Goal: Task Accomplishment & Management: Manage account settings

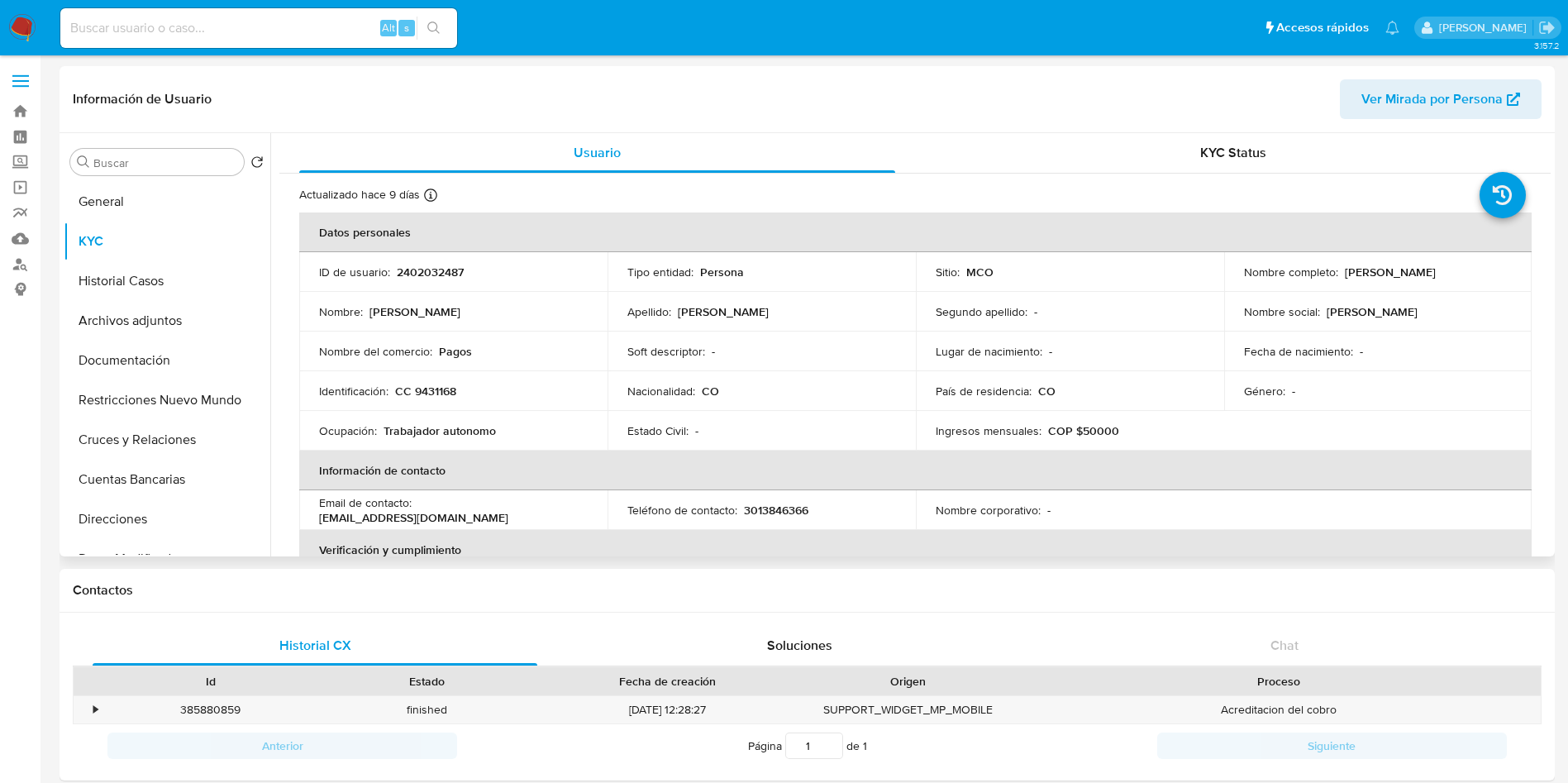
click at [412, 385] on p "CC 9431168" at bounding box center [425, 391] width 62 height 14
drag, startPoint x: 412, startPoint y: 385, endPoint x: 448, endPoint y: 388, distance: 36.1
click at [412, 385] on p "CC 9431168" at bounding box center [425, 391] width 62 height 14
click at [448, 388] on p "CC 9431168" at bounding box center [425, 391] width 62 height 14
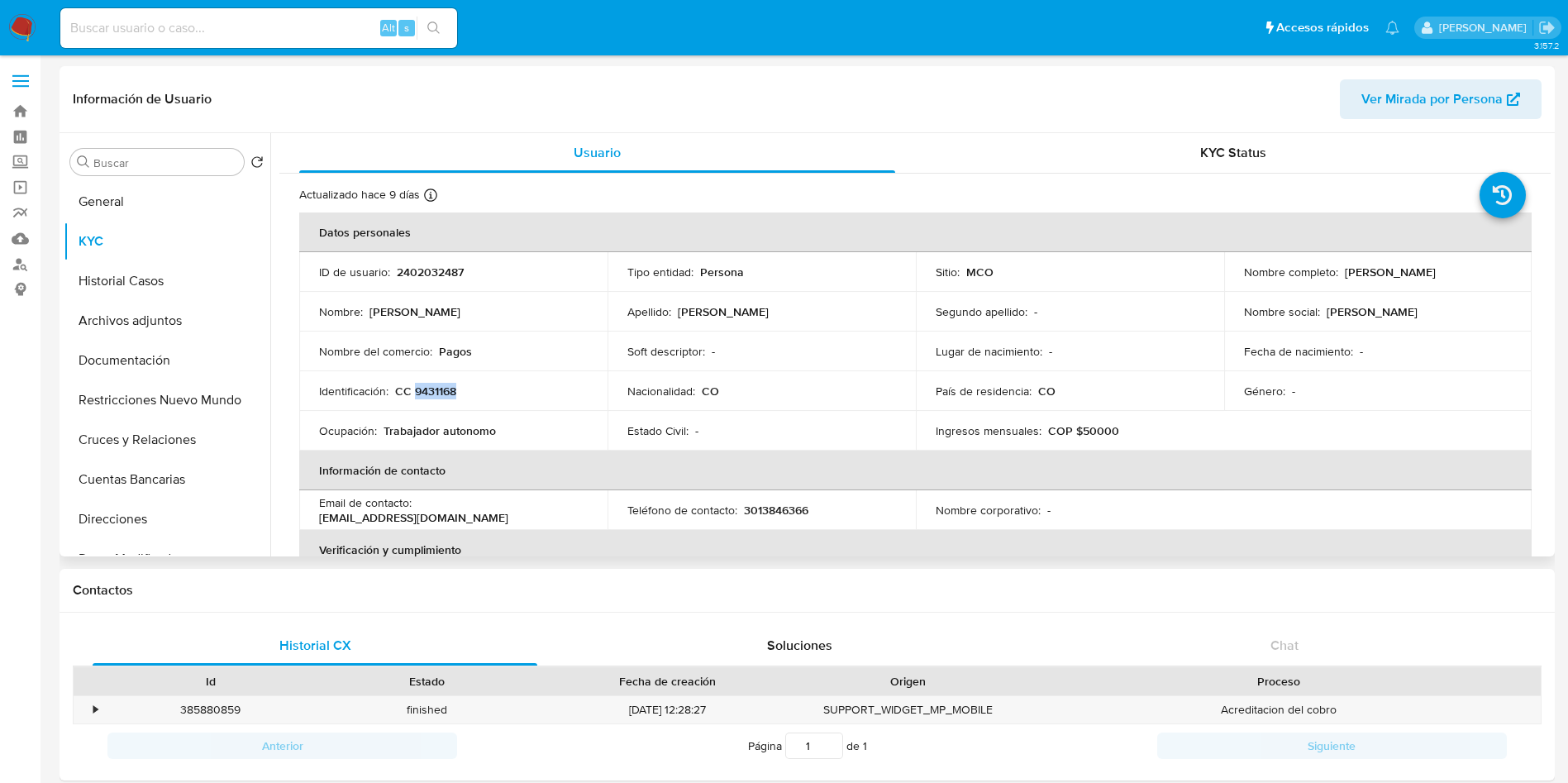
copy p "9431168"
click at [437, 393] on p "CC 9431168" at bounding box center [425, 391] width 62 height 14
drag, startPoint x: 1506, startPoint y: 281, endPoint x: 1339, endPoint y: 271, distance: 167.3
click at [1339, 271] on td "Nombre completo : Apolinar Jose Rivera Garcia" at bounding box center [1378, 272] width 309 height 40
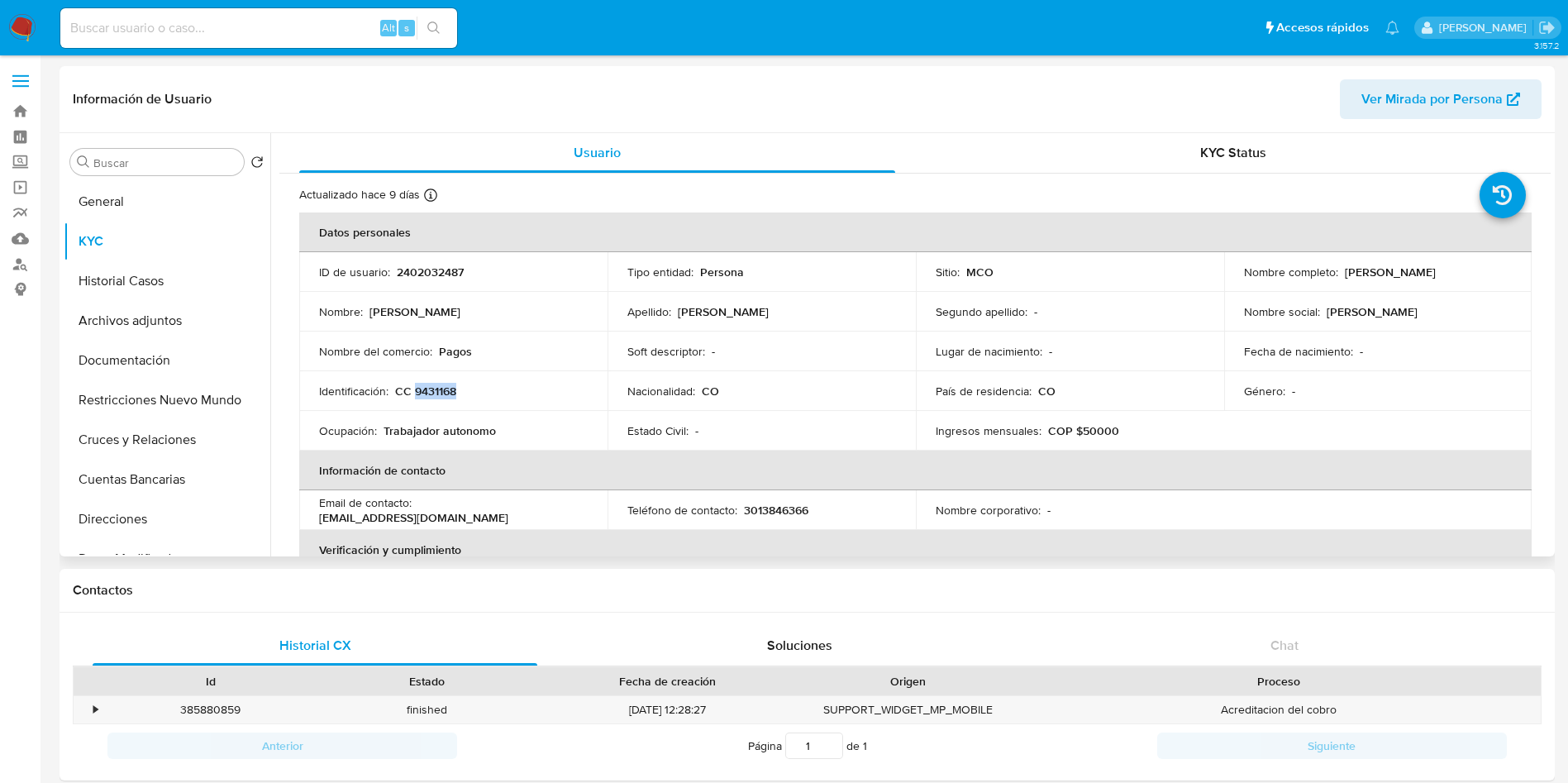
copy p "[PERSON_NAME] [PERSON_NAME] [PERSON_NAME]"
click at [1387, 291] on td "Nombre social : Jose Apolinar" at bounding box center [1378, 311] width 309 height 40
click at [1429, 271] on p "[PERSON_NAME] [PERSON_NAME] [PERSON_NAME]" at bounding box center [1391, 272] width 91 height 14
click at [1429, 271] on p "Apolinar Jose Rivera Garcia" at bounding box center [1391, 272] width 91 height 14
copy p "Rivera"
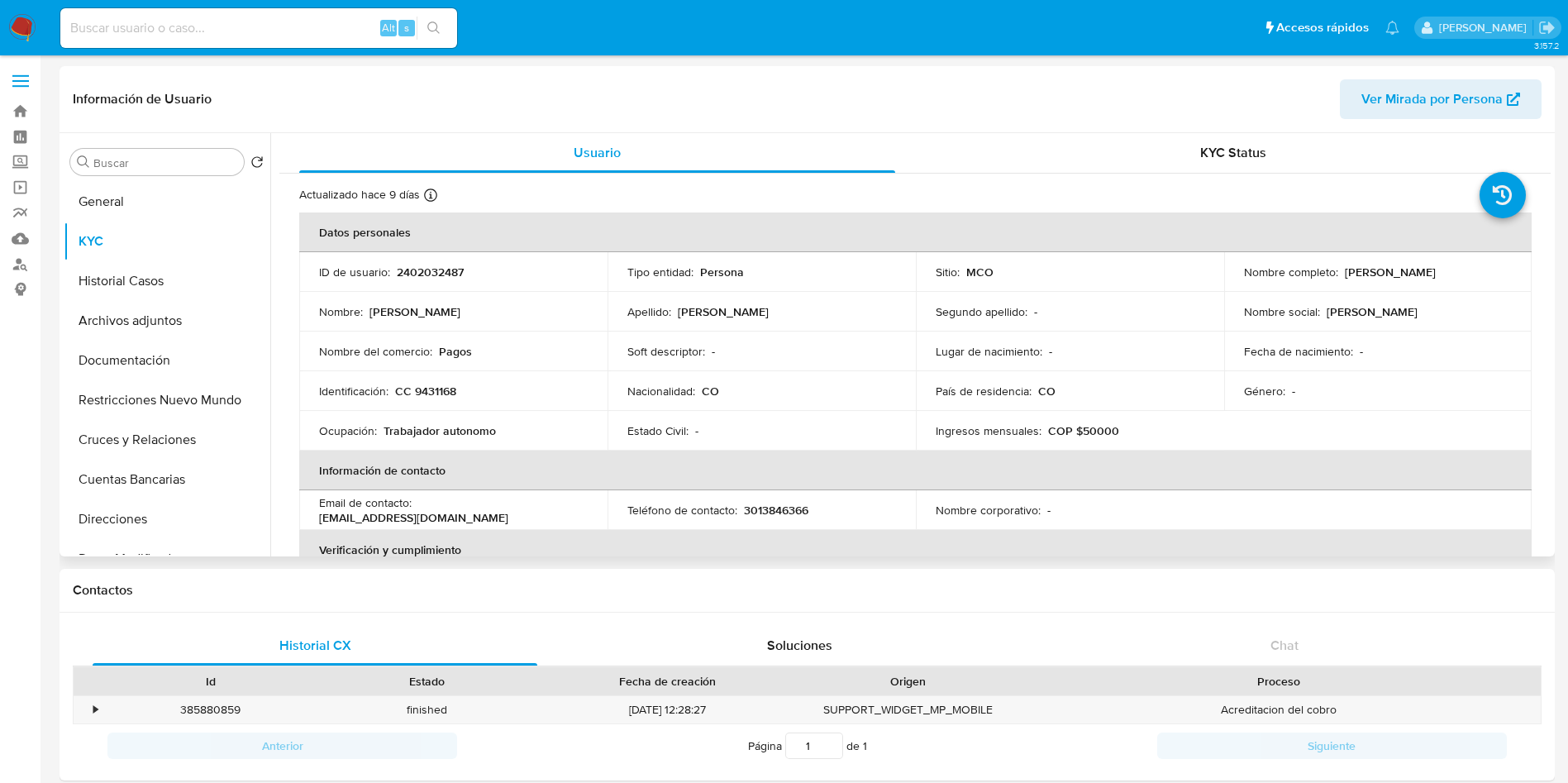
click at [443, 393] on p "CC 9431168" at bounding box center [425, 391] width 62 height 14
click at [443, 392] on p "CC 9431168" at bounding box center [425, 391] width 62 height 14
copy p "9431168"
drag, startPoint x: 1485, startPoint y: 273, endPoint x: 1339, endPoint y: 273, distance: 146.0
click at [1339, 273] on div "Nombre completo : Apolinar Jose Rivera Garcia" at bounding box center [1378, 272] width 269 height 14
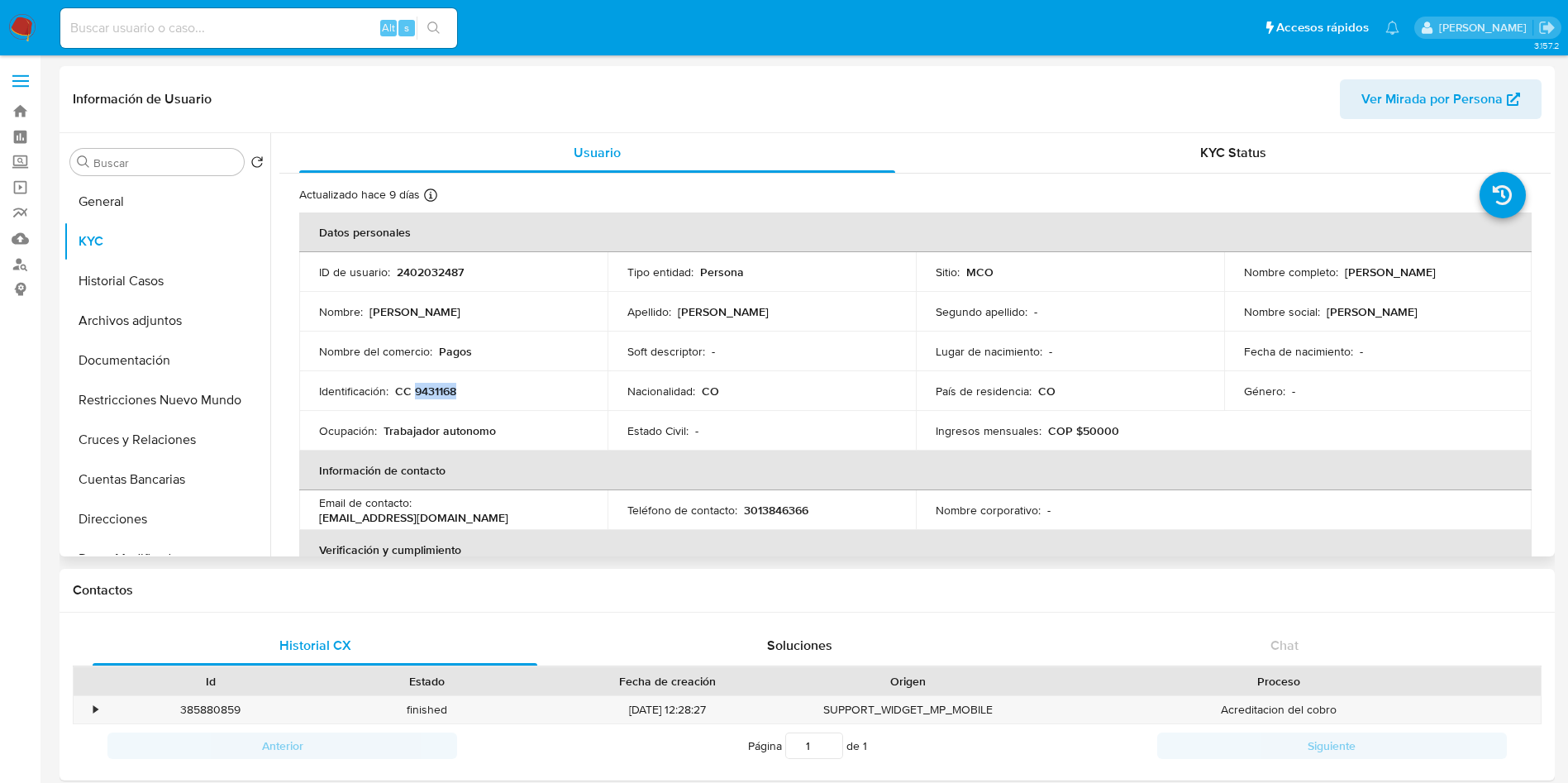
copy p "Apolinar Jose Rivera Garcia"
click at [431, 390] on p "CC 9431168" at bounding box center [425, 391] width 62 height 14
copy p "9431168"
drag, startPoint x: 1490, startPoint y: 271, endPoint x: 1342, endPoint y: 273, distance: 148.0
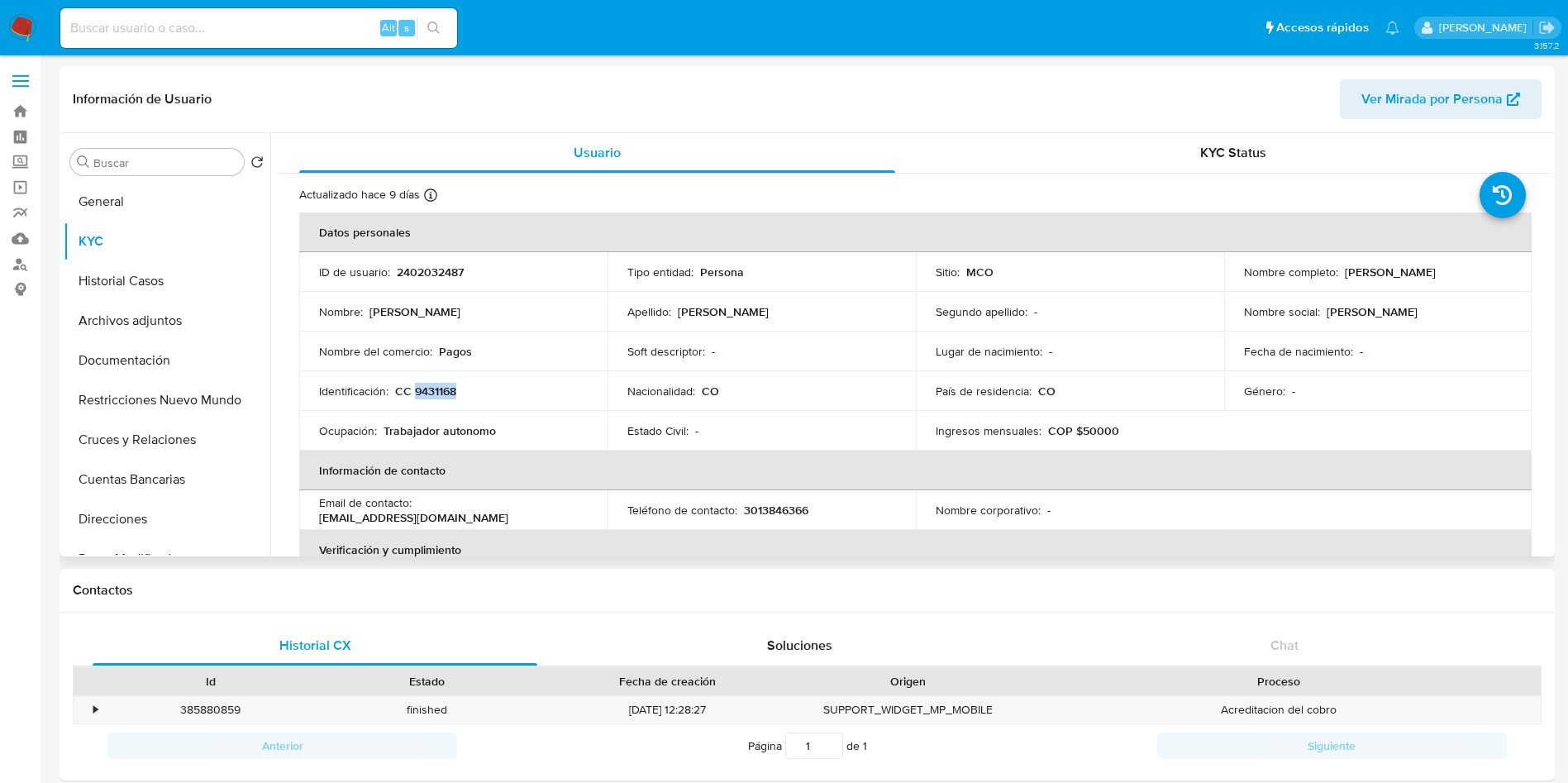
click at [1342, 273] on div "Nombre completo : Apolinar Jose Rivera Garcia" at bounding box center [1378, 272] width 269 height 14
copy p "Apolinar Jose Rivera Garcia"
click at [180, 272] on button "Historial Casos" at bounding box center [160, 282] width 194 height 40
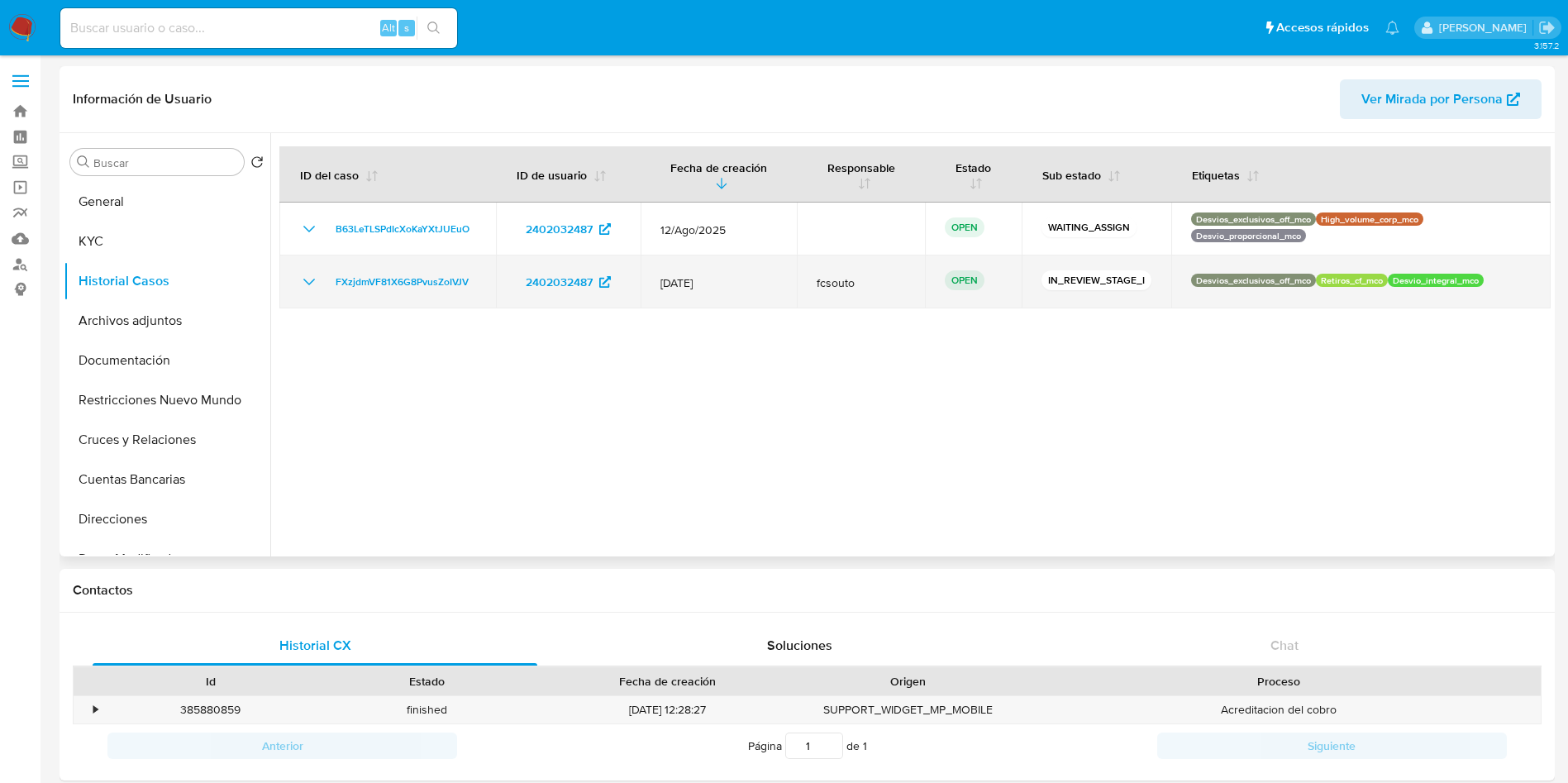
drag, startPoint x: 484, startPoint y: 282, endPoint x: 319, endPoint y: 282, distance: 165.0
click at [319, 282] on td "FXzjdmVF81X6G8PvusZoIVJV" at bounding box center [387, 282] width 216 height 53
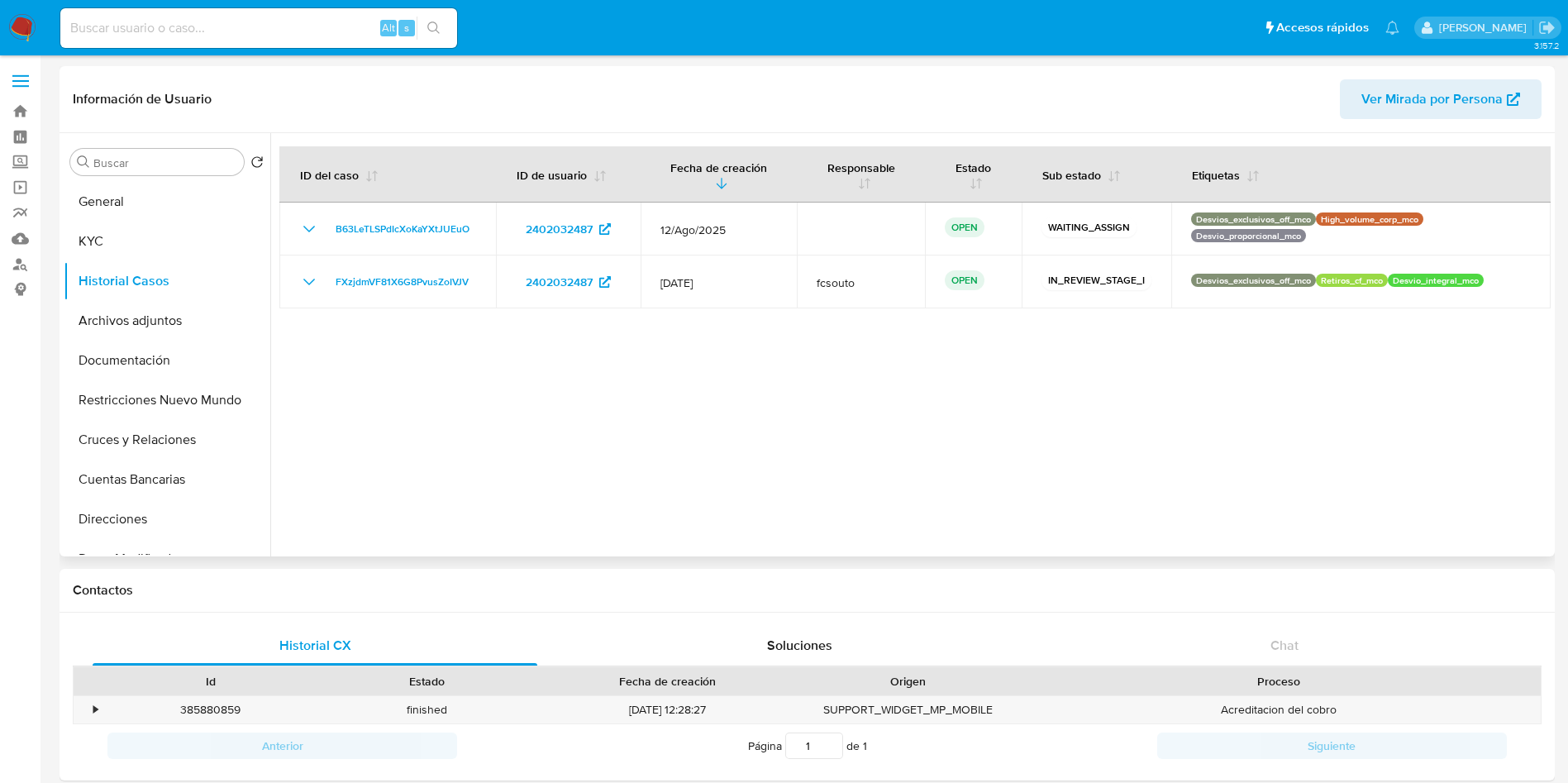
click at [441, 329] on div at bounding box center [911, 345] width 1280 height 424
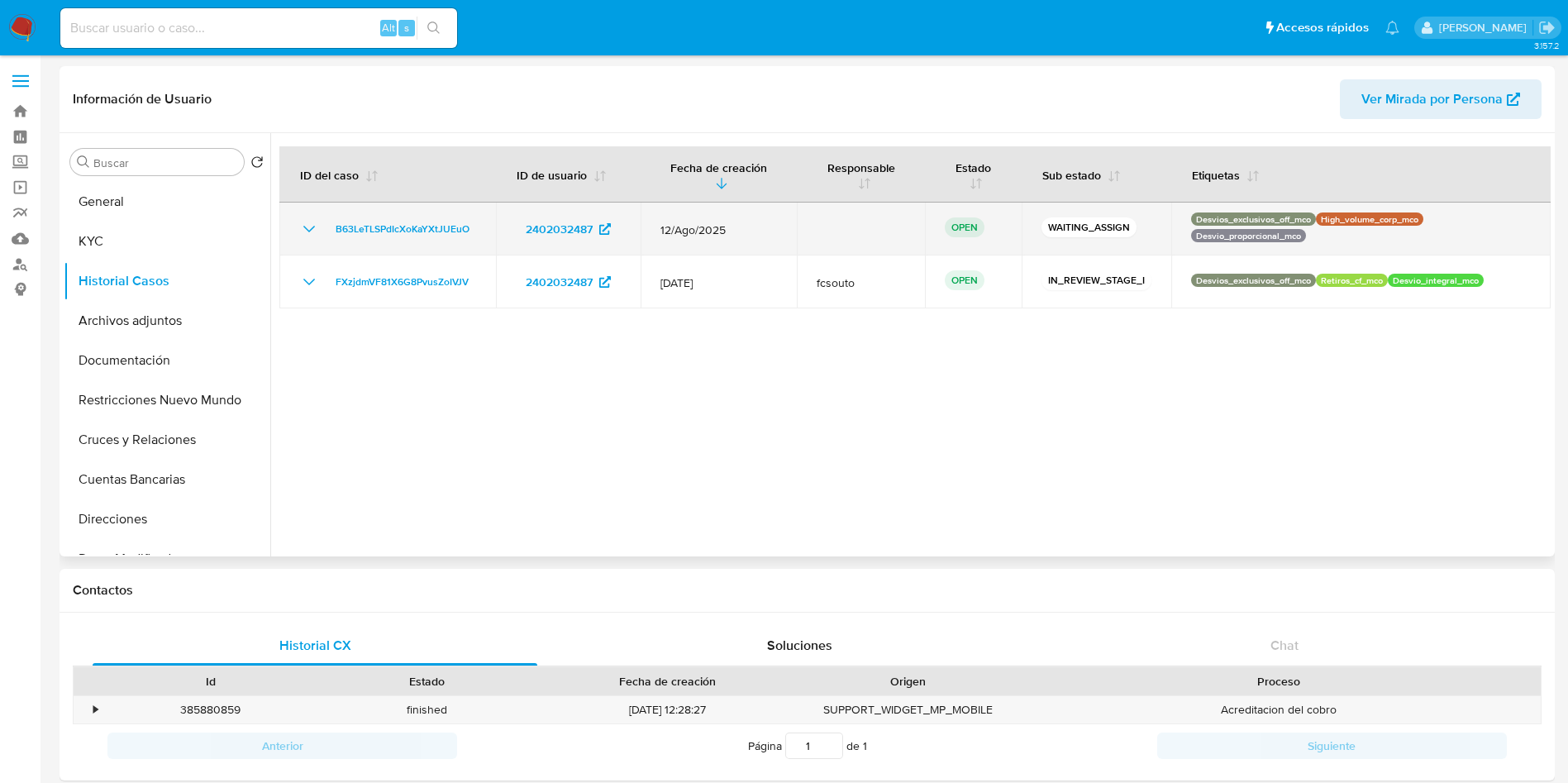
drag, startPoint x: 483, startPoint y: 233, endPoint x: 323, endPoint y: 226, distance: 160.2
click at [323, 226] on td "B63LeTLSPdIcXoKaYXtJUEuO" at bounding box center [387, 229] width 216 height 53
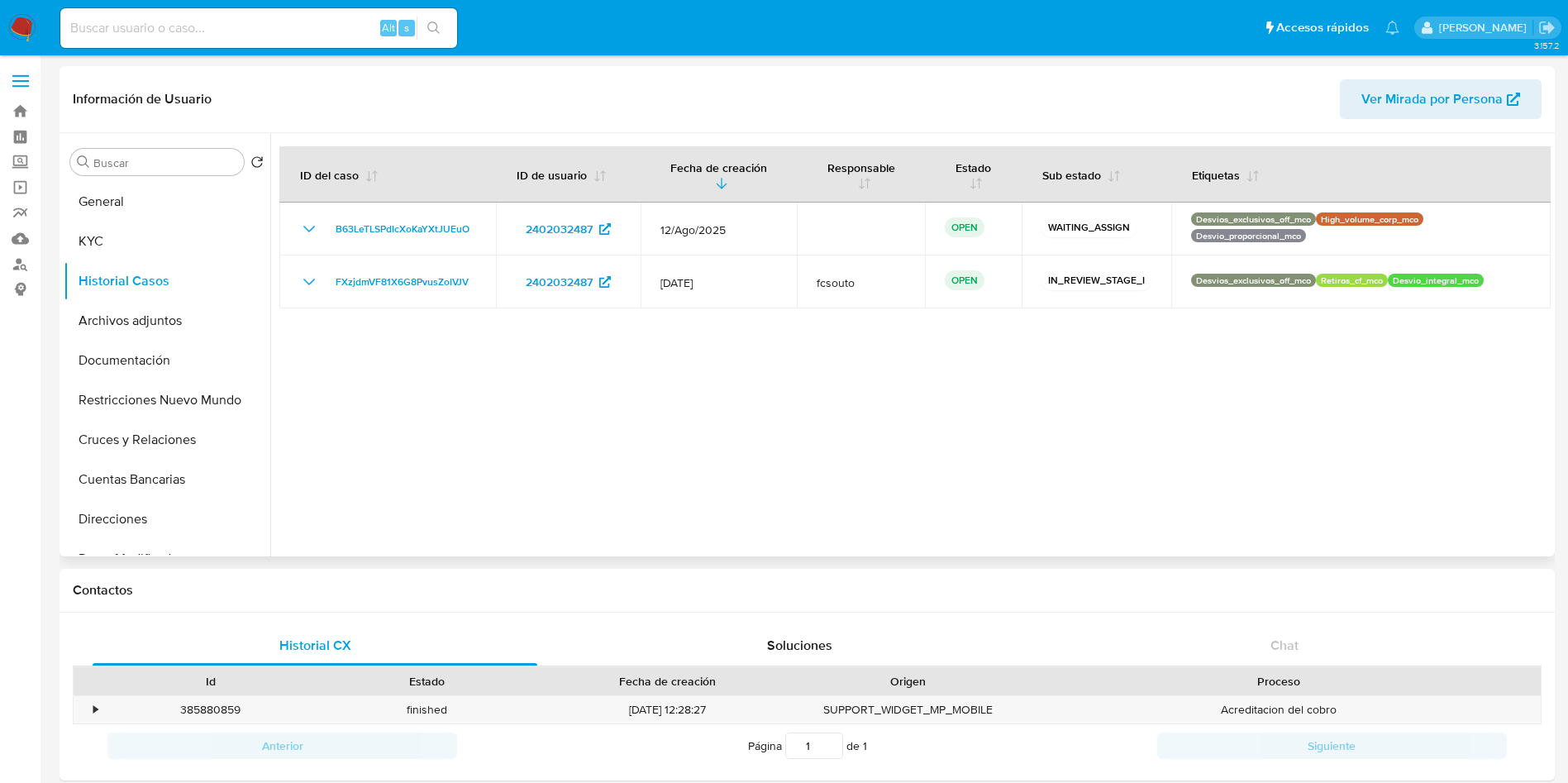
click at [722, 471] on div at bounding box center [911, 345] width 1280 height 424
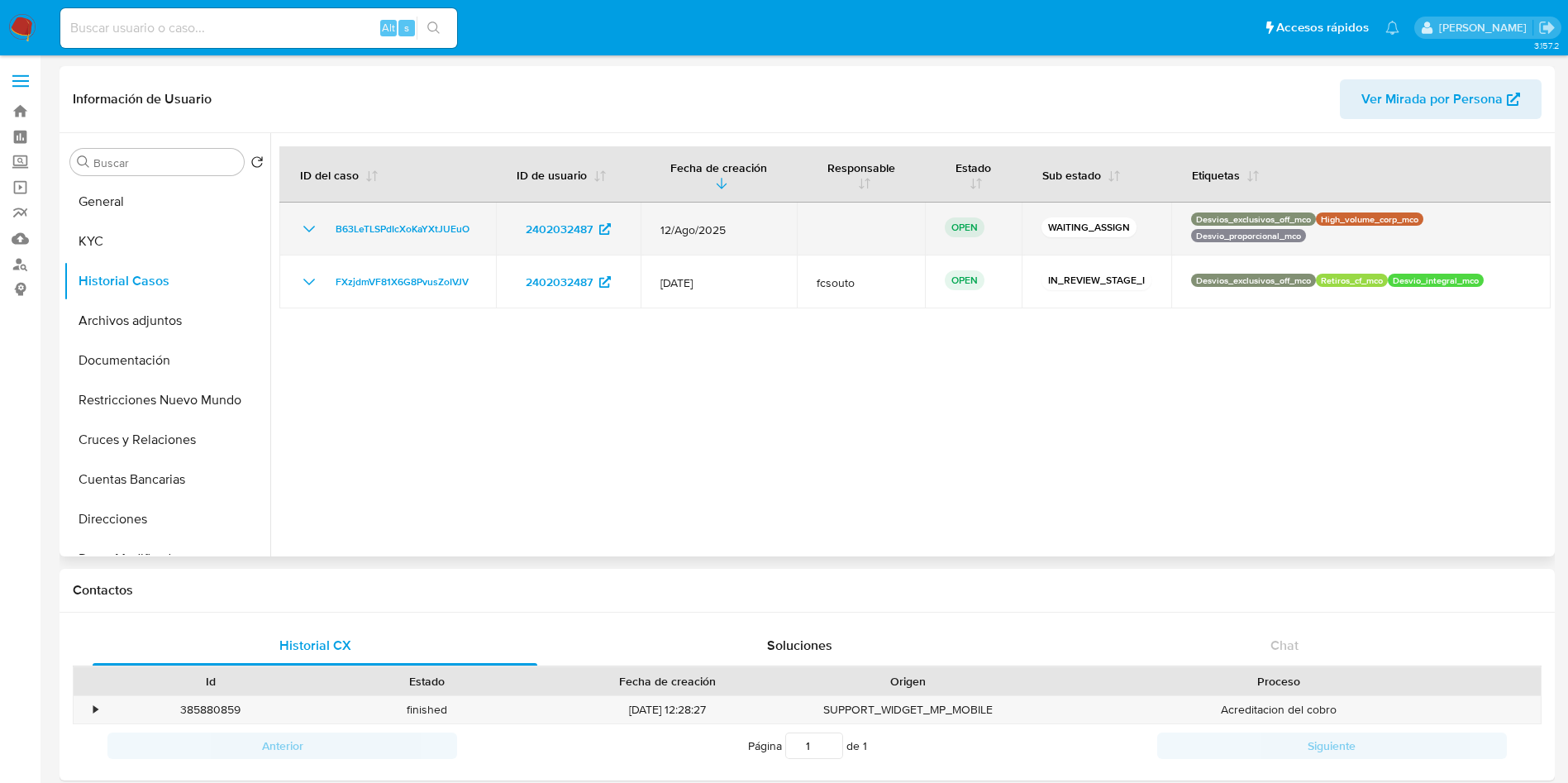
click at [501, 220] on td "2402032487" at bounding box center [569, 229] width 145 height 53
click at [488, 231] on td "B63LeTLSPdIcXoKaYXtJUEuO" at bounding box center [387, 229] width 216 height 53
drag, startPoint x: 470, startPoint y: 232, endPoint x: 315, endPoint y: 233, distance: 155.0
click at [315, 233] on td "B63LeTLSPdIcXoKaYXtJUEuO" at bounding box center [387, 229] width 216 height 53
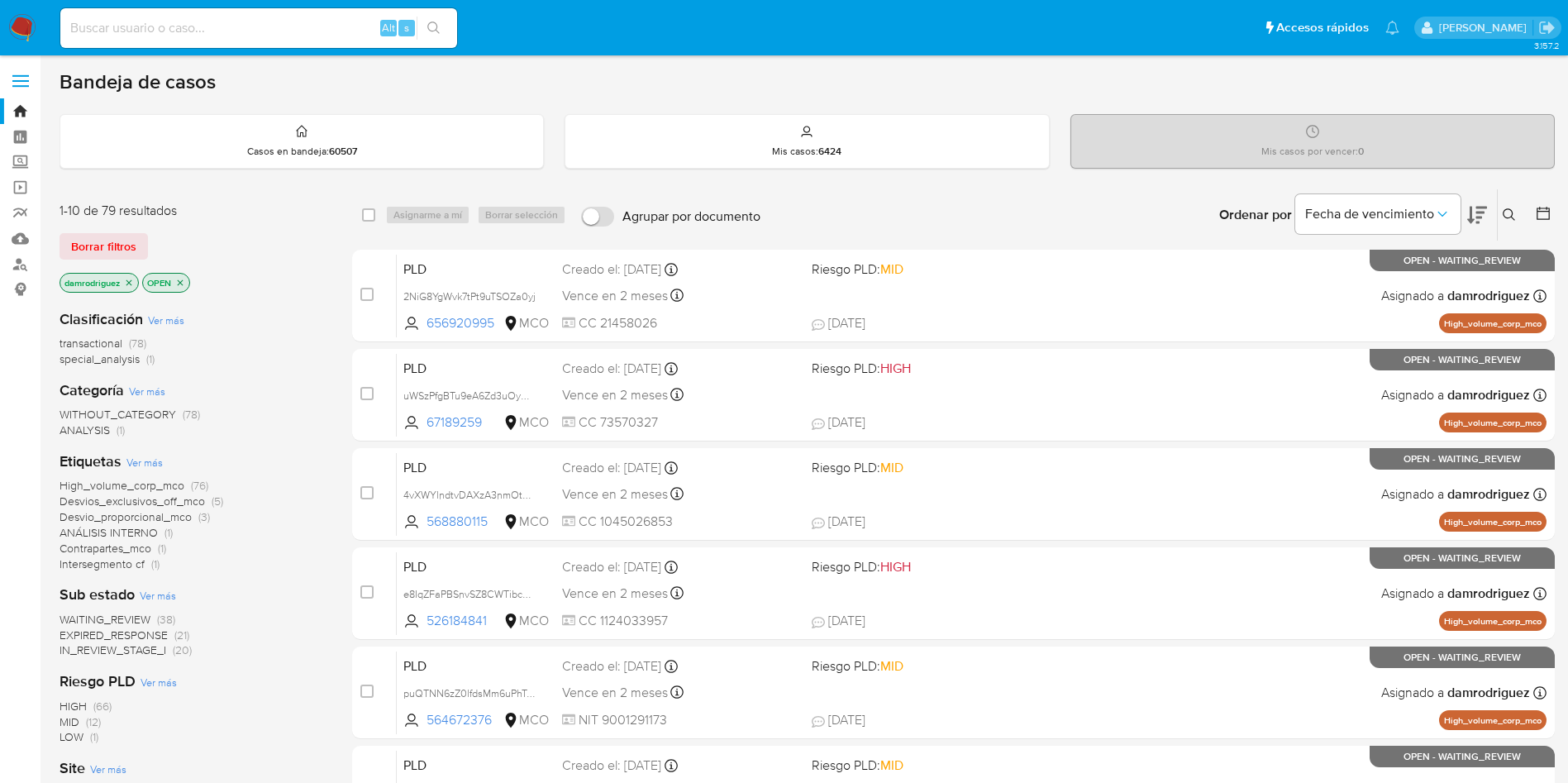
click at [1518, 206] on button at bounding box center [1512, 215] width 27 height 20
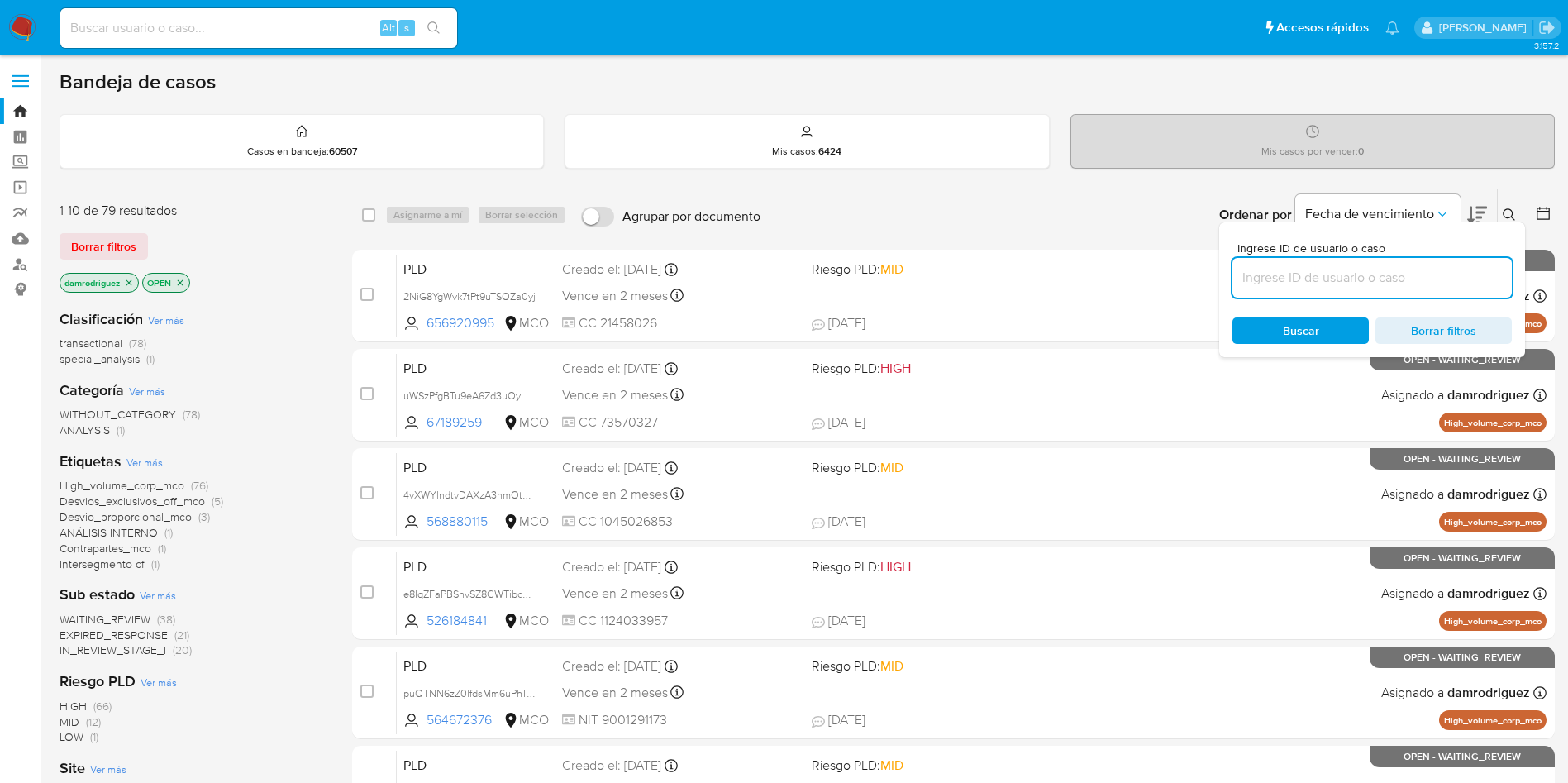
click at [1365, 281] on input at bounding box center [1372, 278] width 280 height 22
type input "B63LeTLSPdIcXoKaYXtJUEuO"
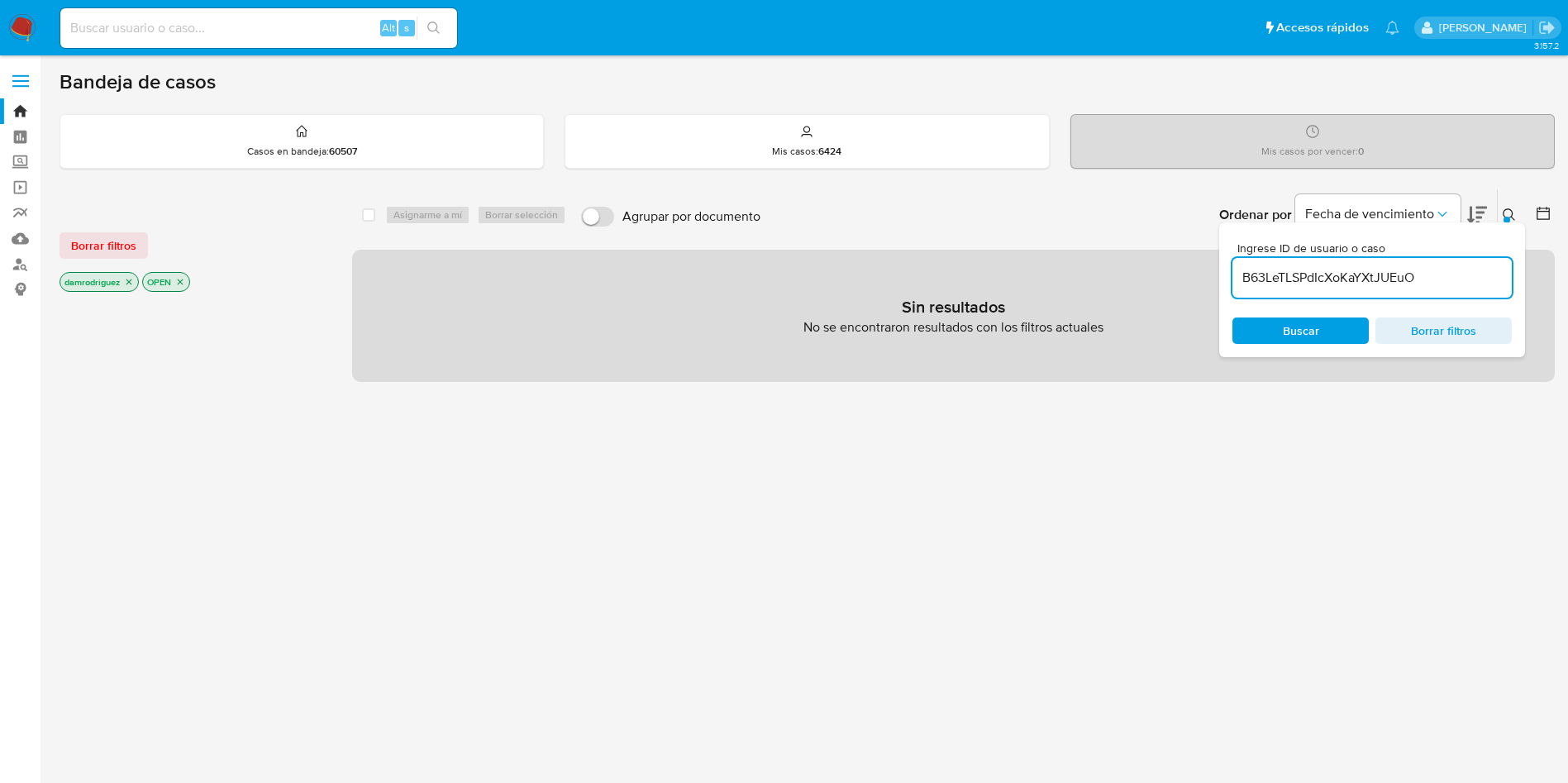
click at [130, 282] on icon "close-filter" at bounding box center [129, 282] width 5 height 5
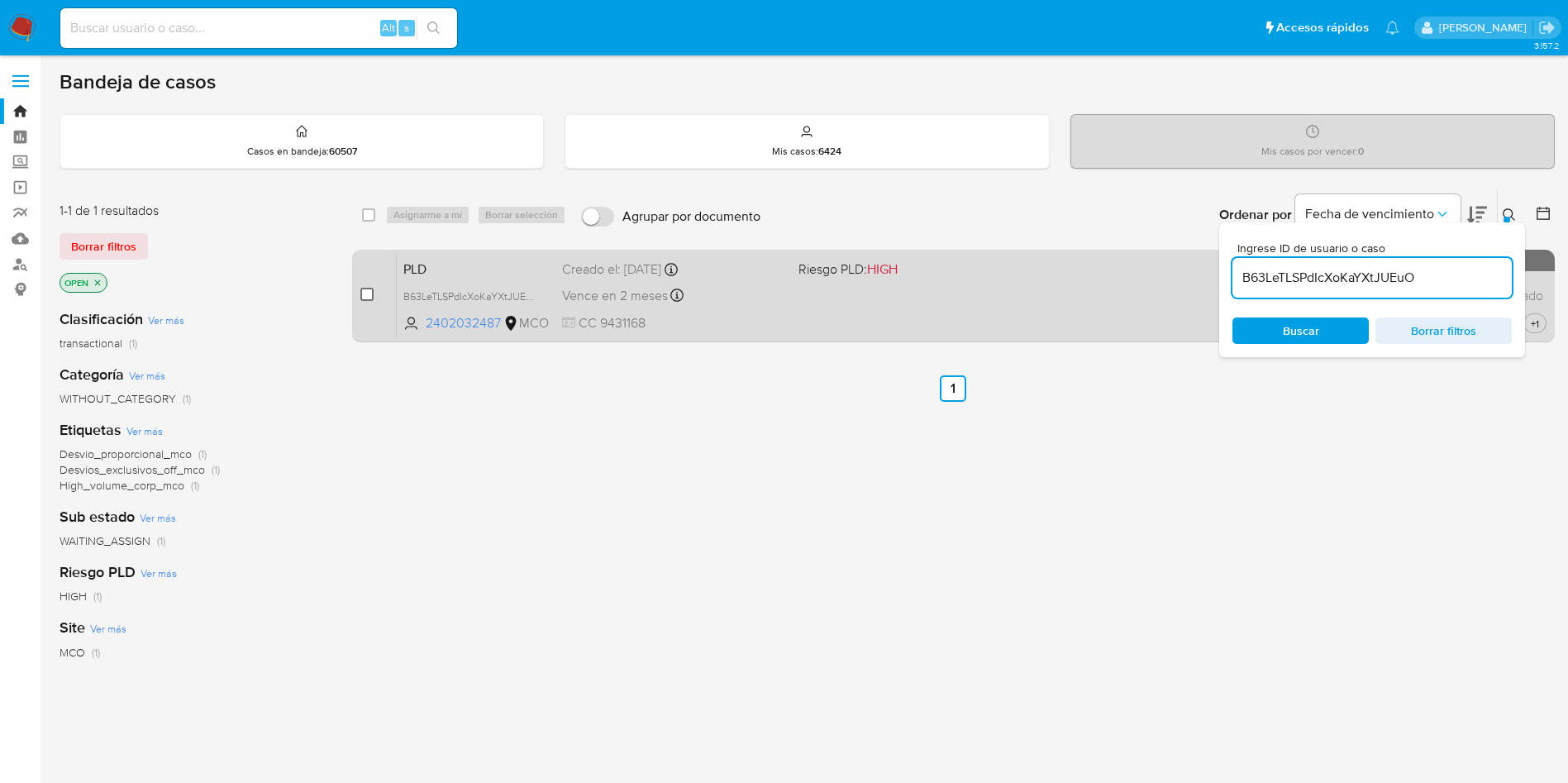
click at [373, 291] on input "checkbox" at bounding box center [367, 294] width 14 height 14
checkbox input "true"
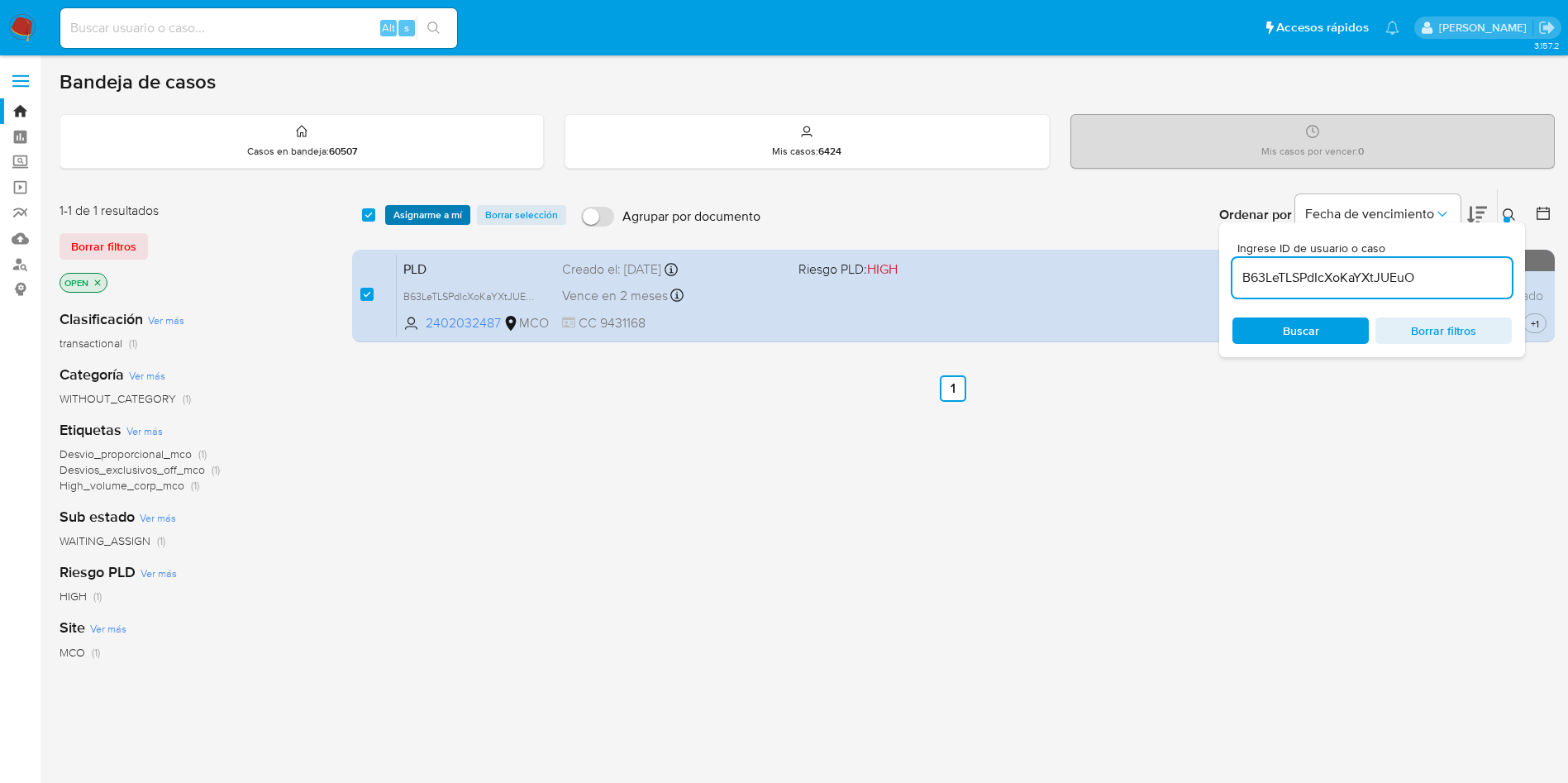
click at [415, 212] on span "Asignarme a mí" at bounding box center [428, 215] width 69 height 16
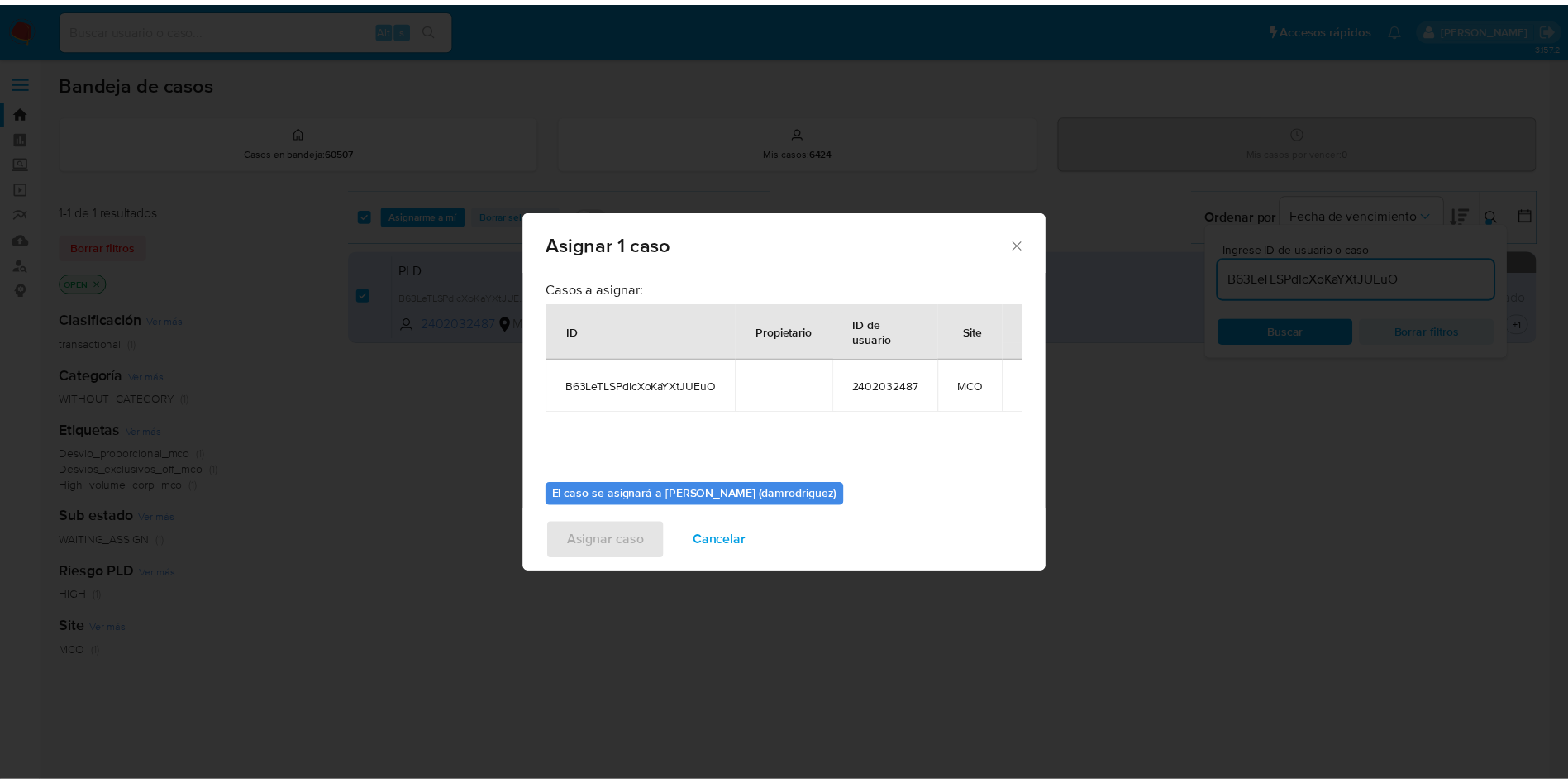
scroll to position [86, 0]
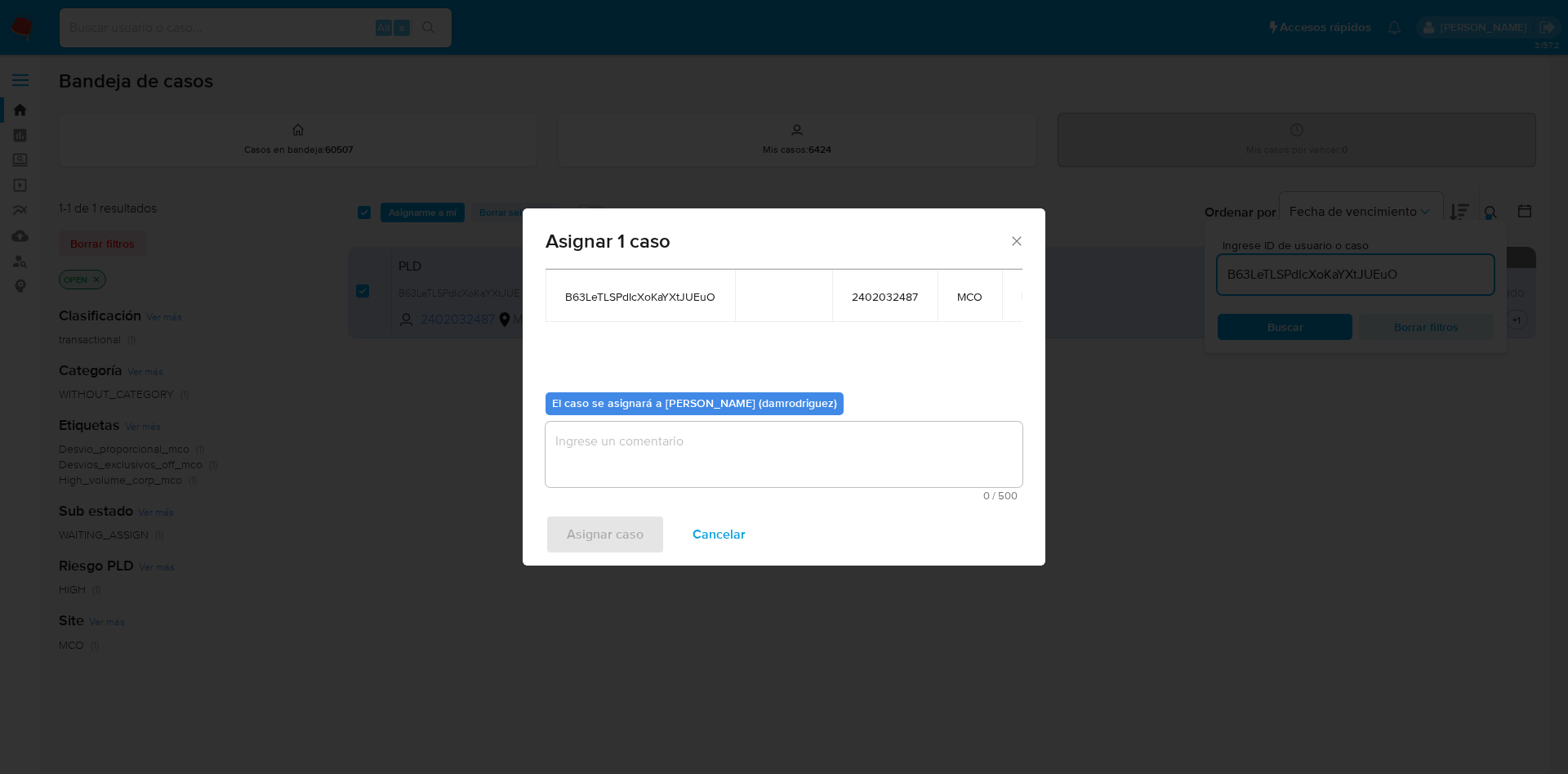
click at [658, 427] on textarea "assign-modal" at bounding box center [784, 454] width 477 height 65
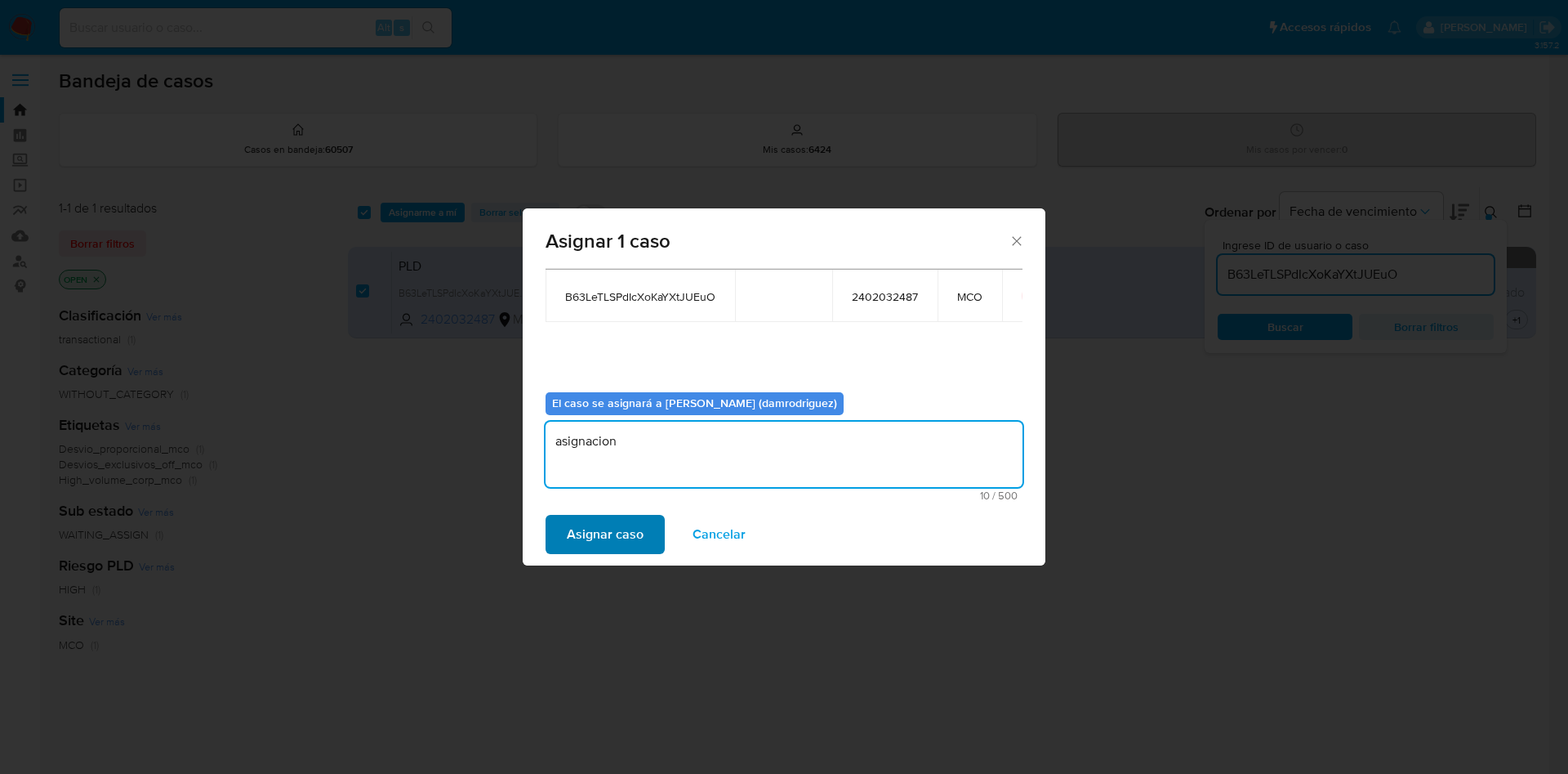
type textarea "asignacion"
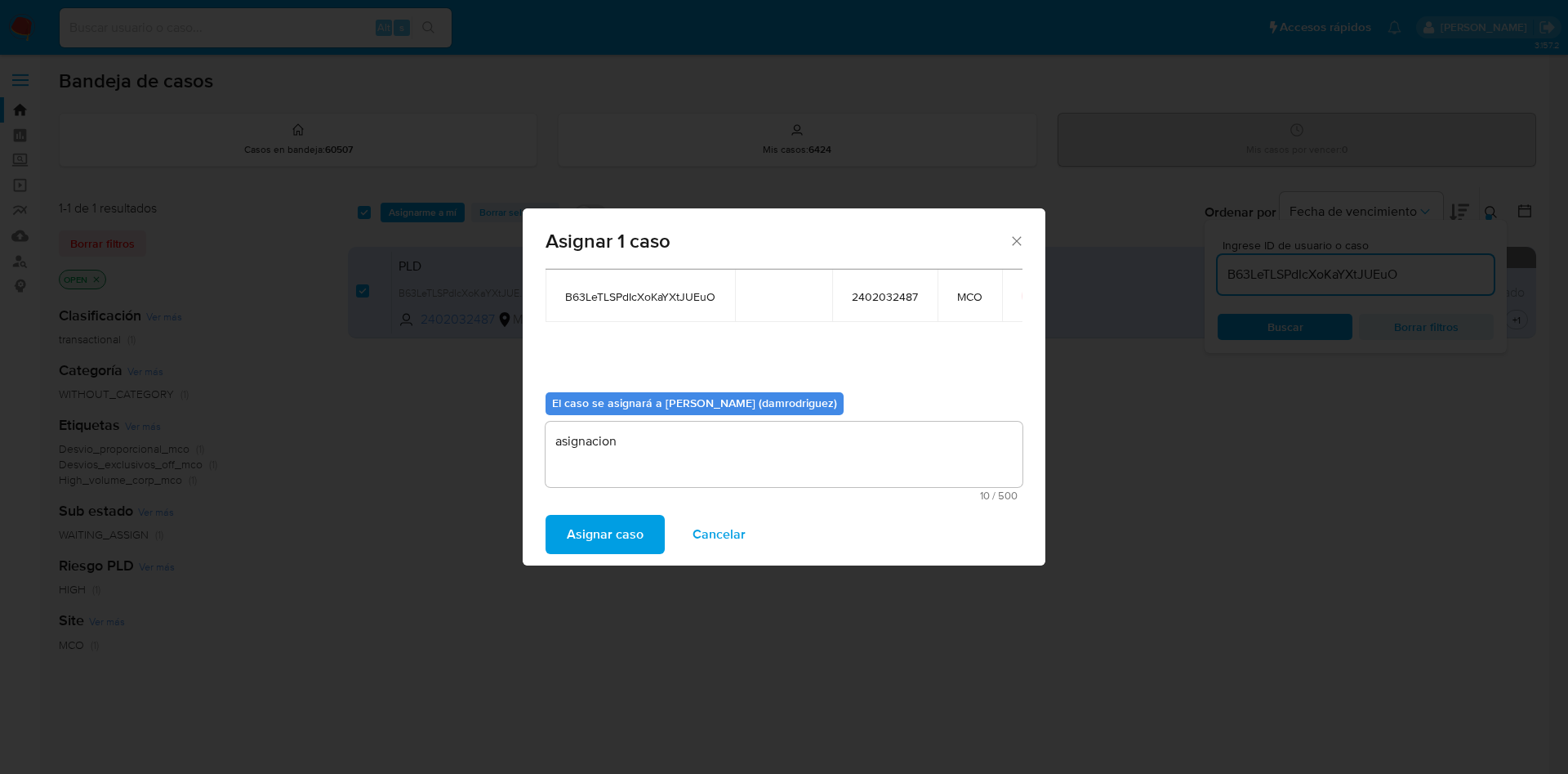
click at [610, 541] on span "Asignar caso" at bounding box center [606, 534] width 77 height 36
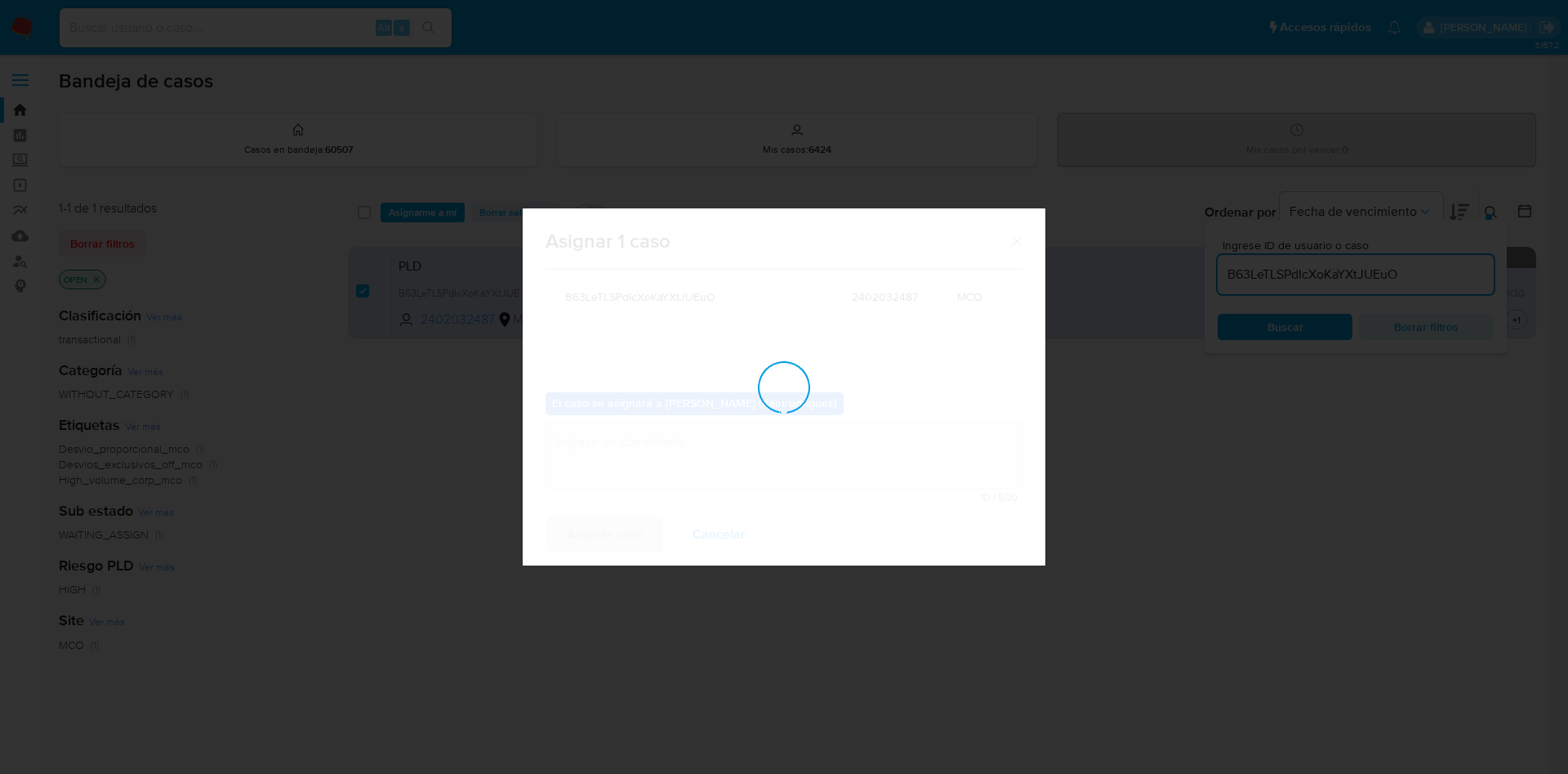
checkbox input "false"
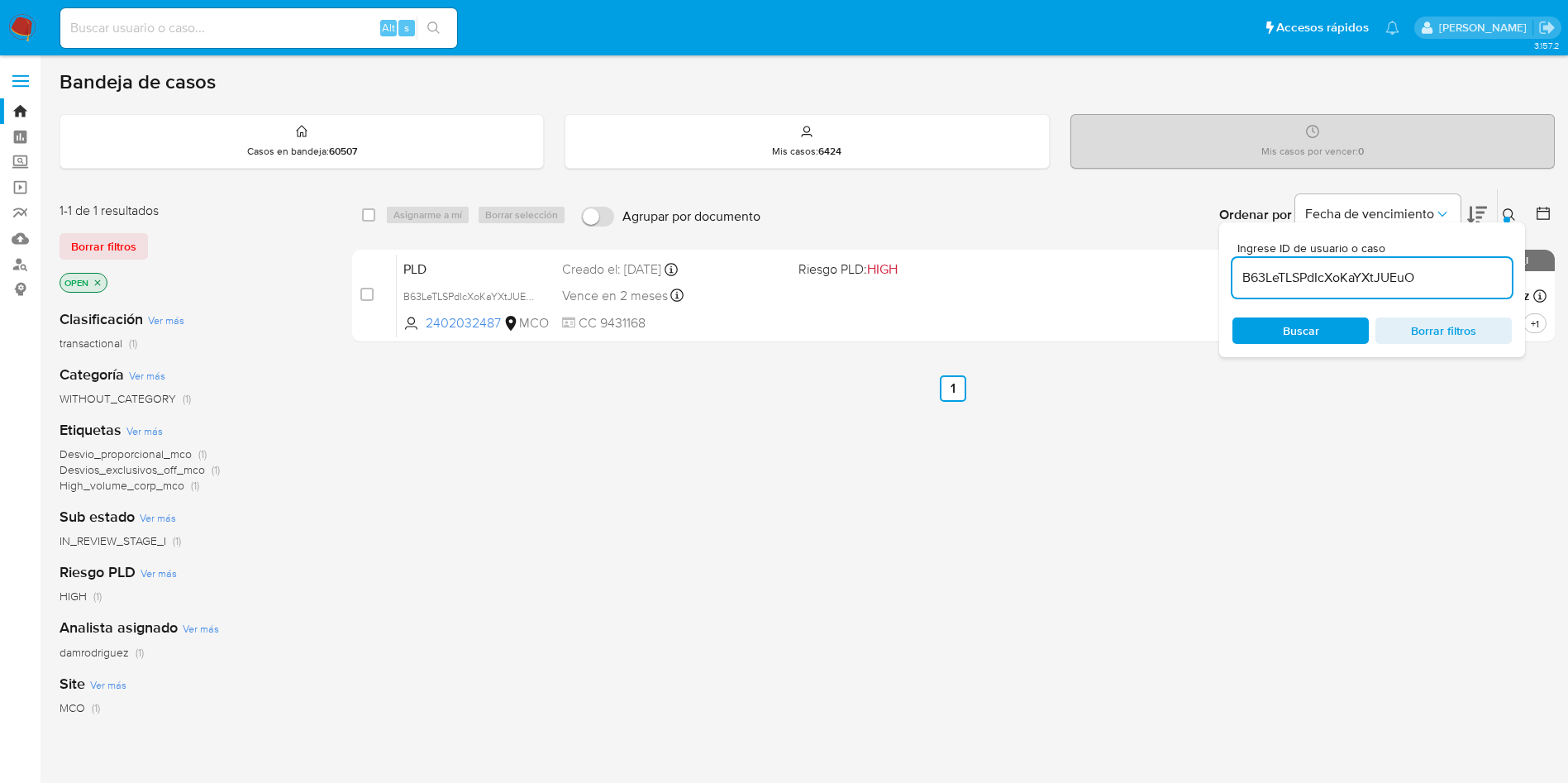
click at [29, 6] on nav "Pausado Ver notificaciones Alt s Accesos rápidos Presiona las siguientes teclas…" at bounding box center [784, 27] width 1568 height 55
click at [29, 24] on img at bounding box center [22, 28] width 28 height 28
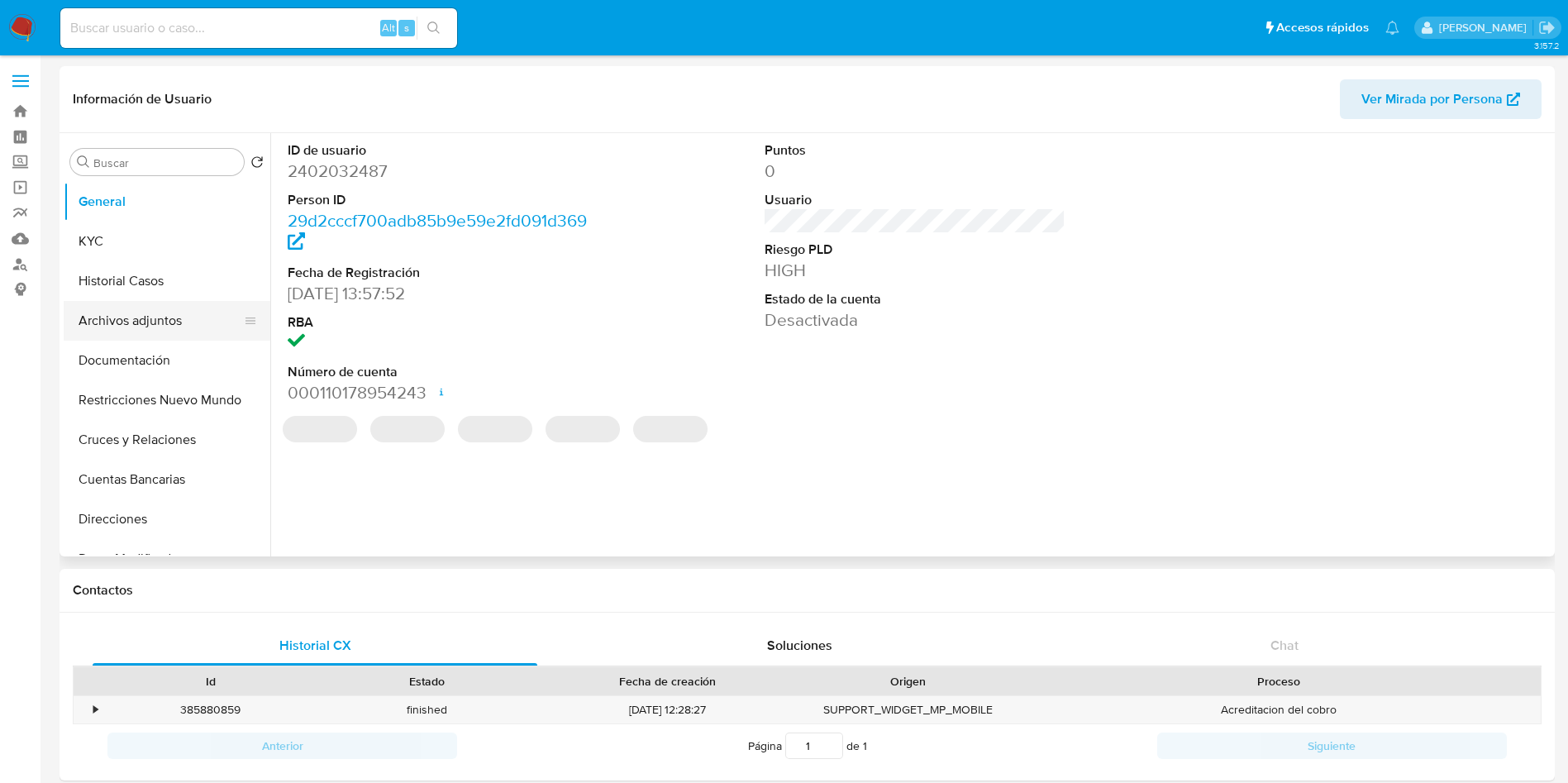
select select "10"
click at [205, 306] on button "Archivos adjuntos" at bounding box center [160, 320] width 194 height 40
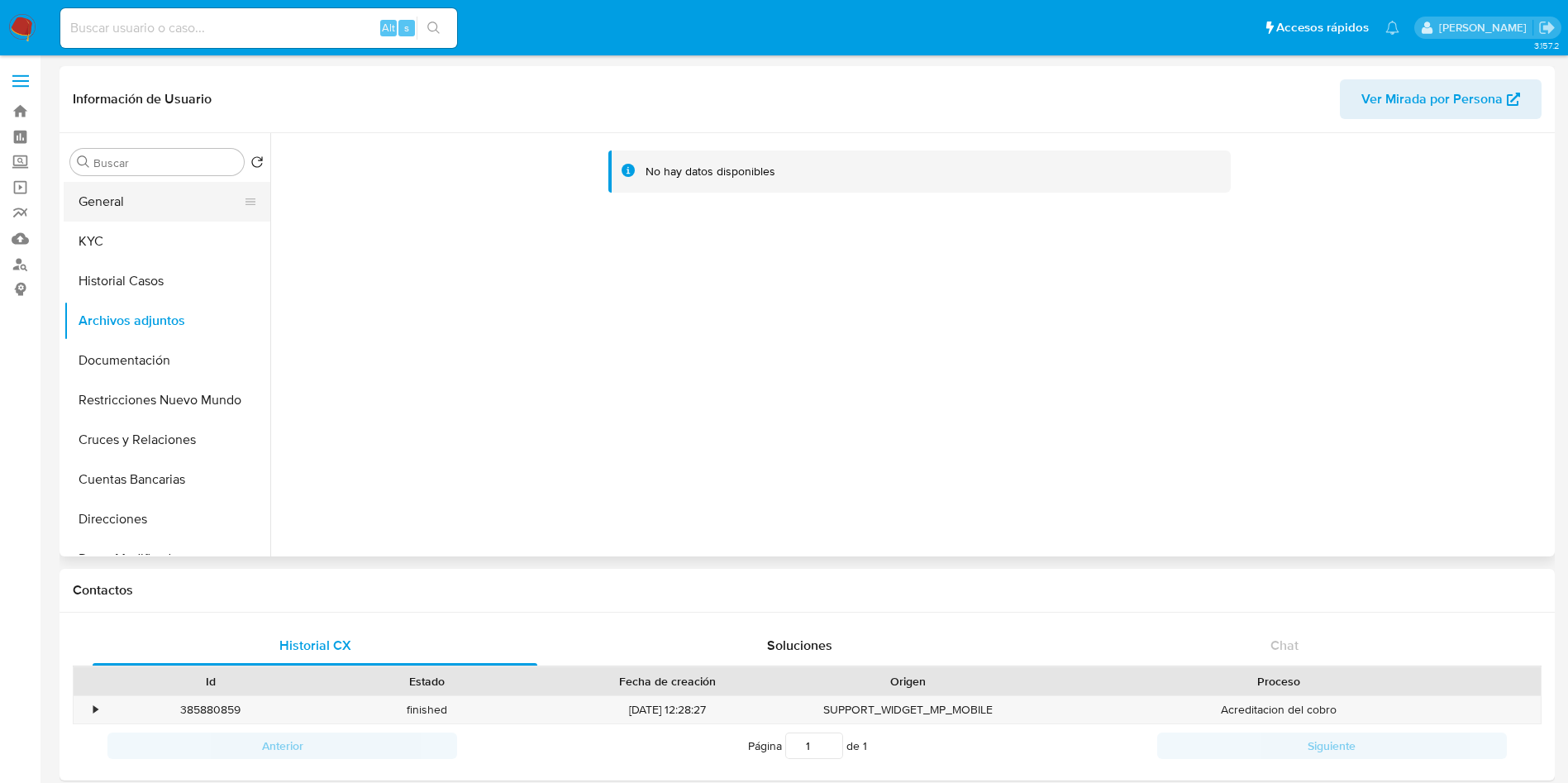
click at [130, 202] on button "General" at bounding box center [160, 202] width 194 height 40
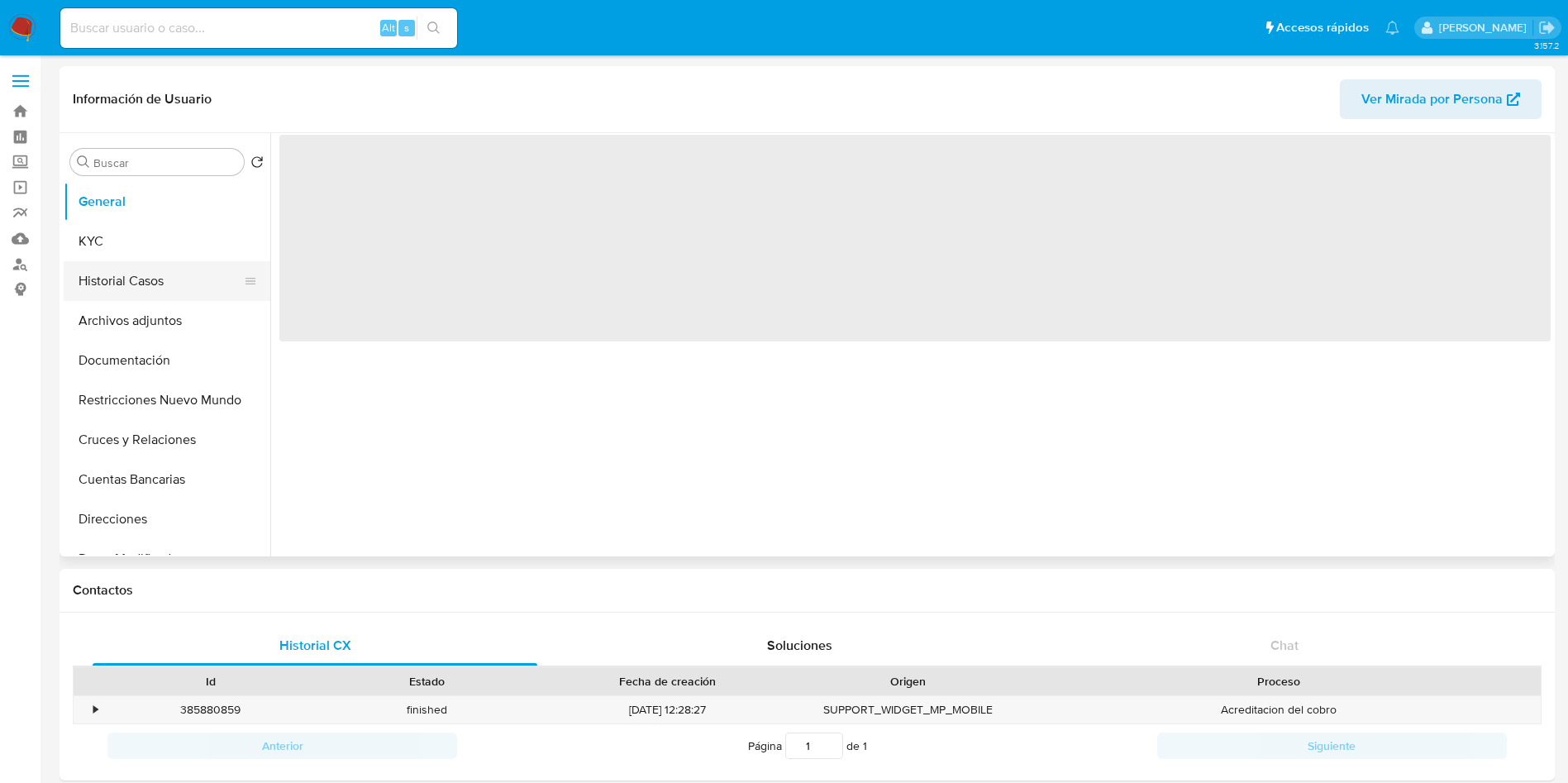
click at [161, 281] on button "Historial Casos" at bounding box center [160, 282] width 194 height 40
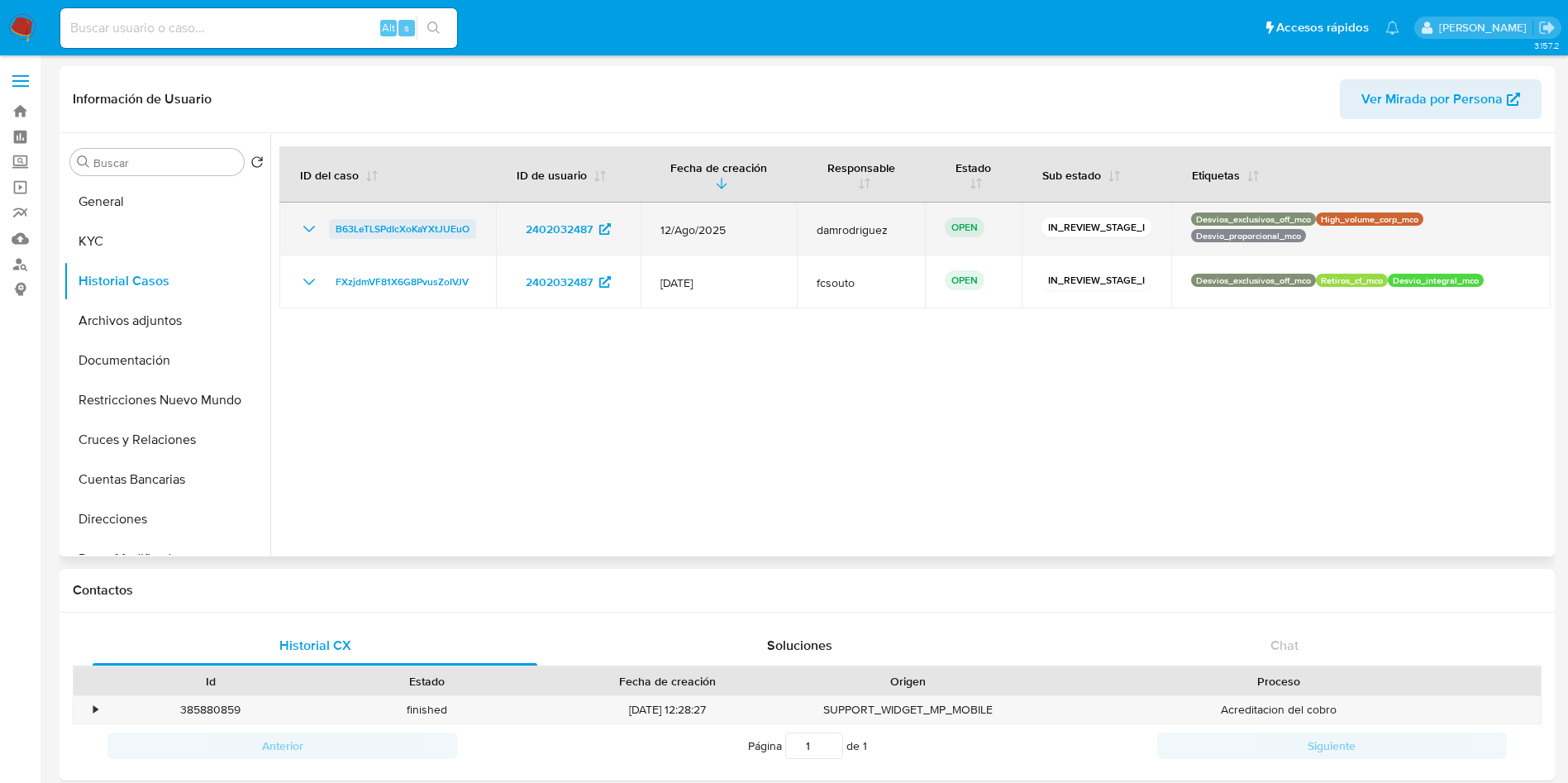
click at [404, 226] on span "B63LeTLSPdIcXoKaYXtJUEuO" at bounding box center [403, 229] width 134 height 20
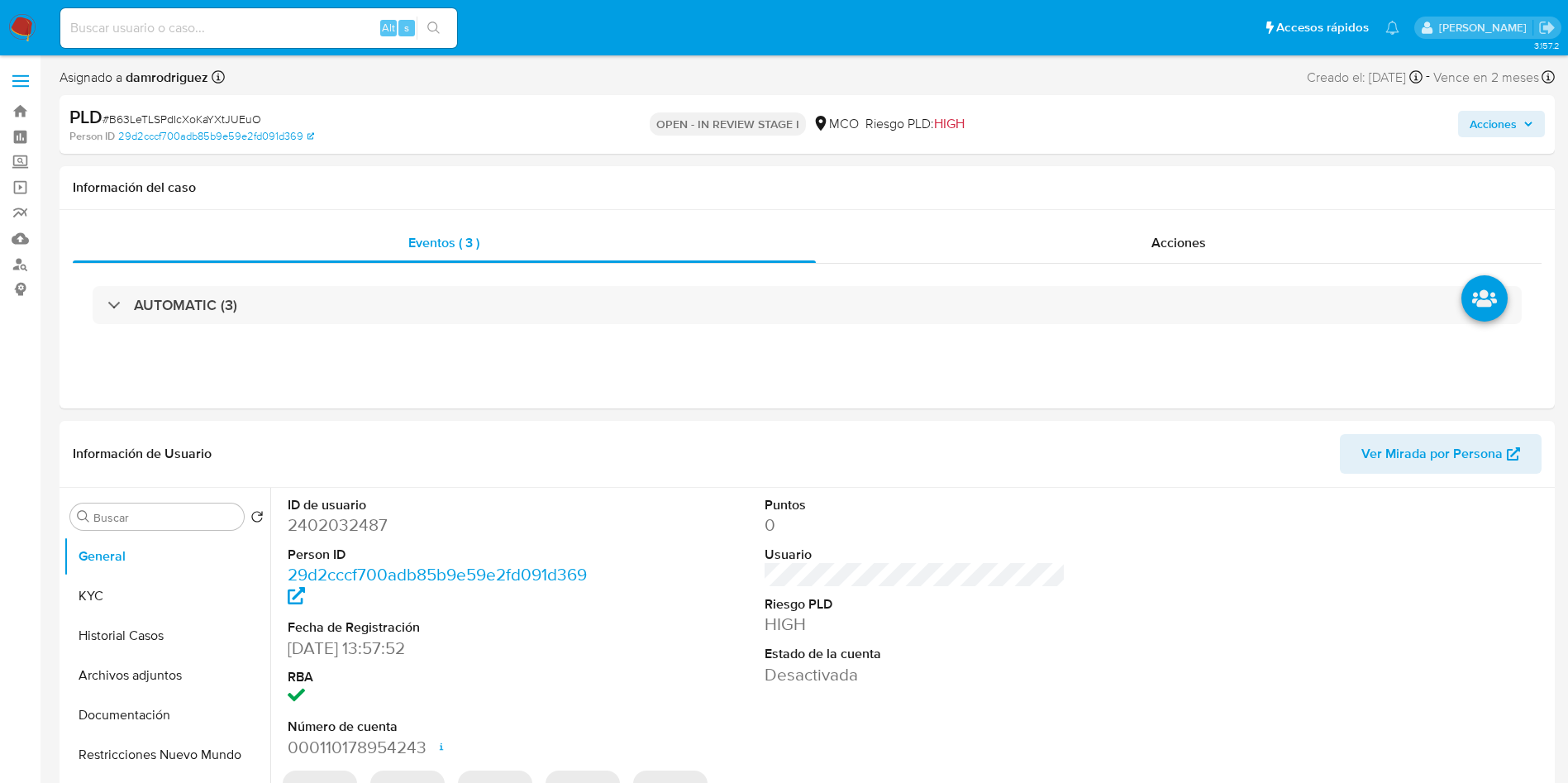
select select "10"
click at [158, 676] on button "Archivos adjuntos" at bounding box center [160, 675] width 194 height 40
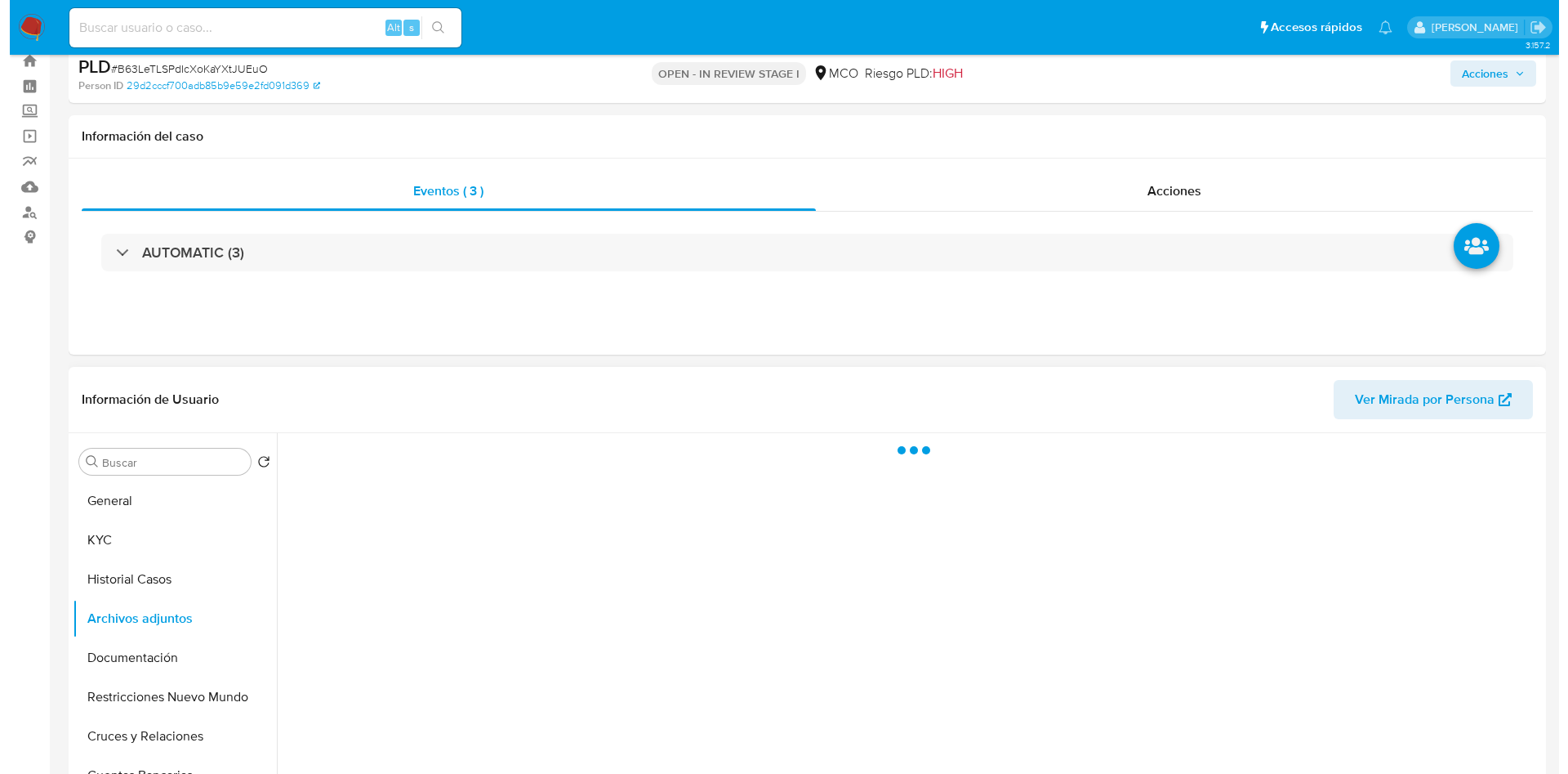
scroll to position [123, 0]
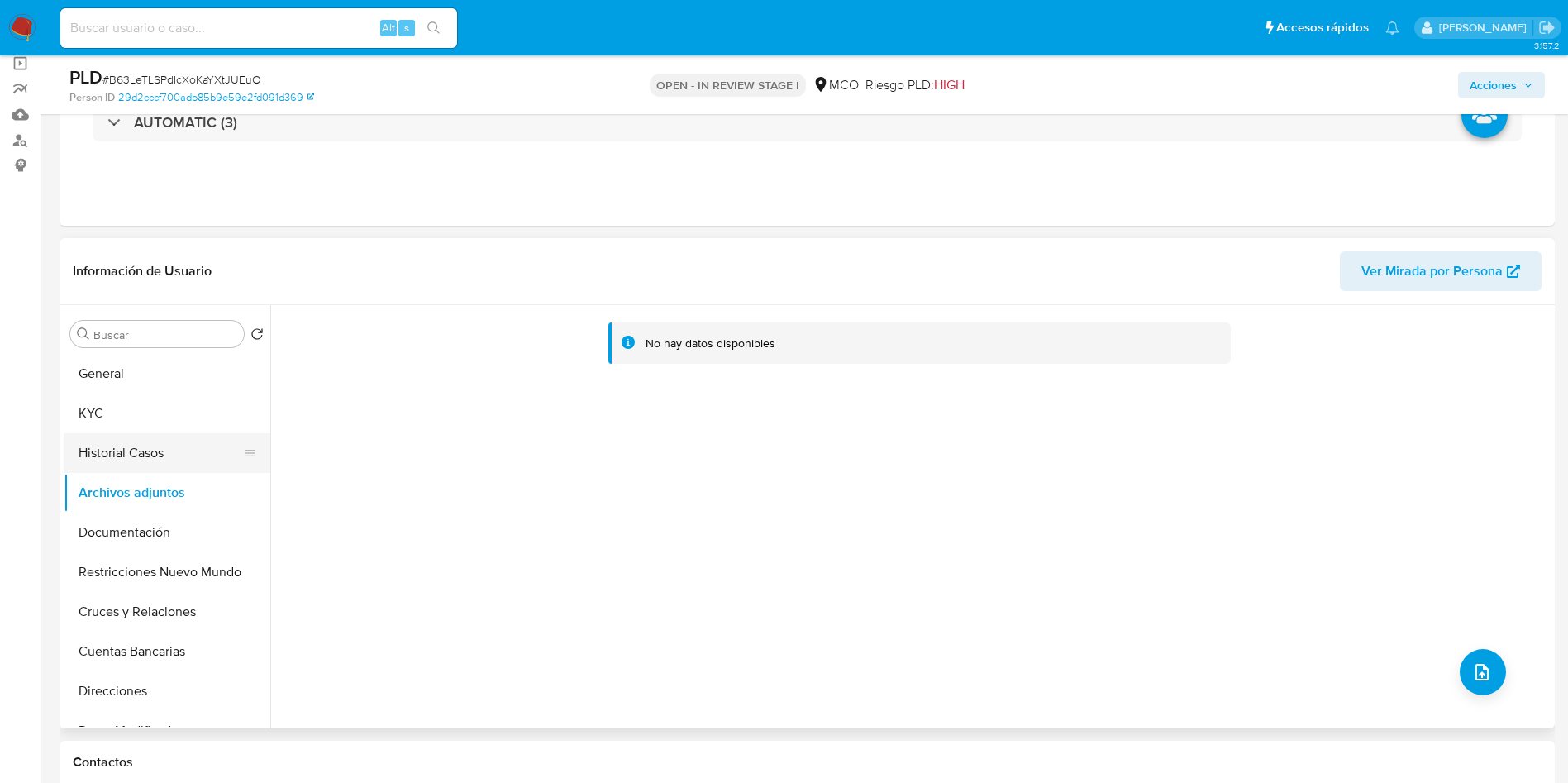
click at [145, 449] on button "Historial Casos" at bounding box center [160, 453] width 194 height 40
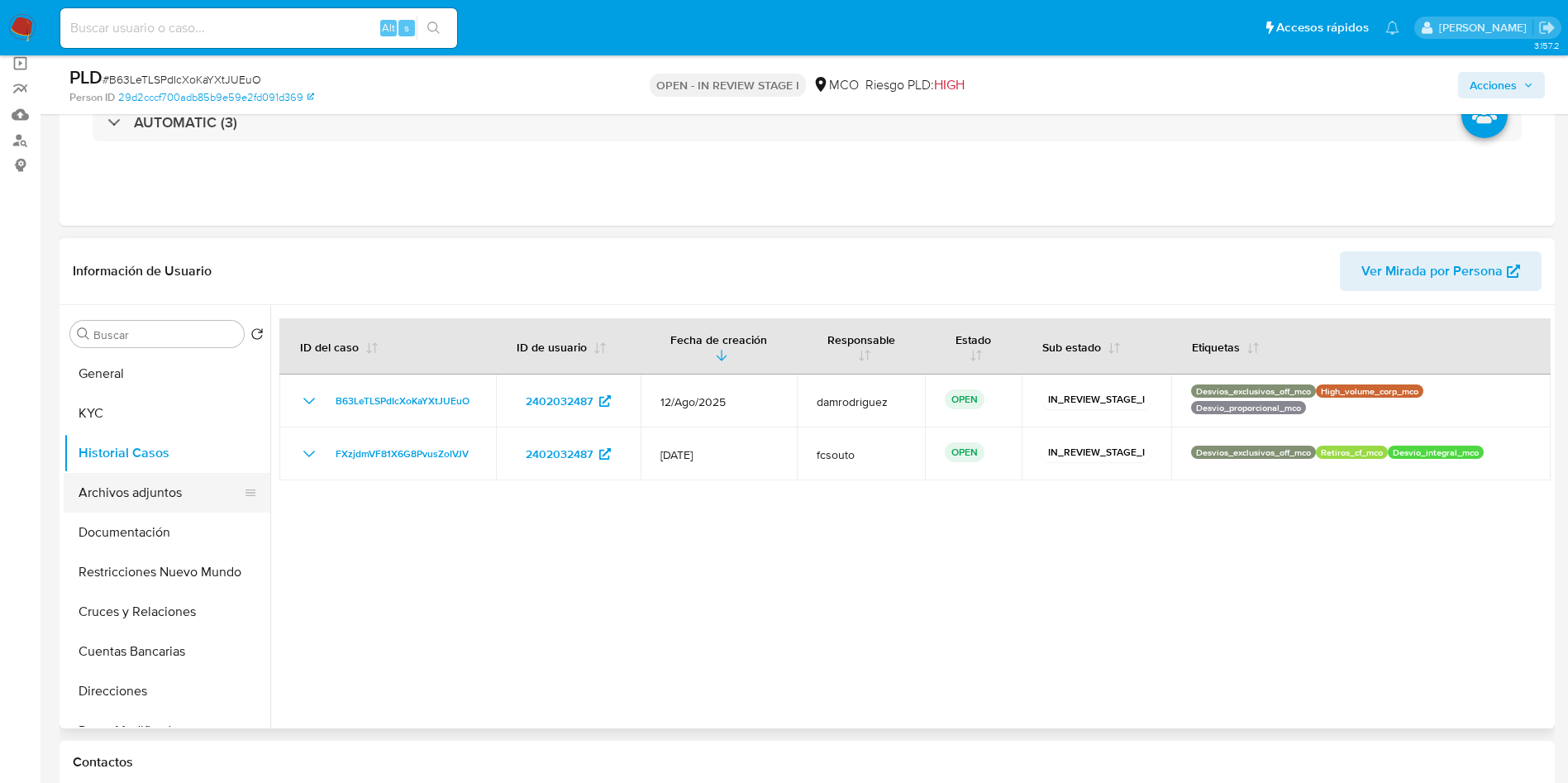
click at [120, 494] on button "Archivos adjuntos" at bounding box center [160, 492] width 194 height 40
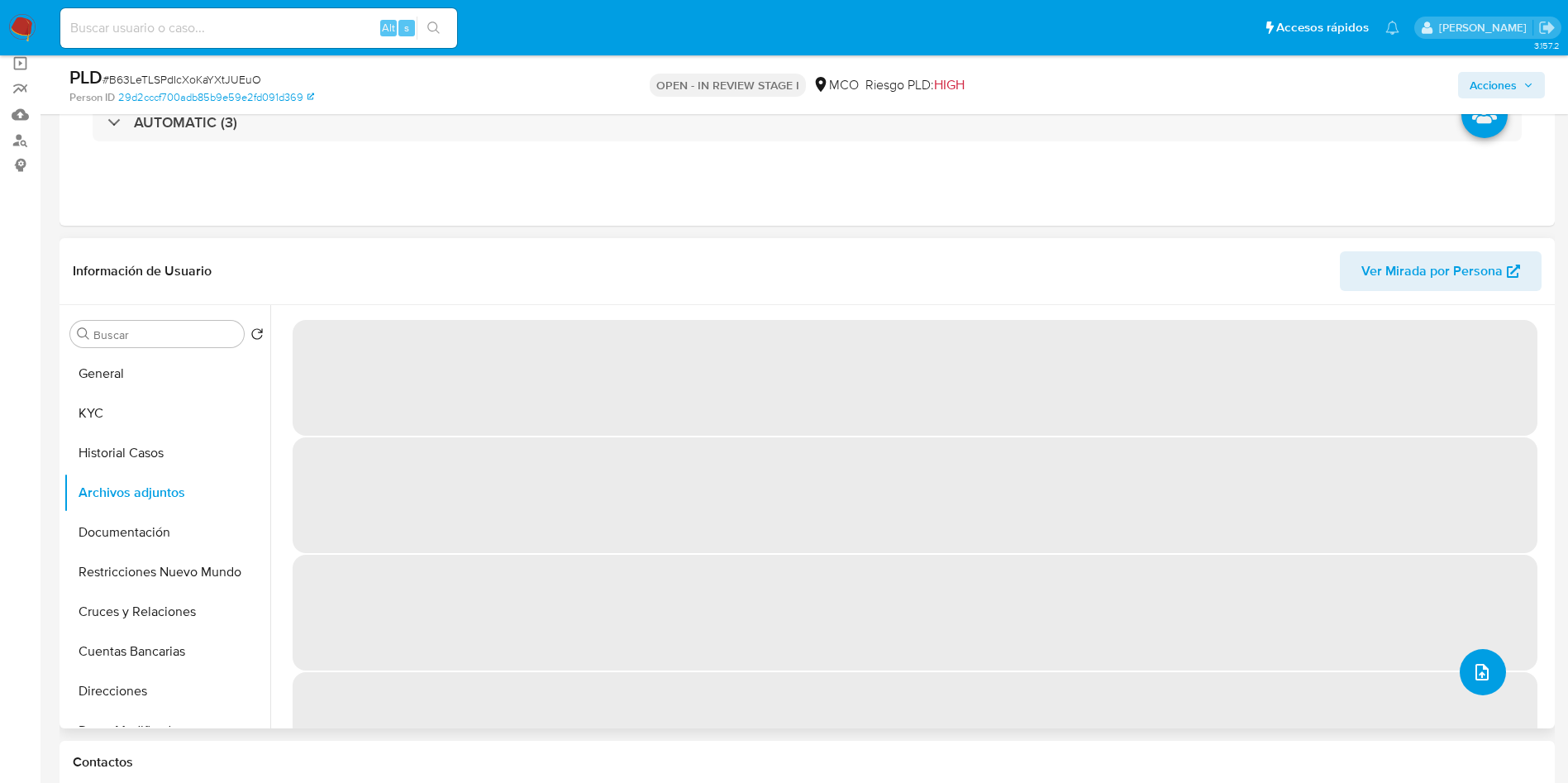
click at [1479, 676] on icon "upload-file" at bounding box center [1482, 672] width 20 height 20
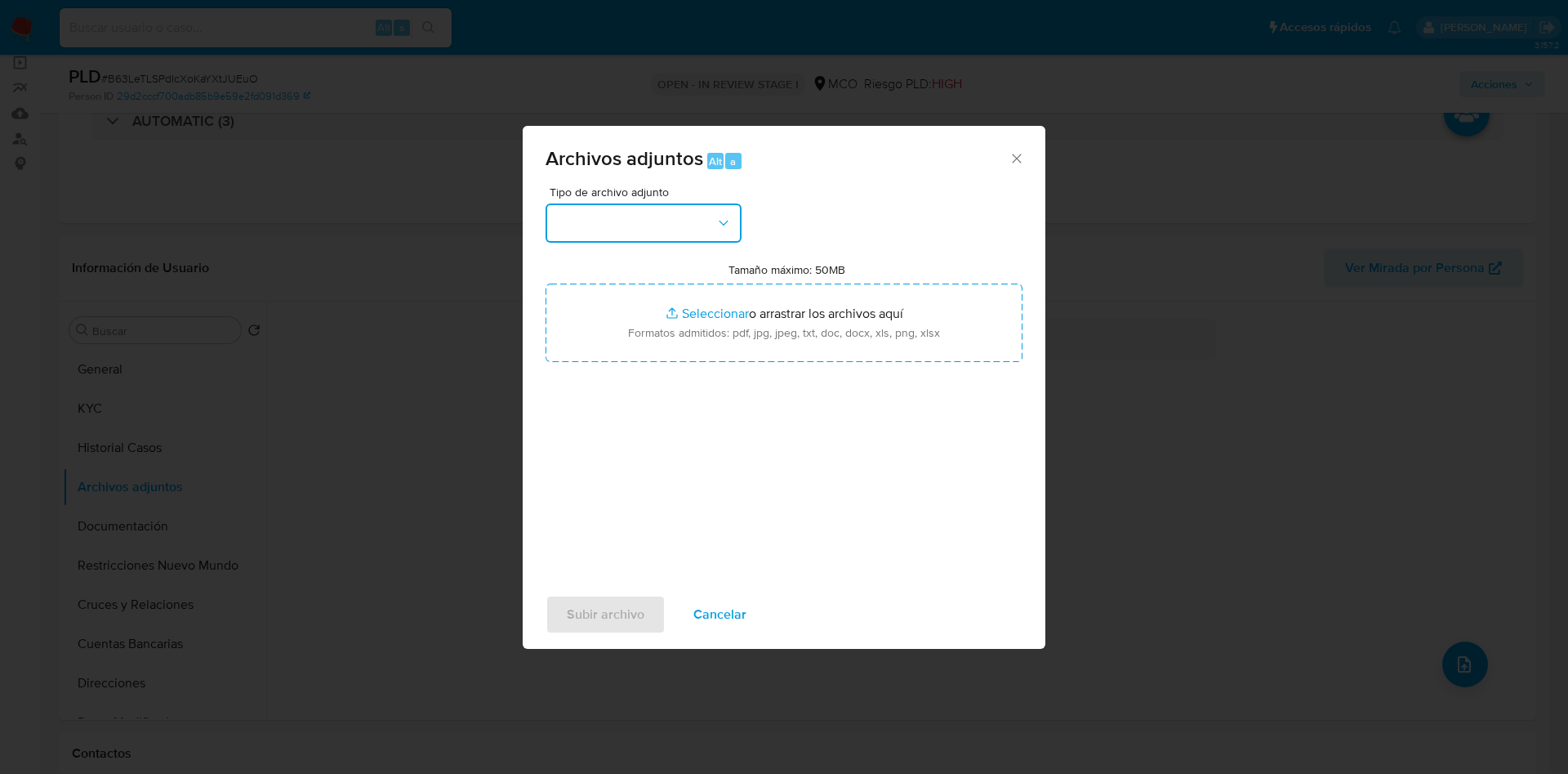
click at [660, 241] on button "button" at bounding box center [643, 223] width 196 height 39
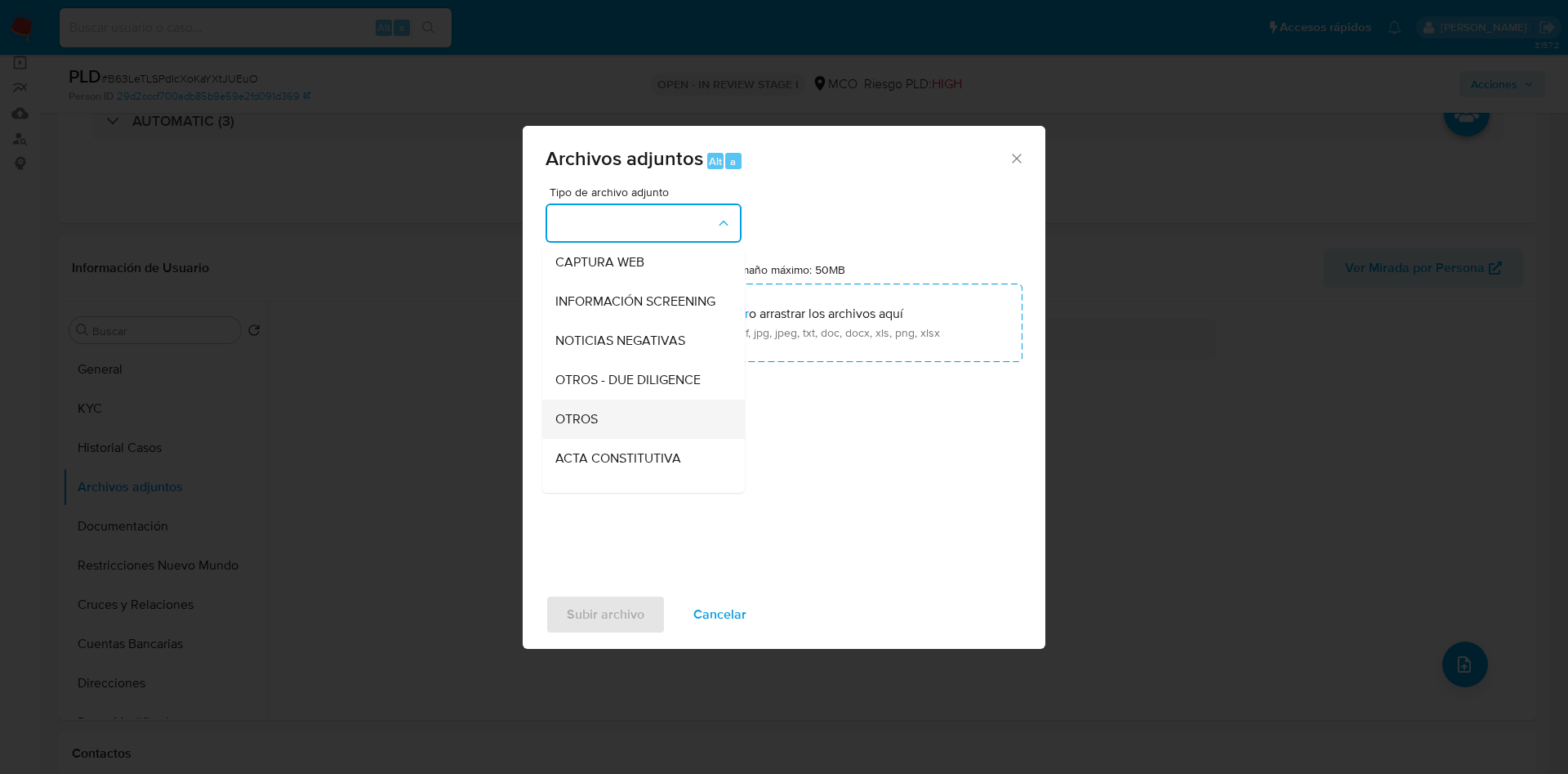
click at [614, 438] on div "OTROS" at bounding box center [639, 420] width 166 height 39
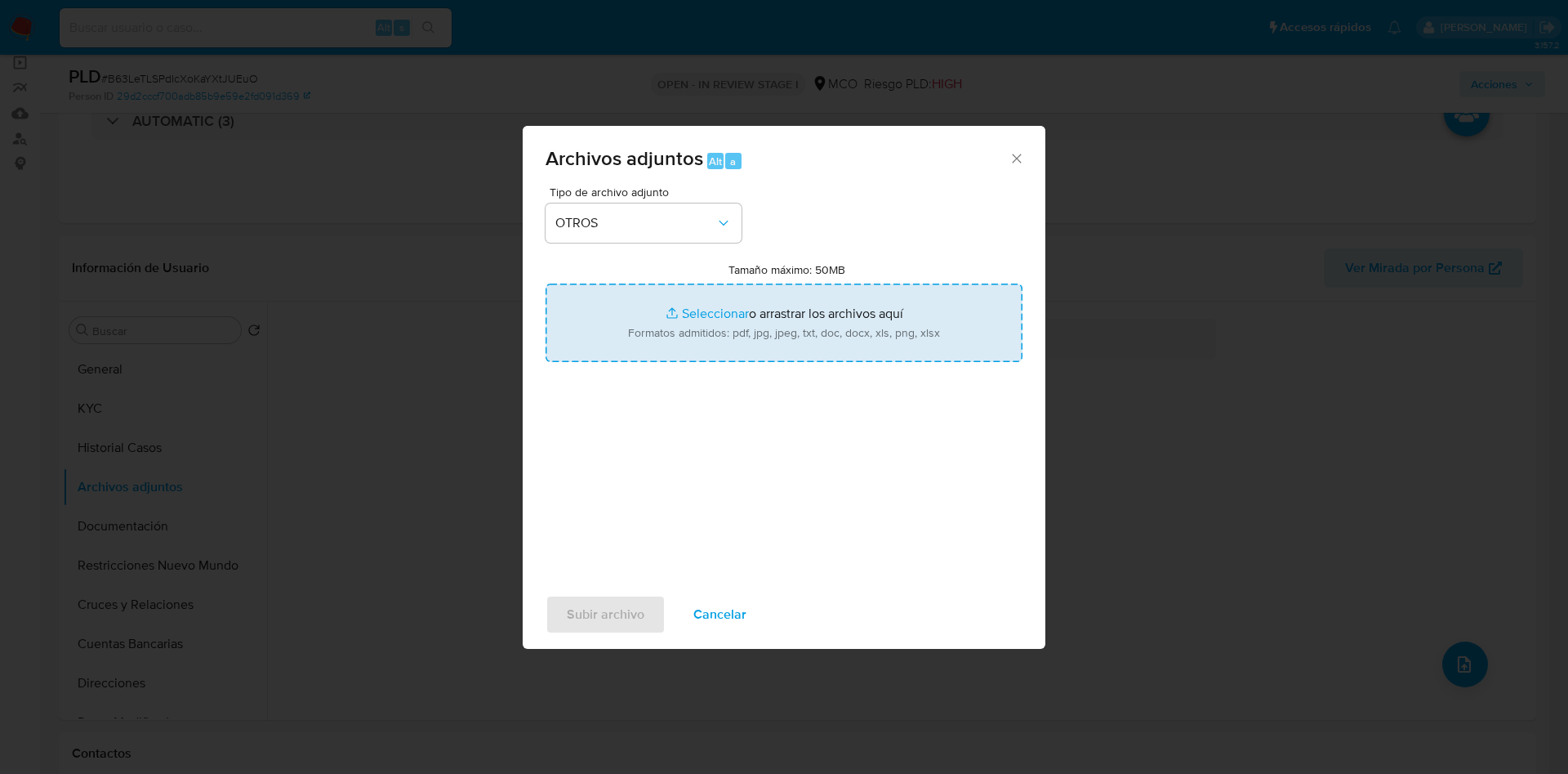
click at [719, 325] on input "Tamaño máximo: 50MB Seleccionar archivos" at bounding box center [784, 323] width 477 height 79
type input "C:\fakepath\2059326108 - 03_09_2025.pdf"
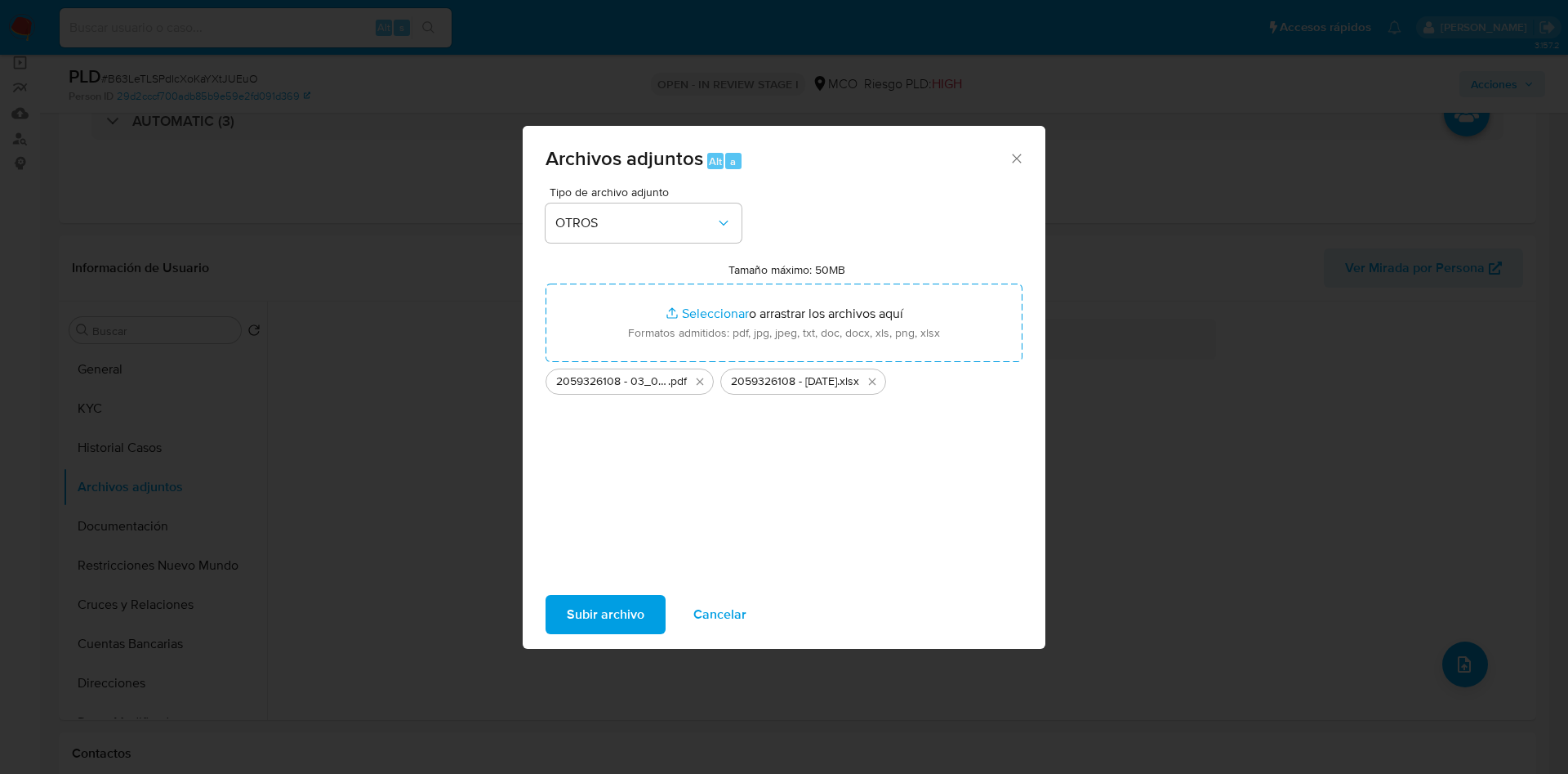
click at [606, 617] on span "Subir archivo" at bounding box center [606, 615] width 78 height 36
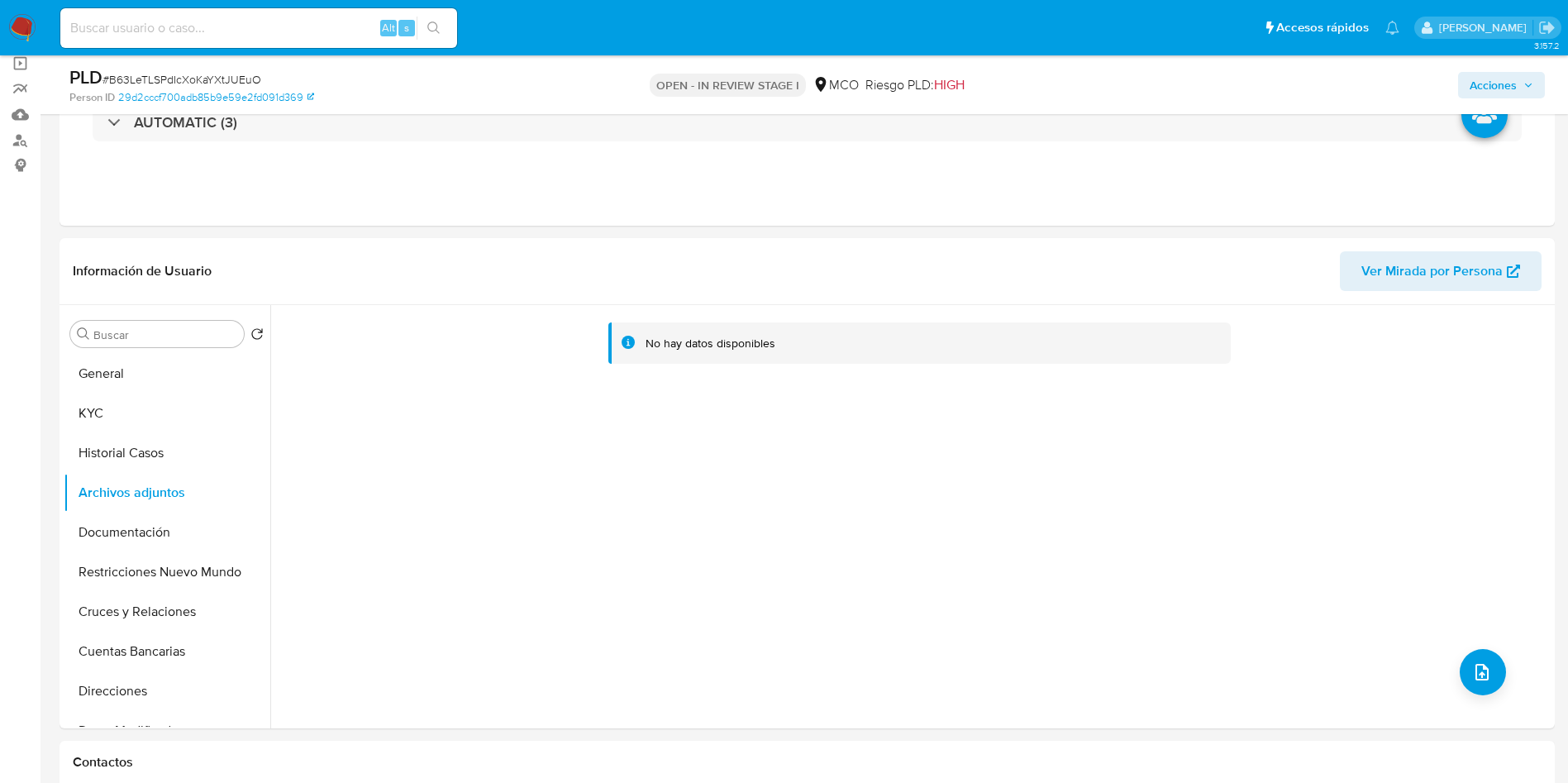
click at [1506, 82] on span "Acciones" at bounding box center [1494, 84] width 47 height 26
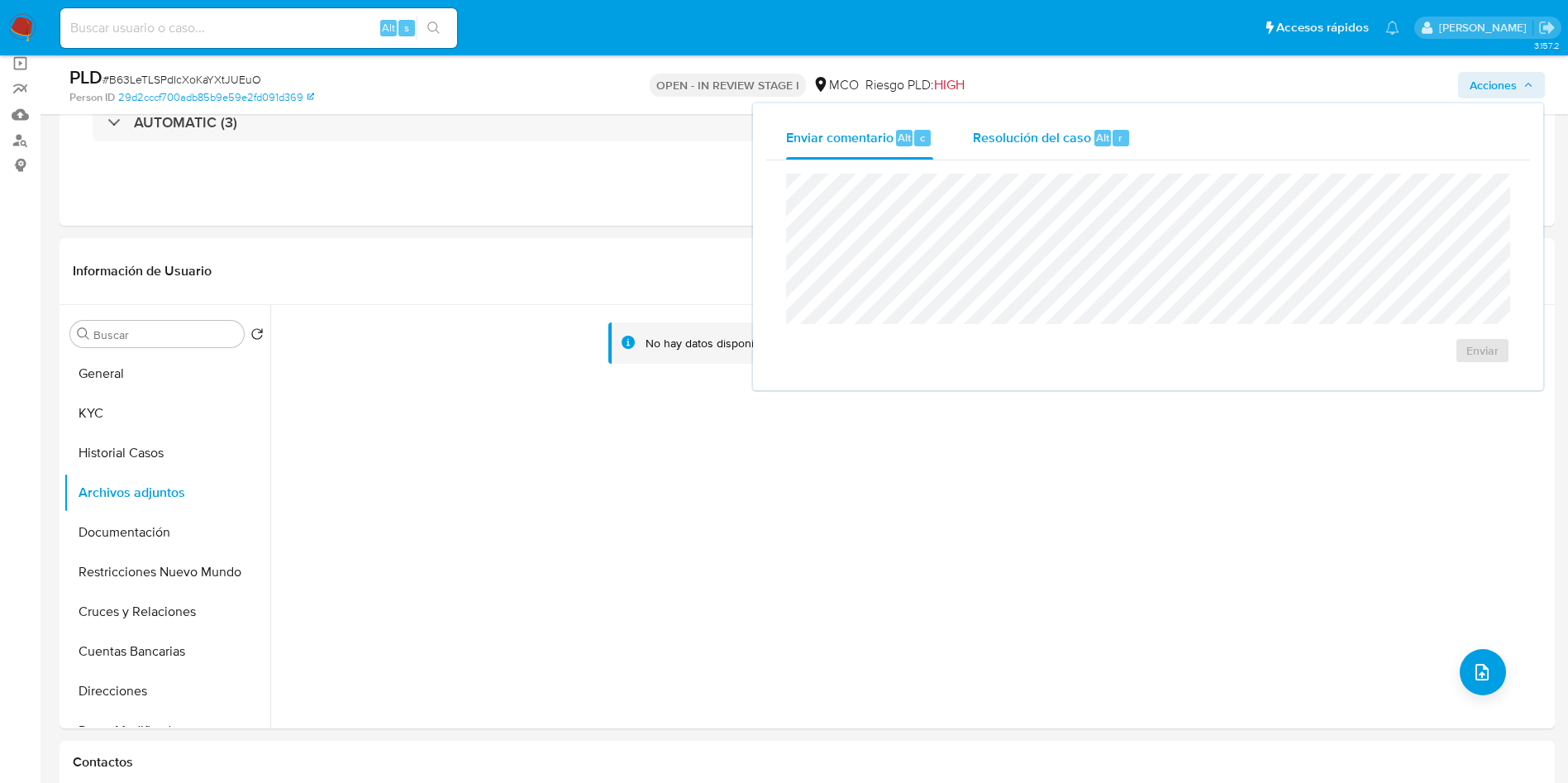
click at [1045, 138] on span "Resolución del caso" at bounding box center [1032, 137] width 119 height 19
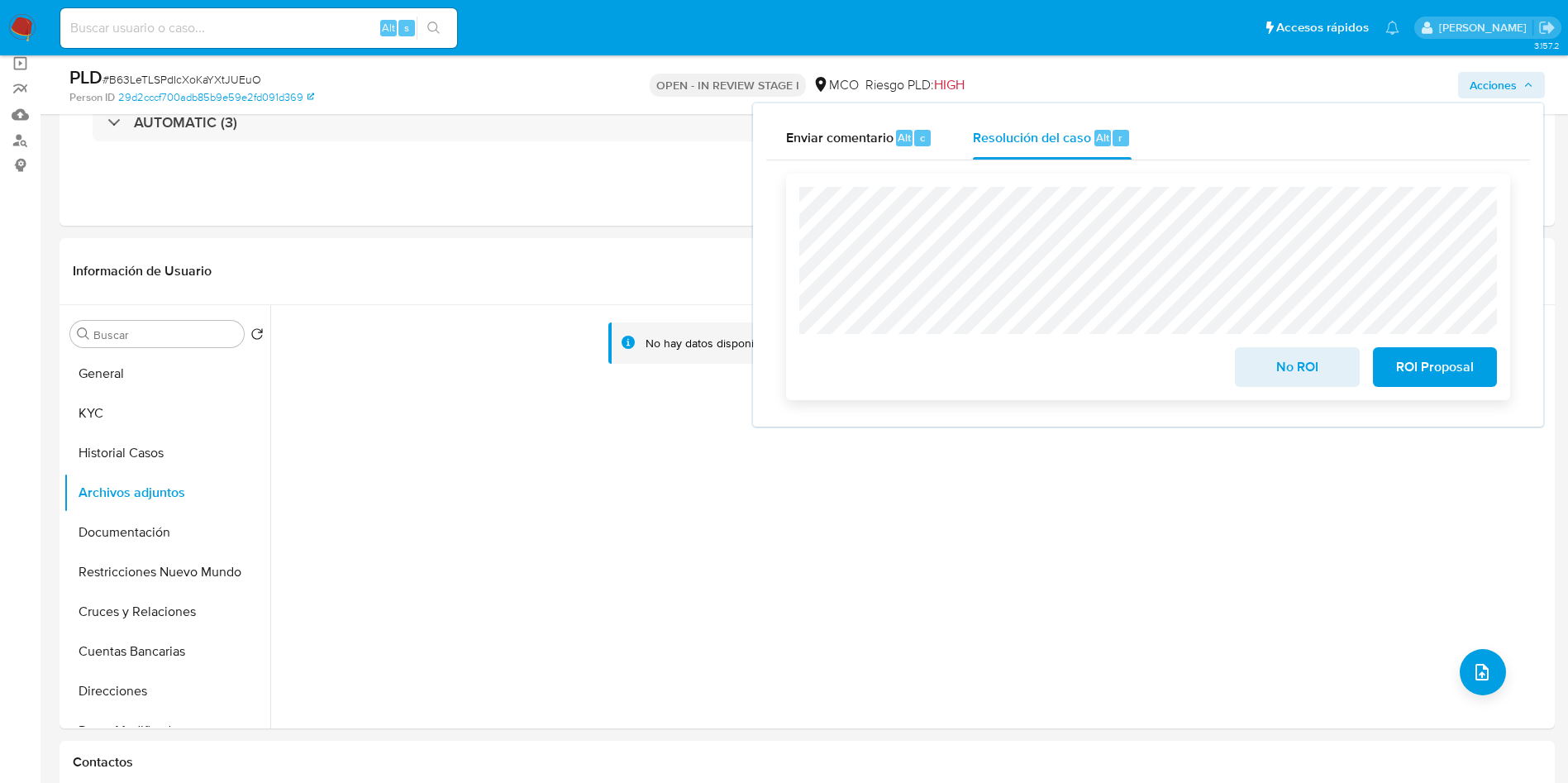
click at [1432, 376] on span "ROI Proposal" at bounding box center [1434, 367] width 81 height 36
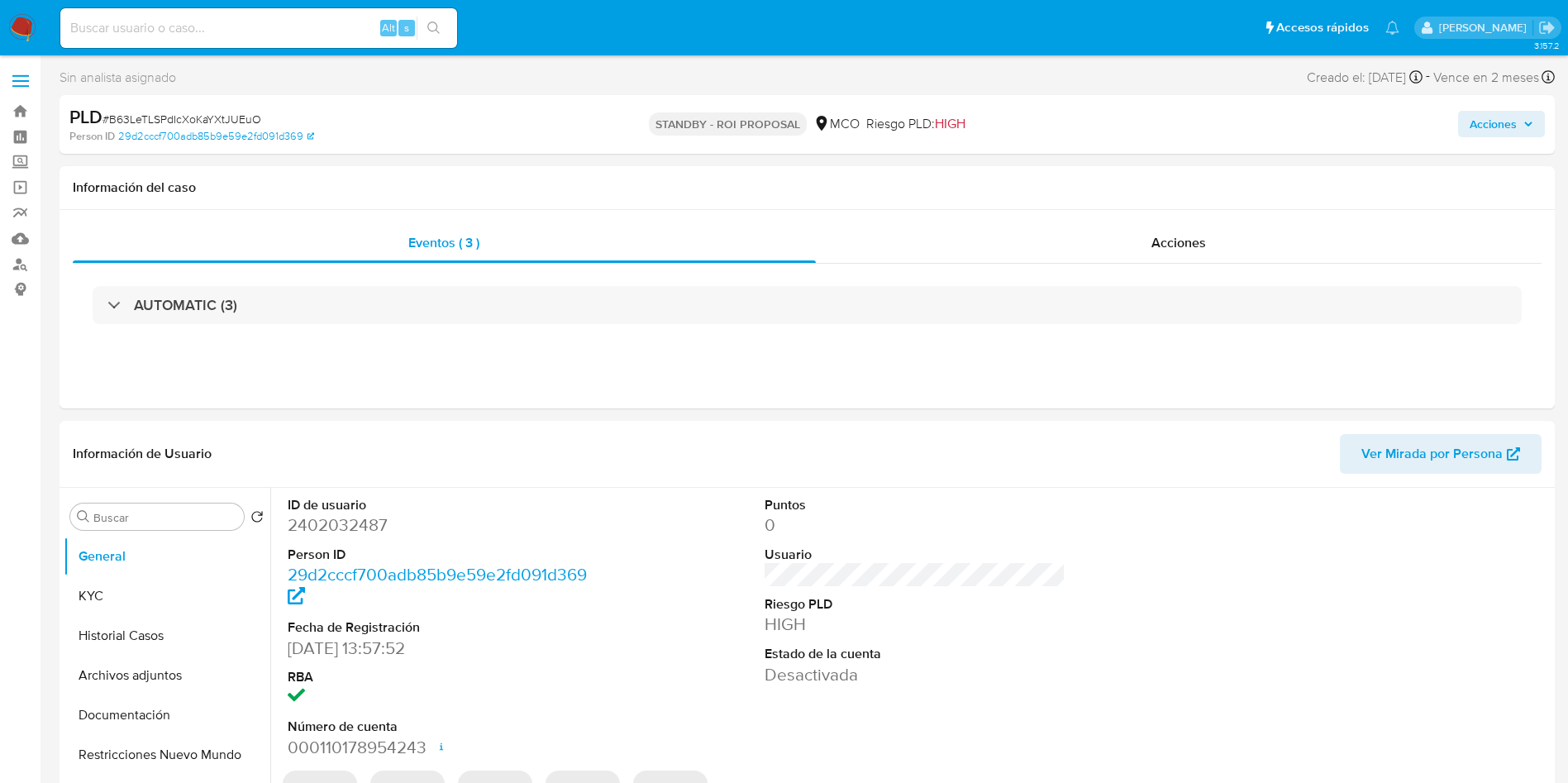
select select "10"
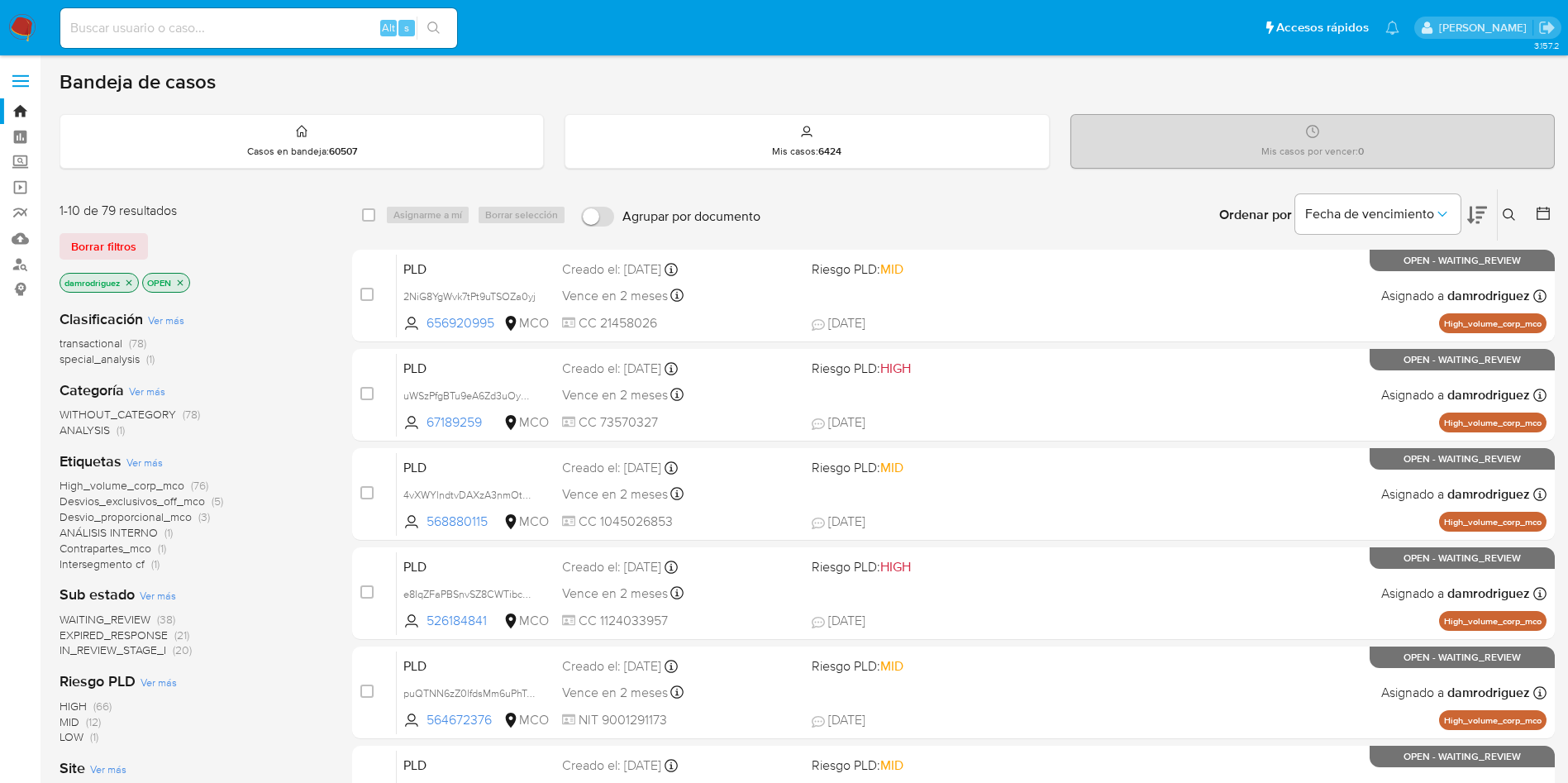
click at [20, 20] on img at bounding box center [22, 28] width 28 height 28
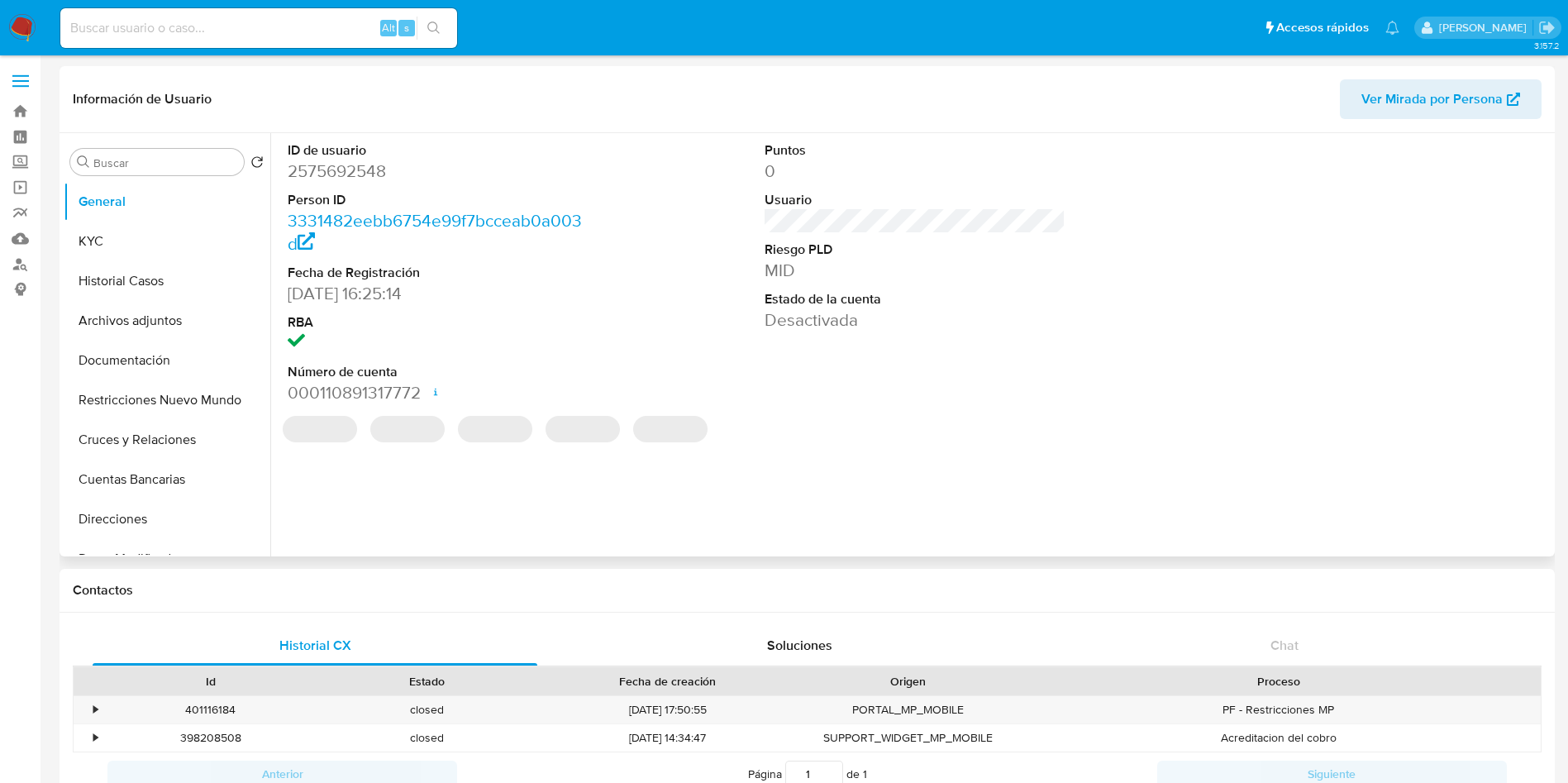
select select "10"
click at [128, 258] on button "KYC" at bounding box center [160, 242] width 194 height 40
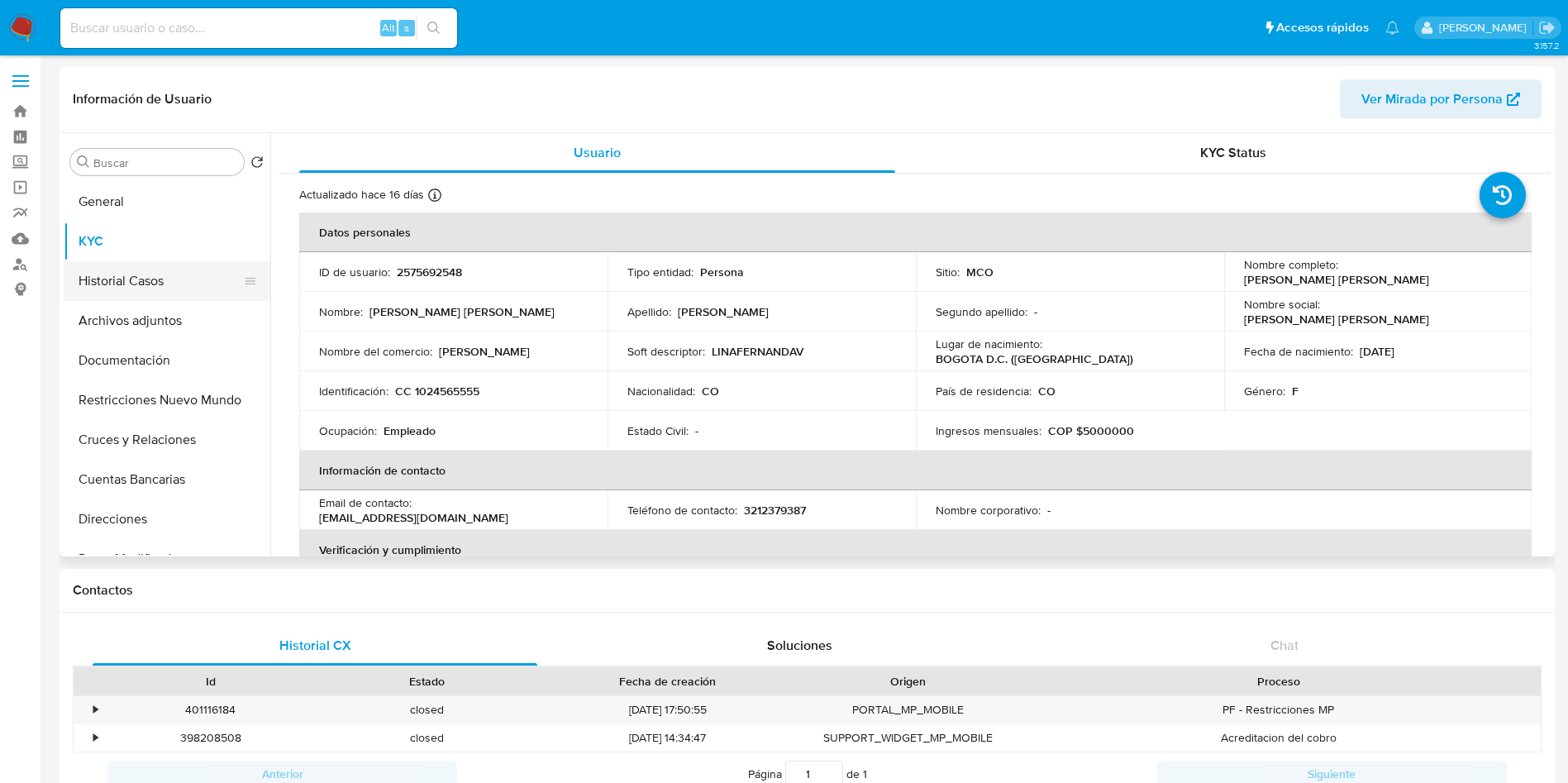
click at [131, 287] on button "Historial Casos" at bounding box center [160, 282] width 194 height 40
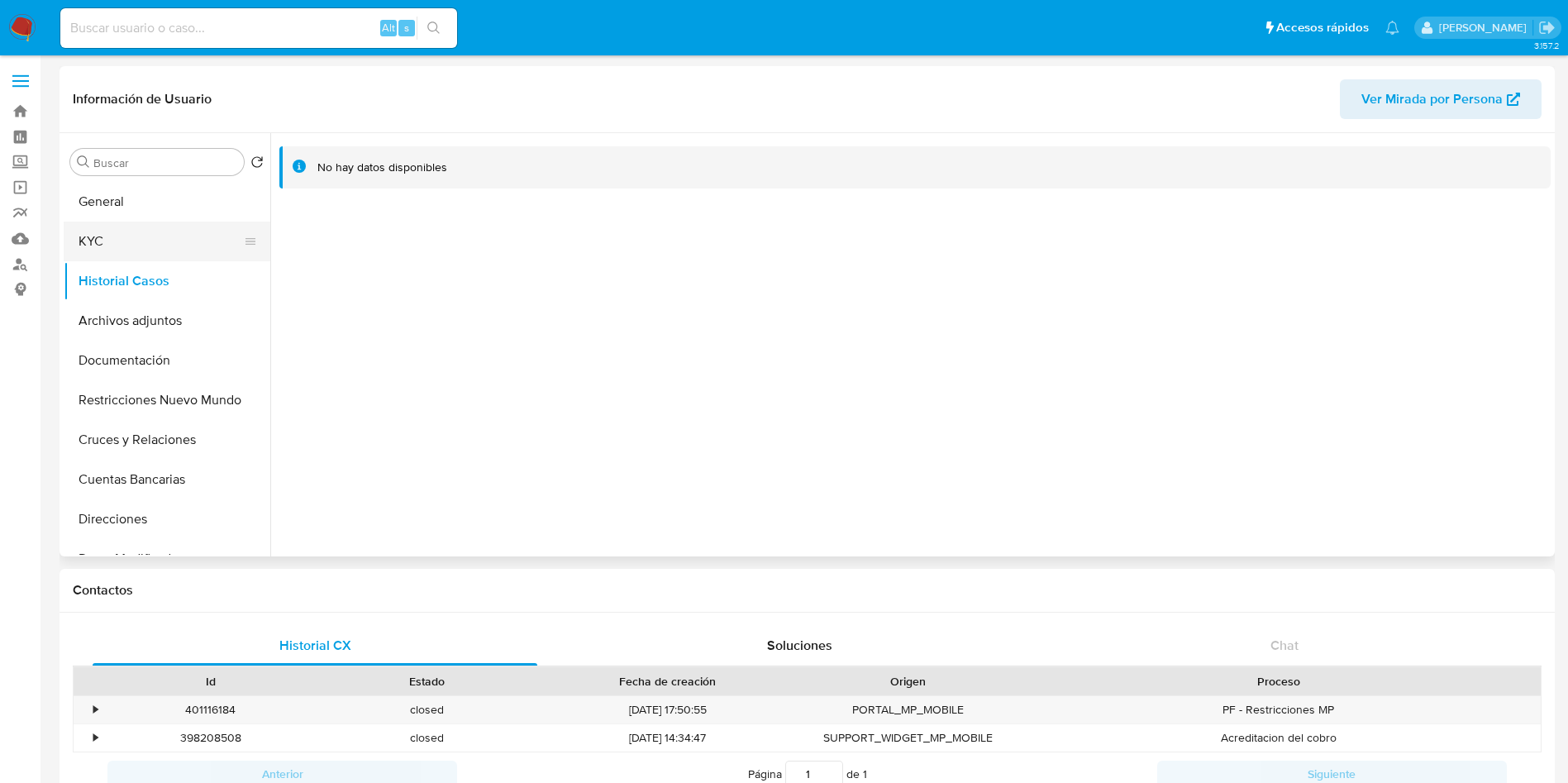
click at [150, 224] on button "KYC" at bounding box center [160, 242] width 194 height 40
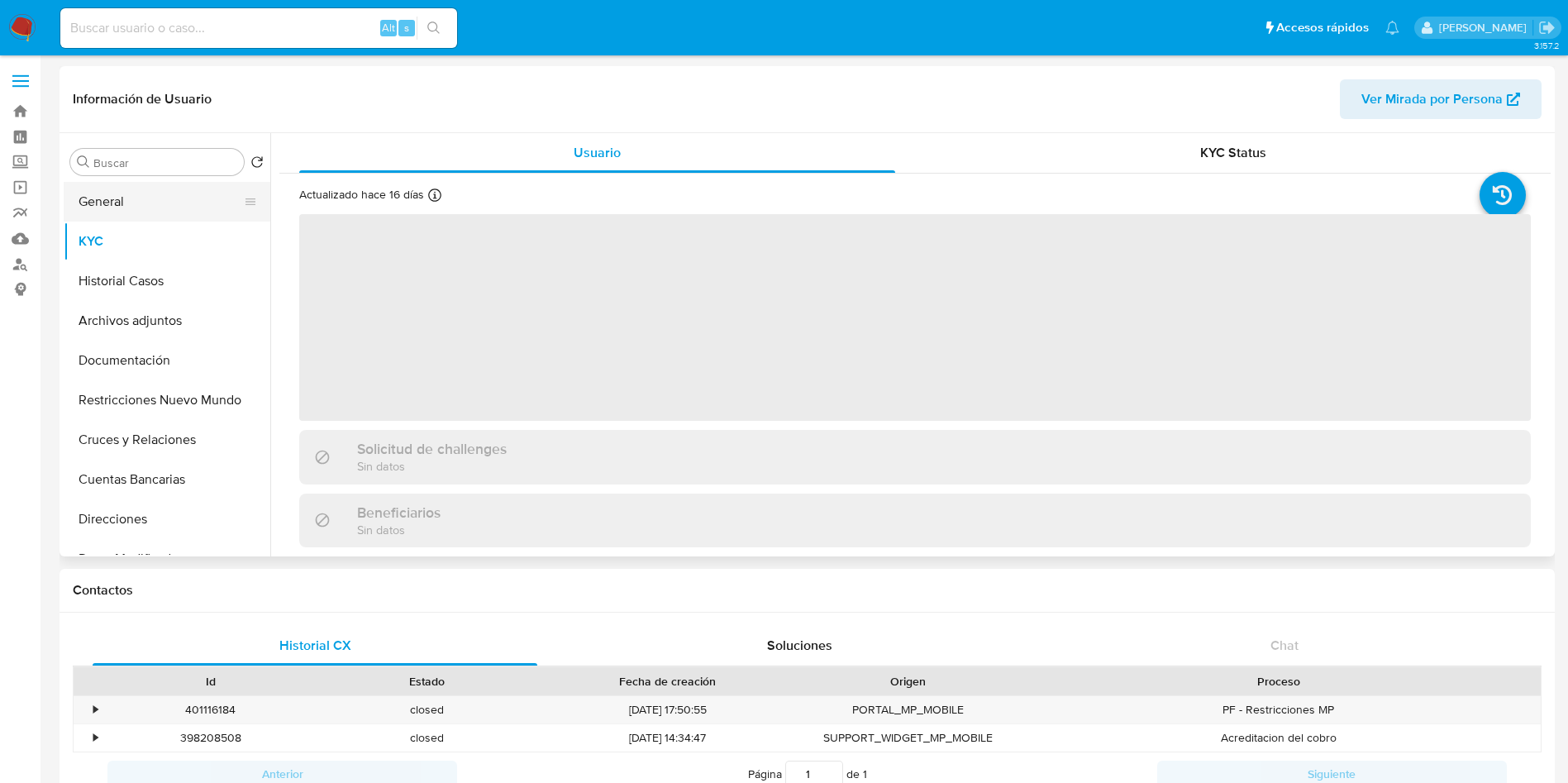
click at [170, 186] on button "General" at bounding box center [160, 202] width 194 height 40
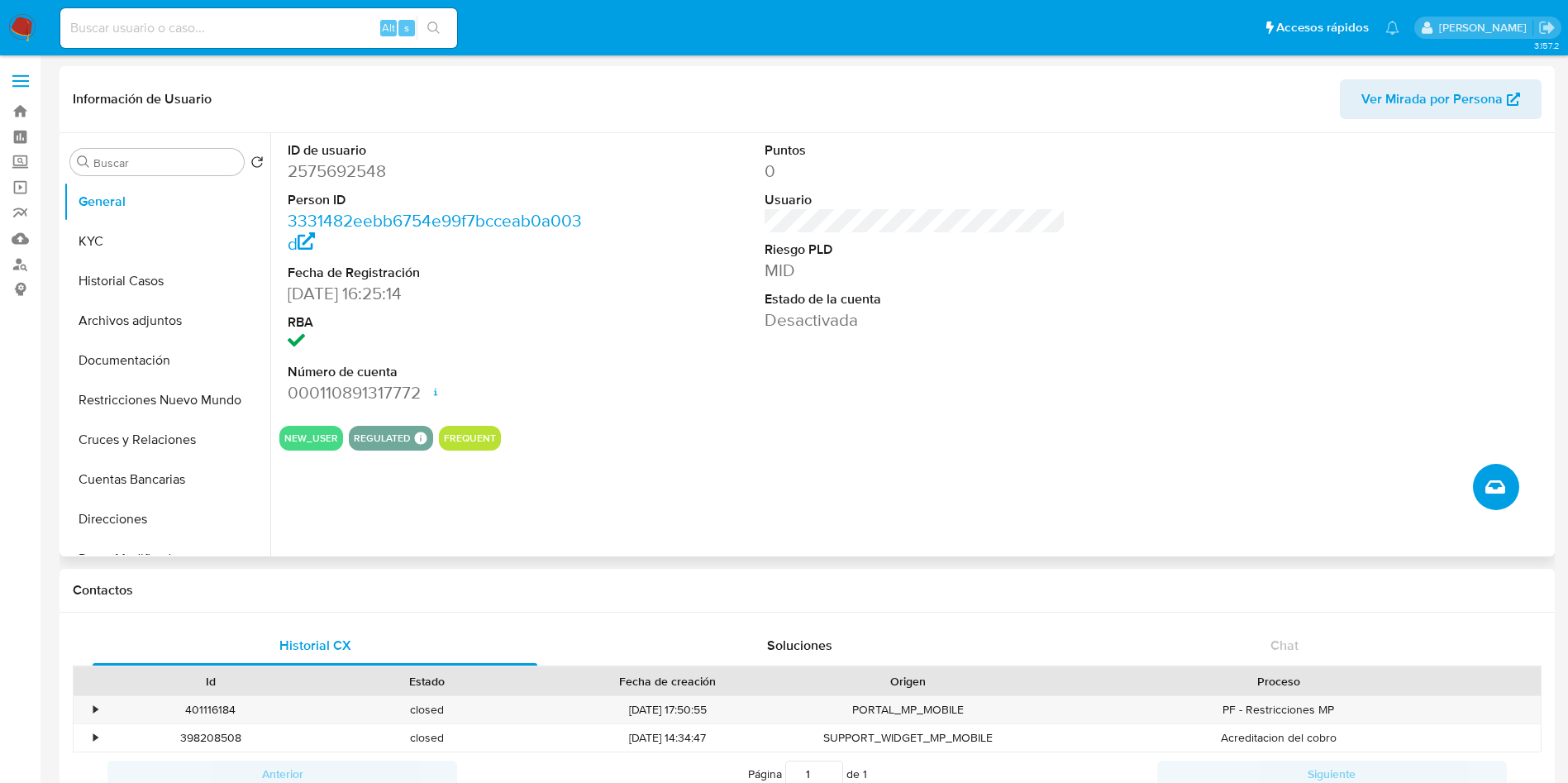
click at [1499, 481] on icon "Crear caso manual" at bounding box center [1496, 487] width 20 height 14
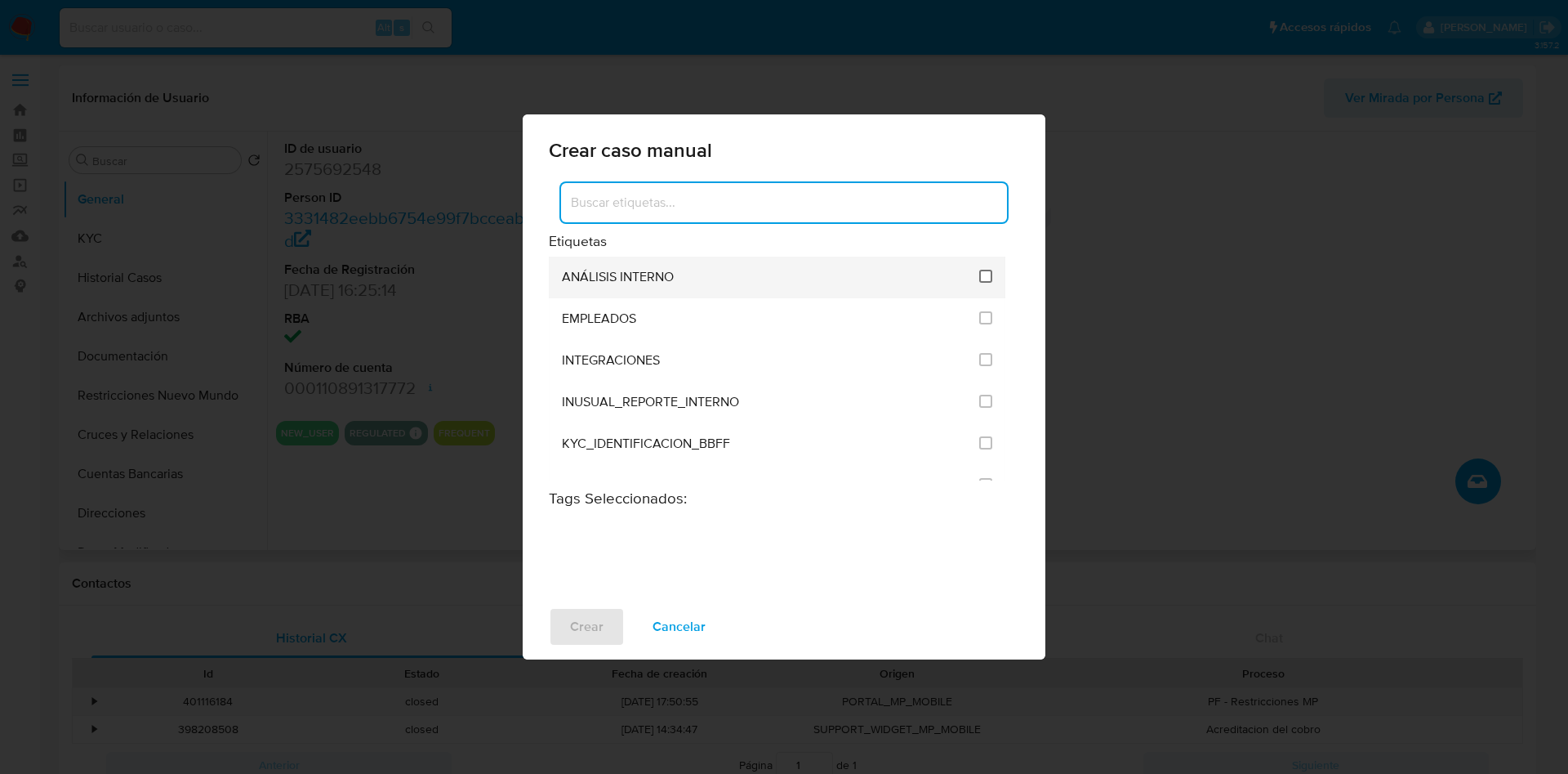
click at [984, 277] on input "1890" at bounding box center [986, 276] width 13 height 13
checkbox input "true"
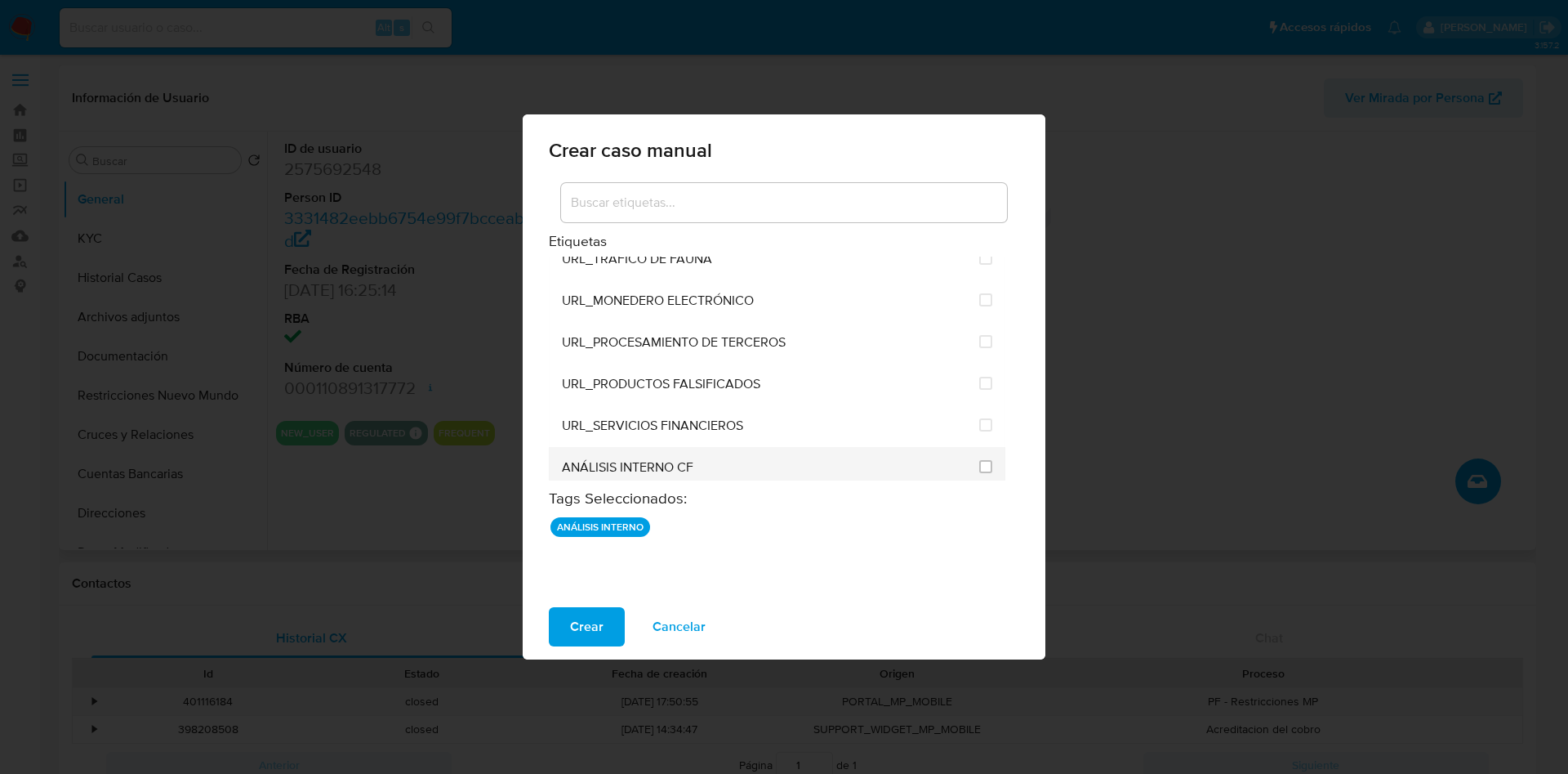
scroll to position [3406, 0]
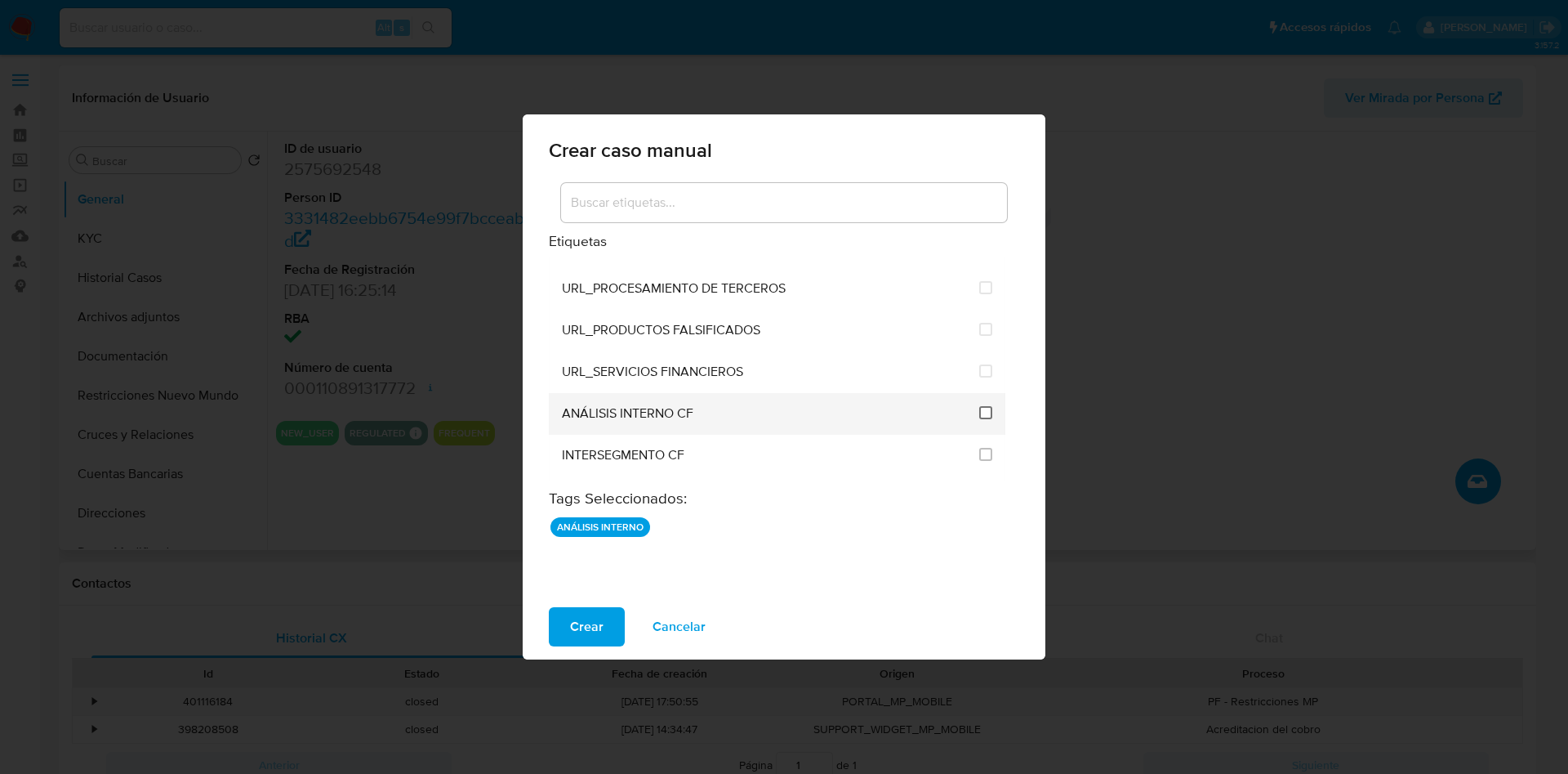
click at [982, 410] on input "3262" at bounding box center [986, 413] width 13 height 13
checkbox input "true"
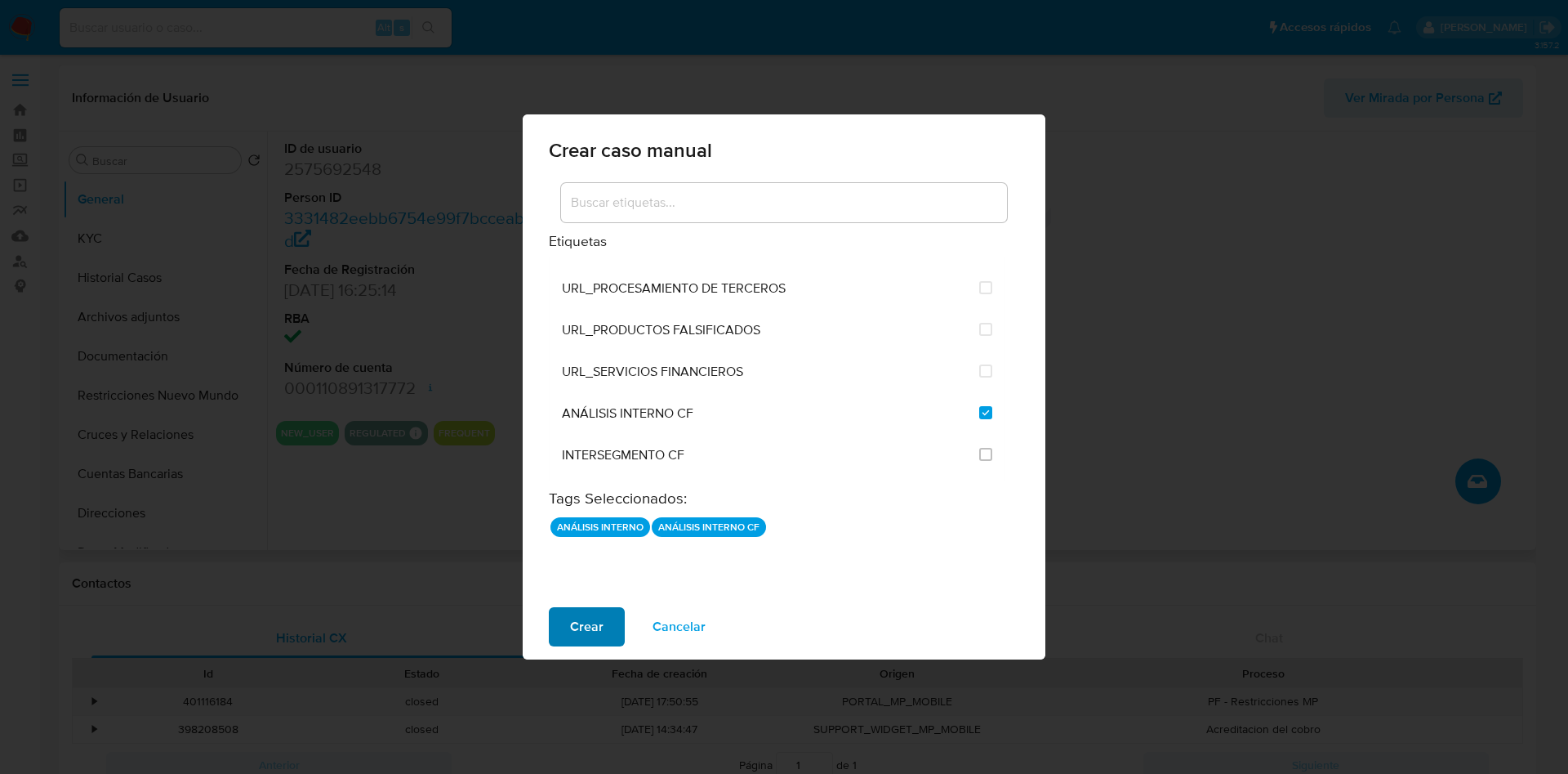
click at [589, 625] on span "Crear" at bounding box center [586, 626] width 33 height 36
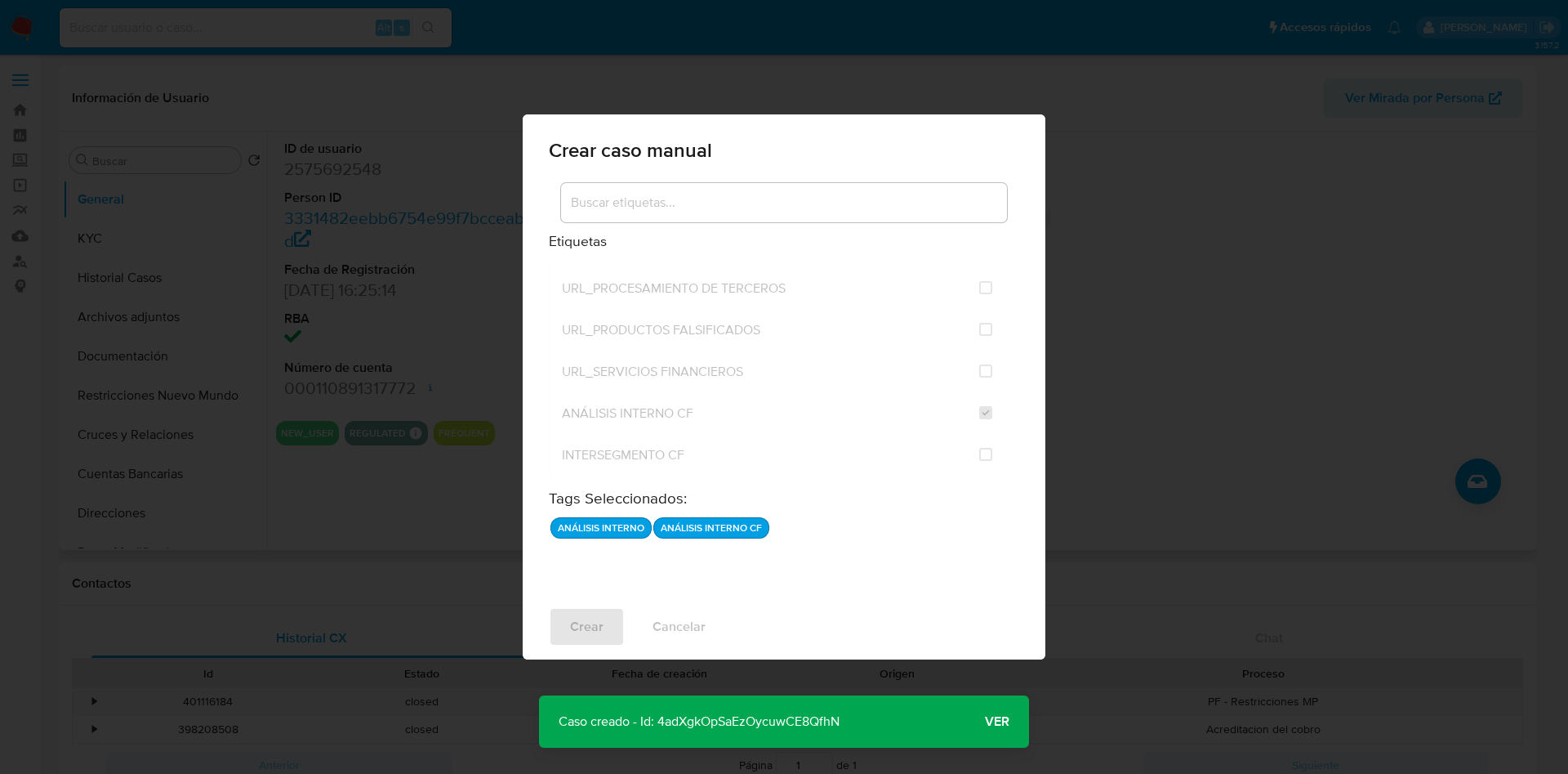
click at [1005, 721] on span "Ver" at bounding box center [996, 721] width 24 height 0
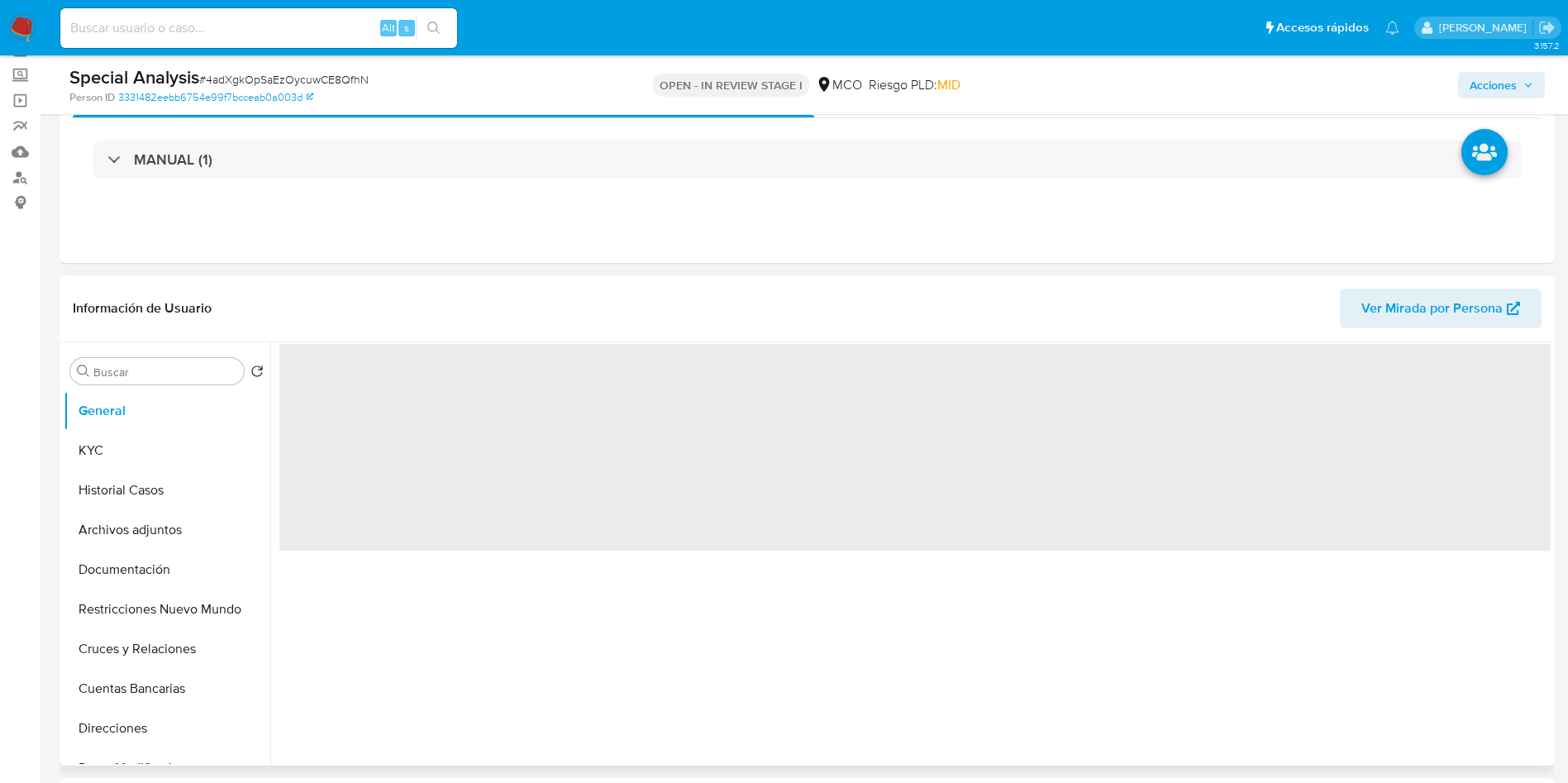
scroll to position [248, 0]
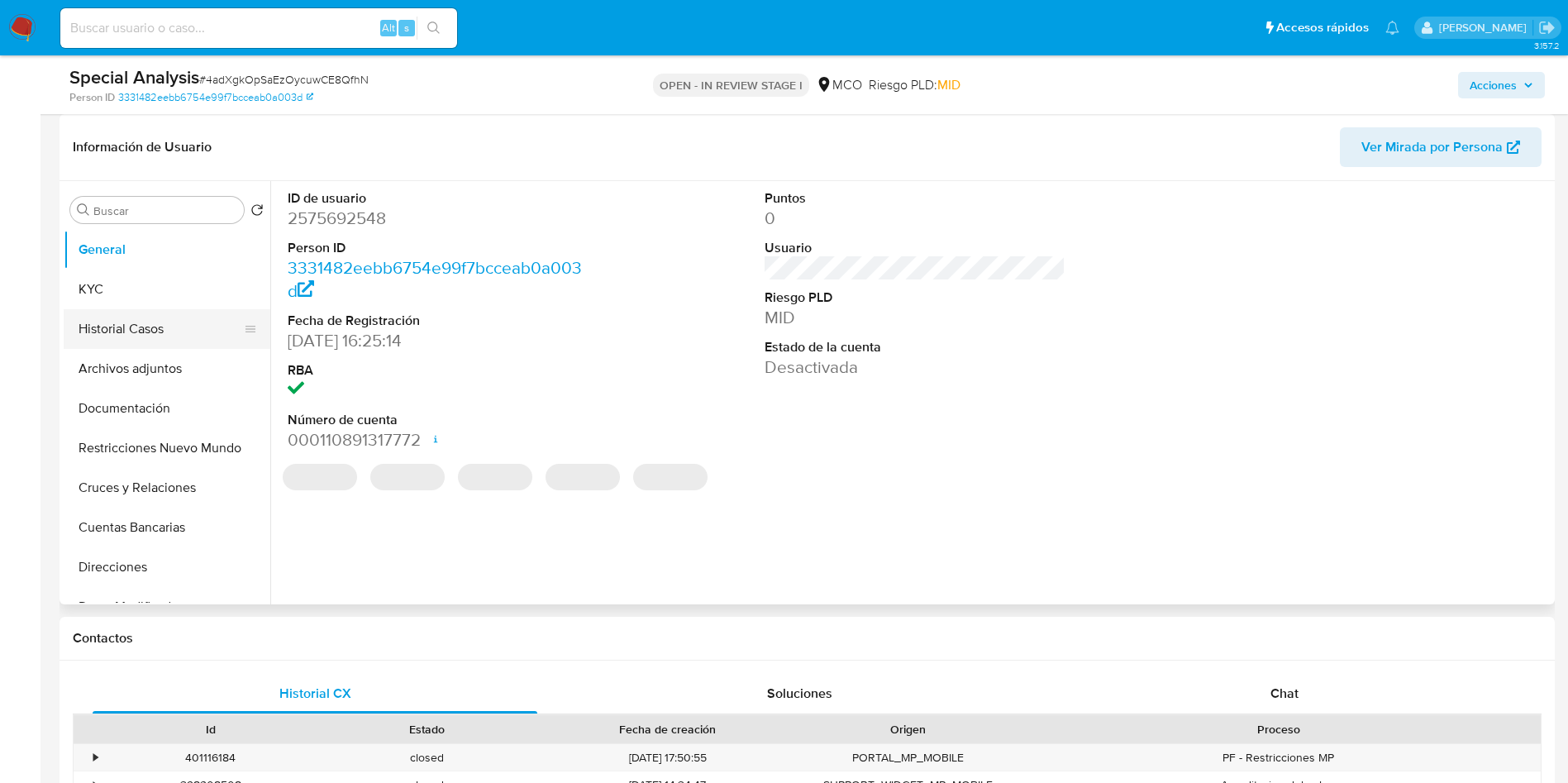
click at [124, 343] on button "Historial Casos" at bounding box center [160, 329] width 194 height 40
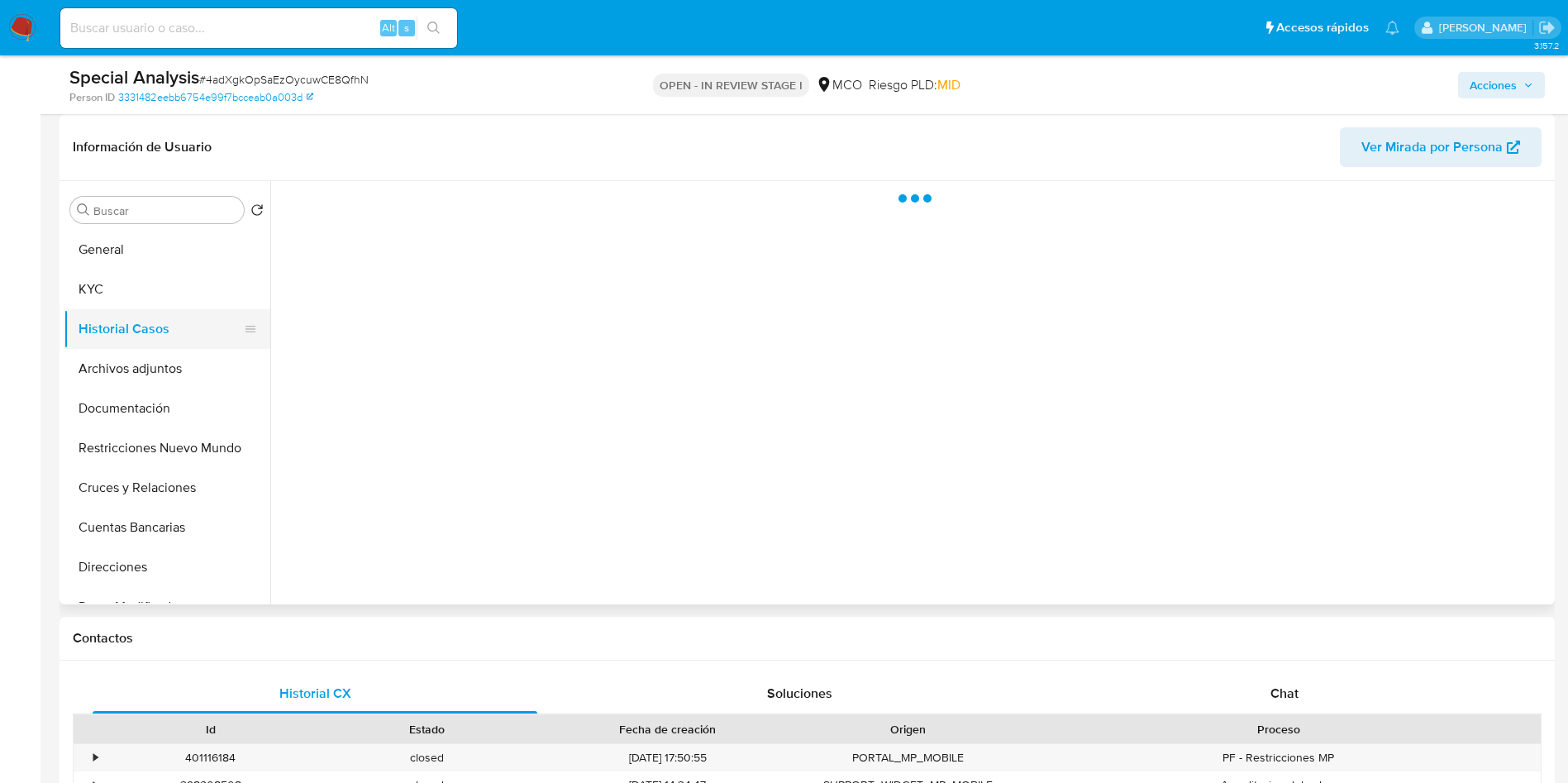
select select "10"
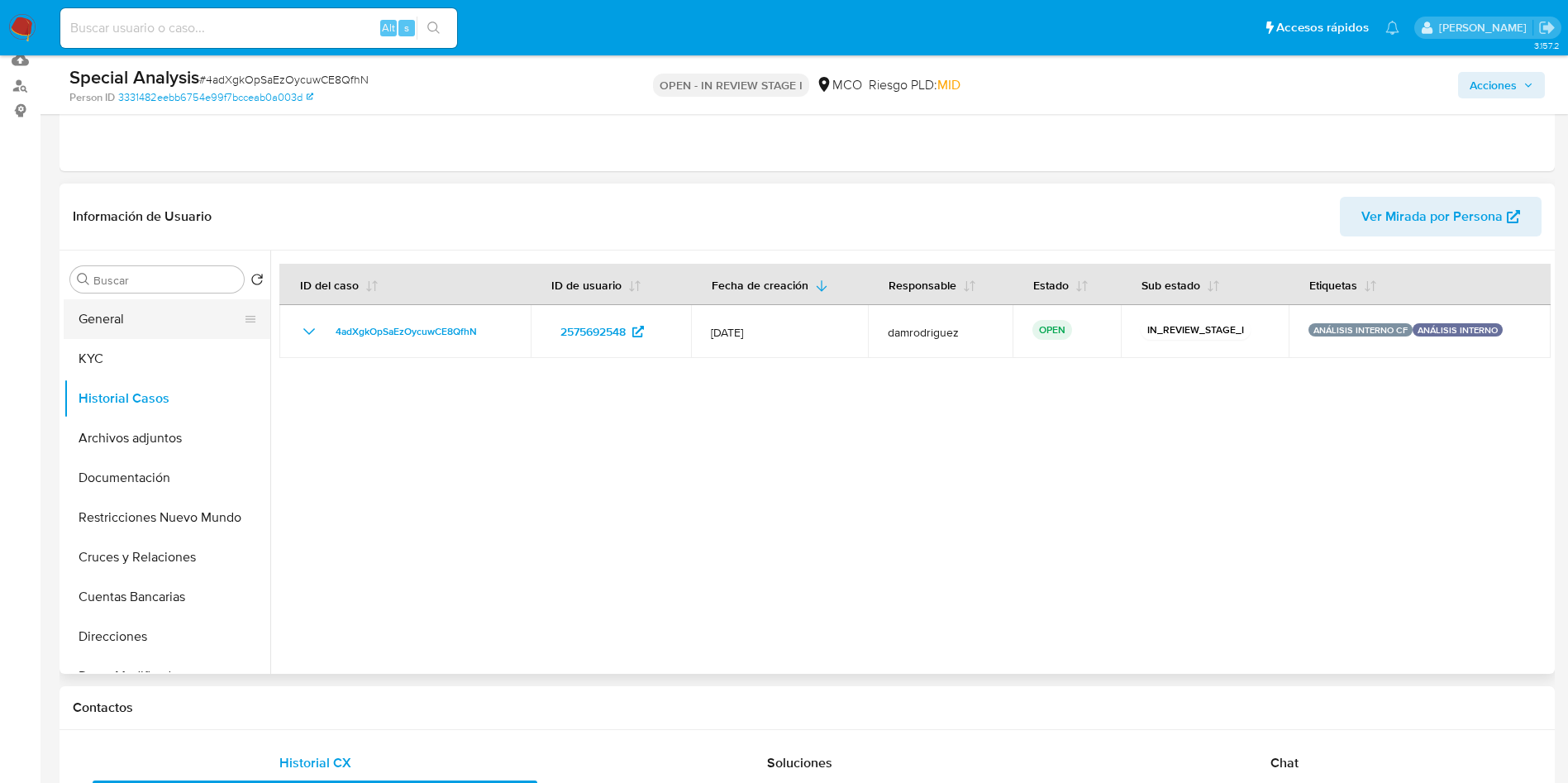
scroll to position [124, 0]
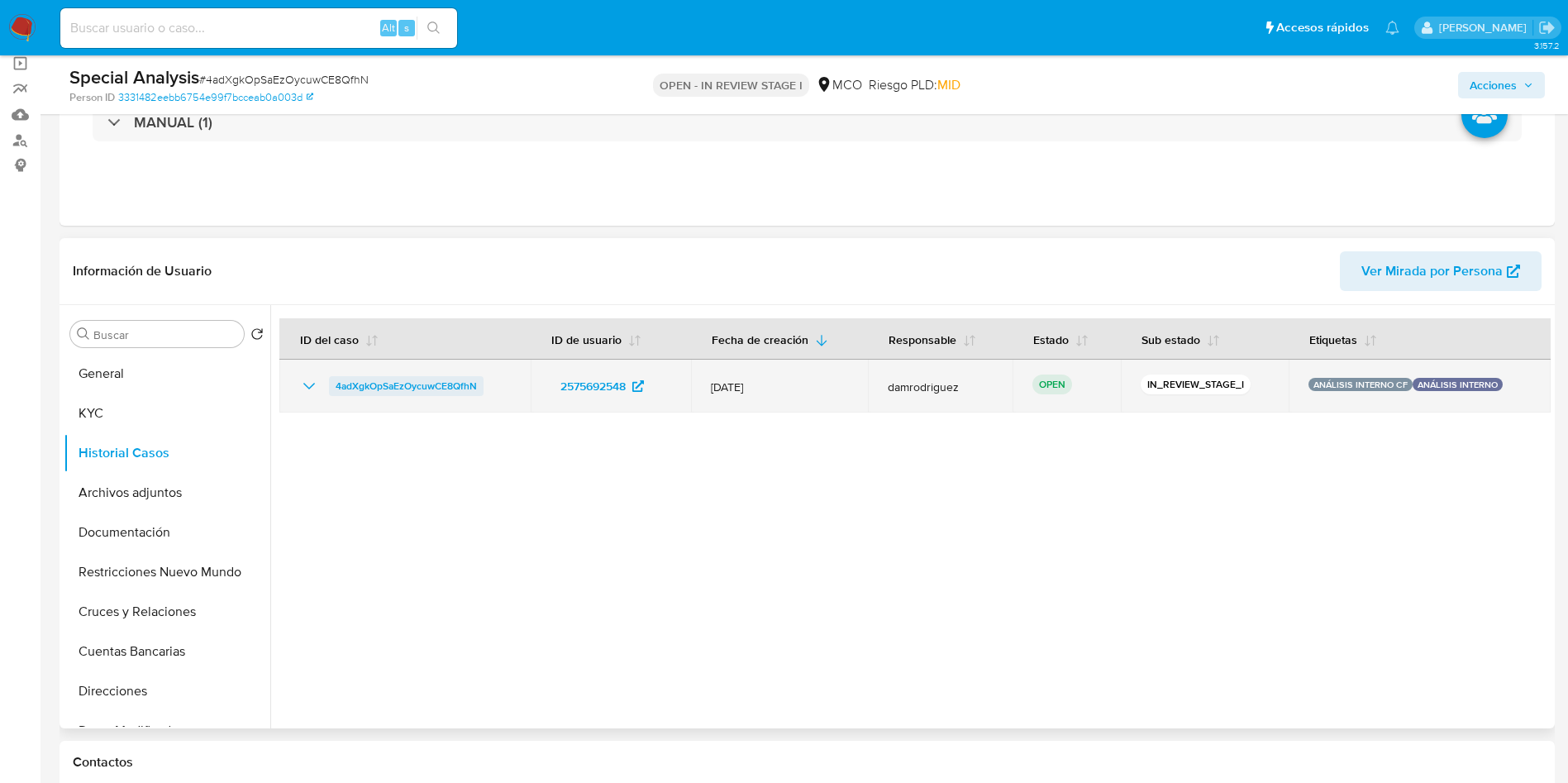
drag, startPoint x: 490, startPoint y: 389, endPoint x: 332, endPoint y: 387, distance: 158.0
click at [332, 387] on div "4adXgkOpSaEzOycuwCE8QfhN" at bounding box center [406, 386] width 212 height 20
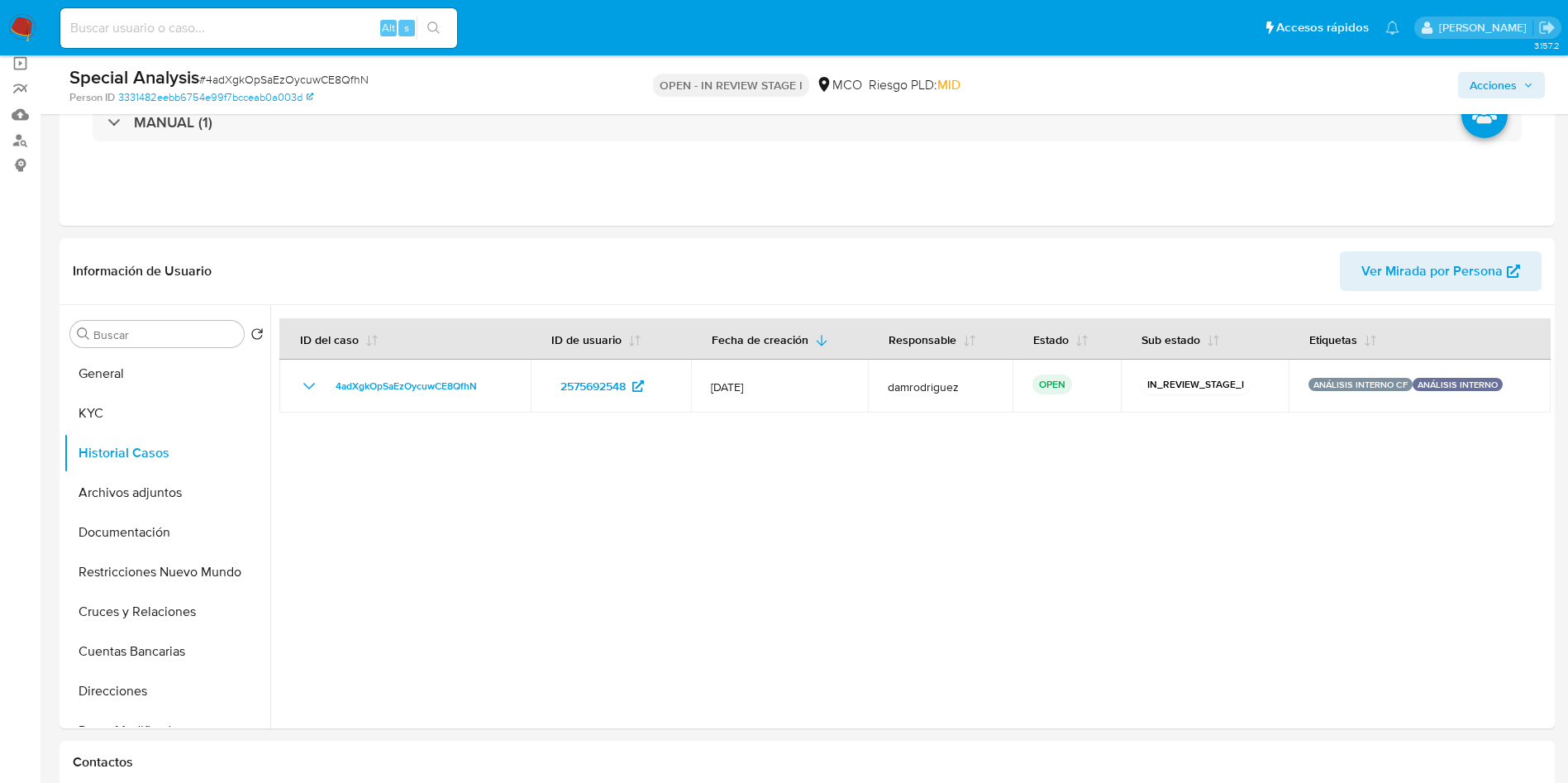
drag, startPoint x: 19, startPoint y: 24, endPoint x: 38, endPoint y: 22, distance: 19.1
click at [19, 24] on img at bounding box center [22, 28] width 28 height 28
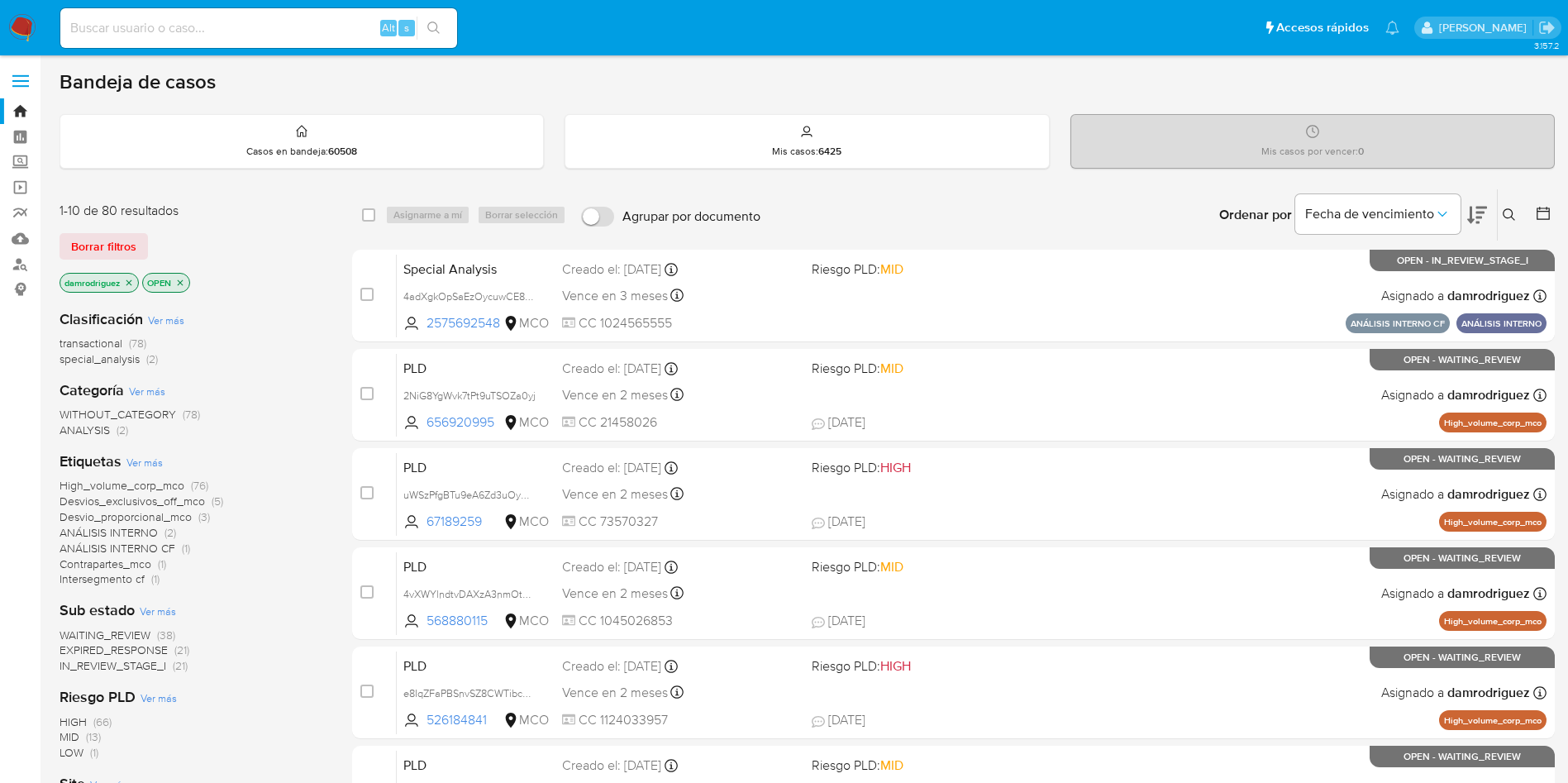
click at [1481, 215] on icon at bounding box center [1477, 215] width 20 height 20
click at [130, 282] on icon "close-filter" at bounding box center [129, 282] width 5 height 5
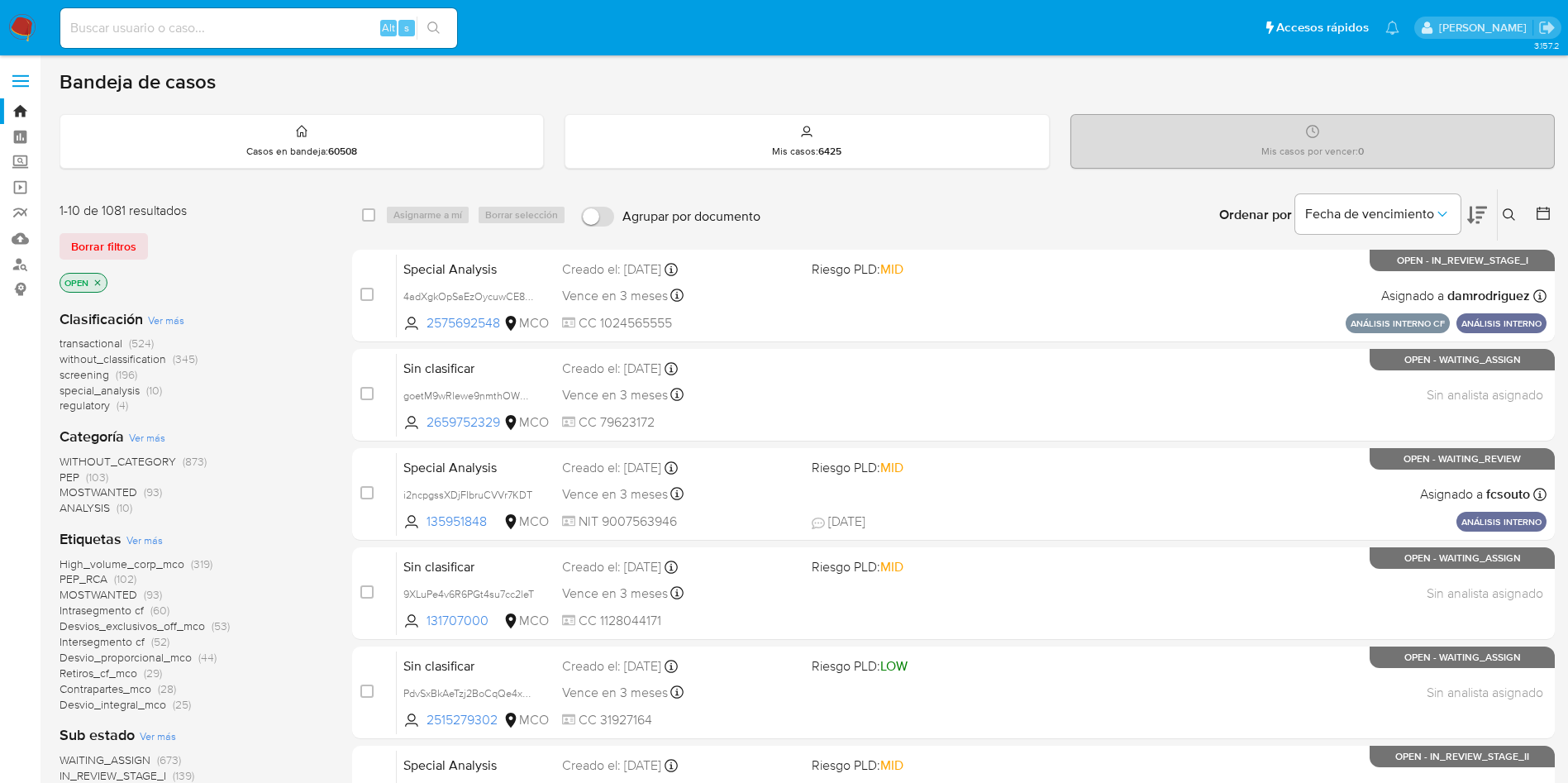
click at [1532, 211] on div at bounding box center [1540, 215] width 30 height 52
click at [1538, 211] on icon at bounding box center [1544, 213] width 14 height 14
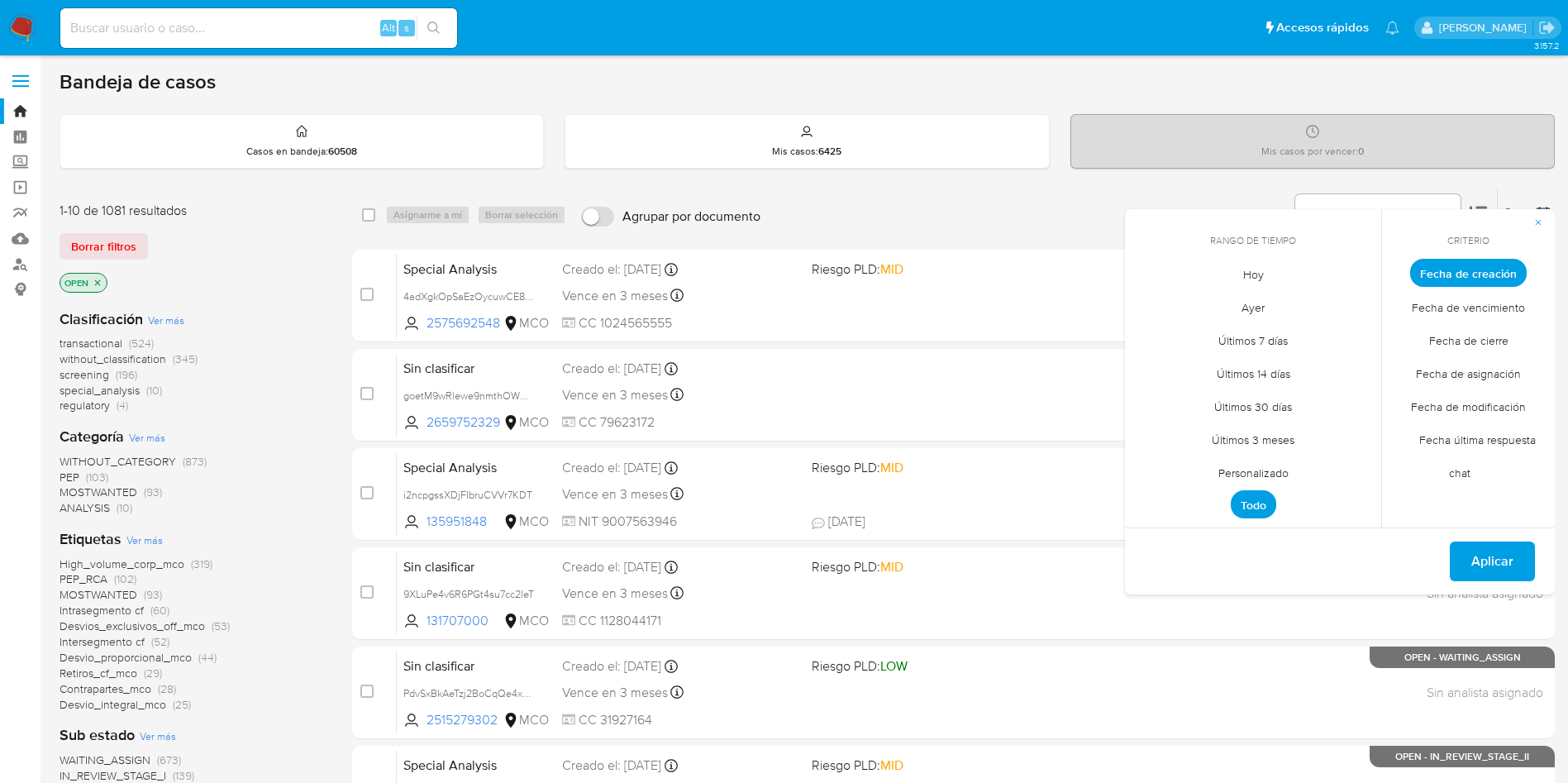
click at [1245, 472] on span "Personalizado" at bounding box center [1254, 472] width 105 height 33
click at [1152, 307] on icon "Mes anterior" at bounding box center [1150, 303] width 6 height 12
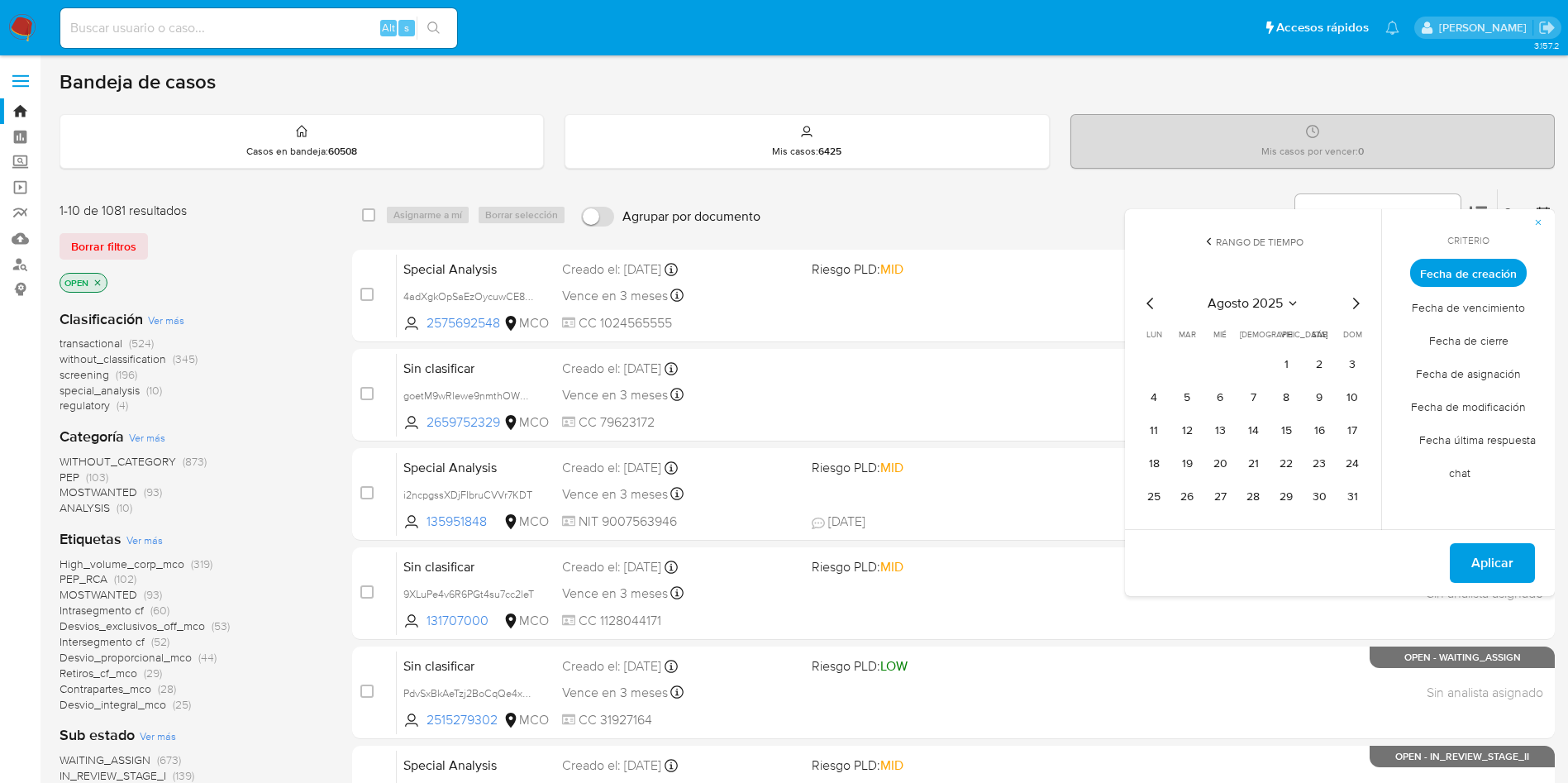
click at [1152, 307] on icon "Mes anterior" at bounding box center [1150, 303] width 6 height 12
click at [1190, 428] on button "10" at bounding box center [1187, 430] width 26 height 26
click at [1323, 427] on button "14" at bounding box center [1319, 430] width 26 height 26
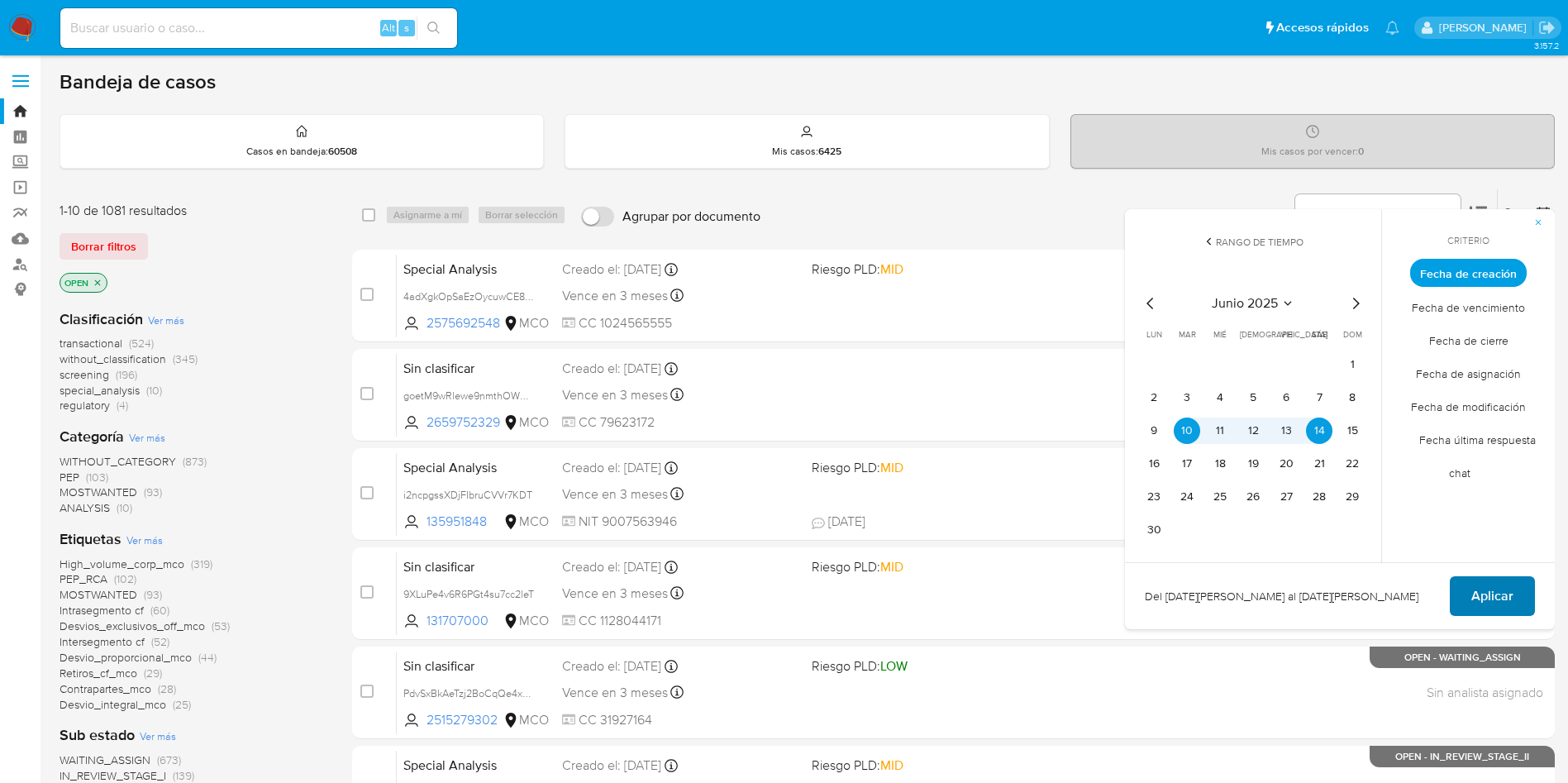
click at [1509, 596] on span "Aplicar" at bounding box center [1492, 596] width 43 height 36
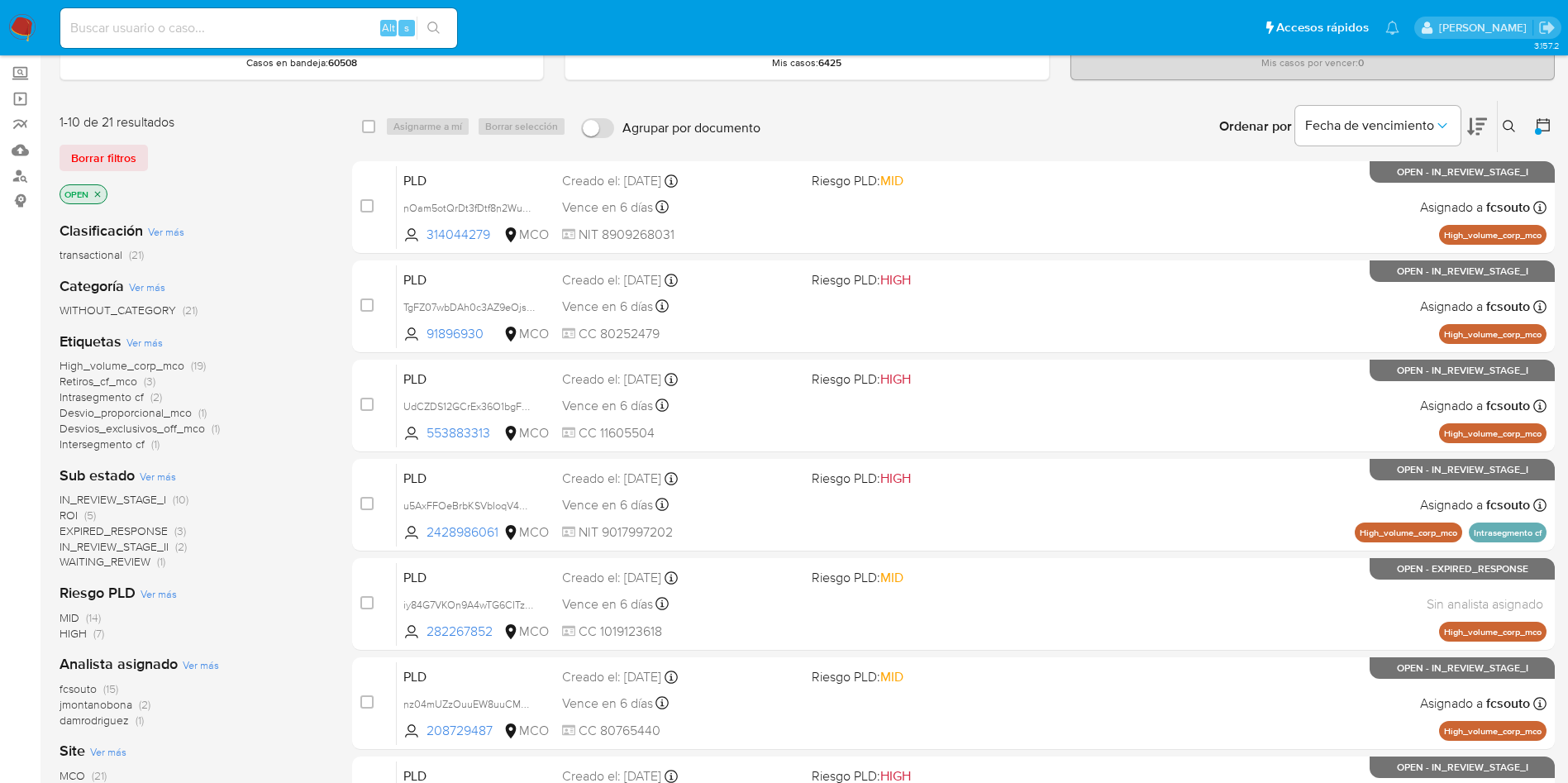
scroll to position [124, 0]
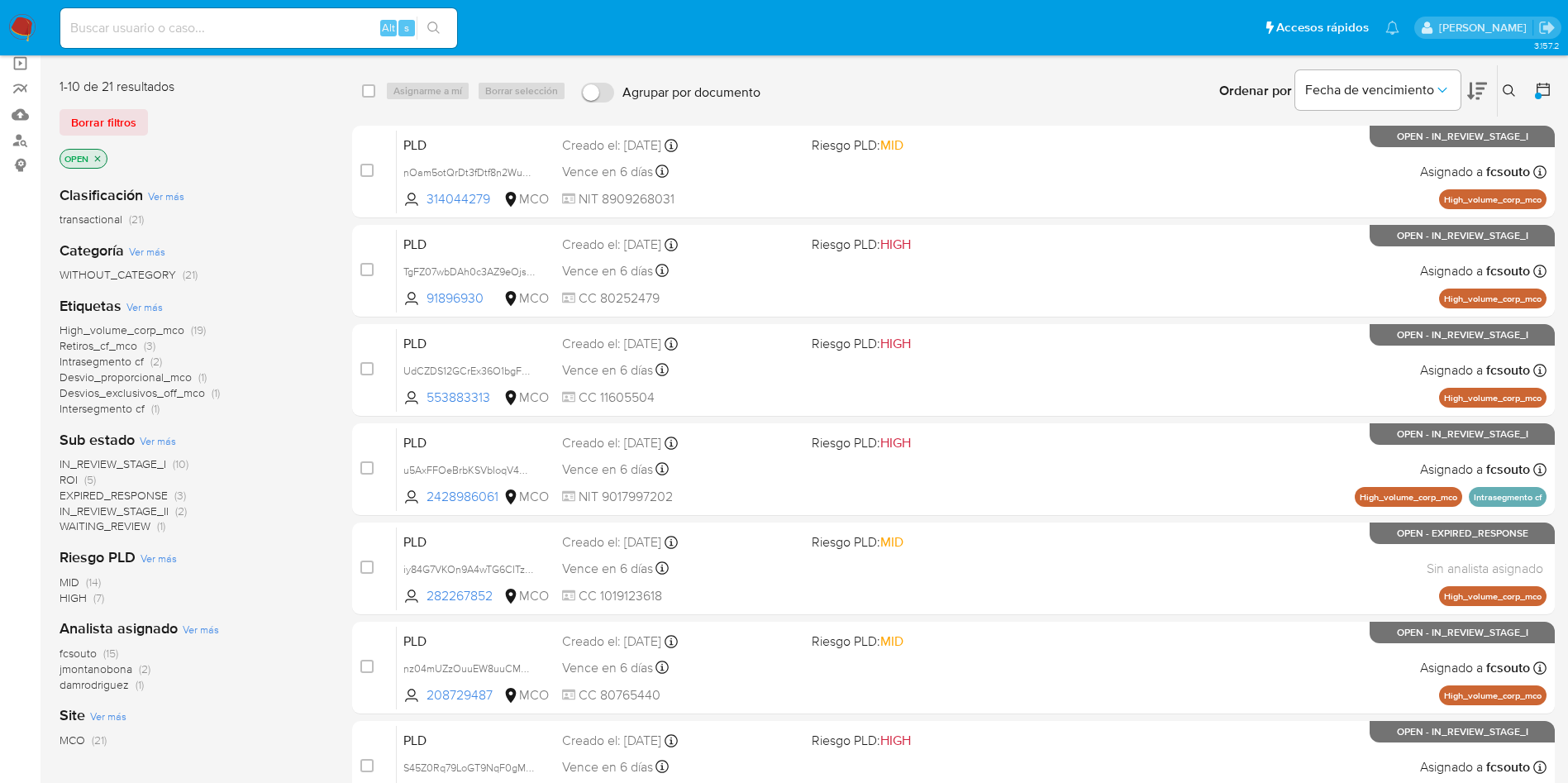
click at [106, 686] on span "damrodriguez" at bounding box center [94, 684] width 70 height 16
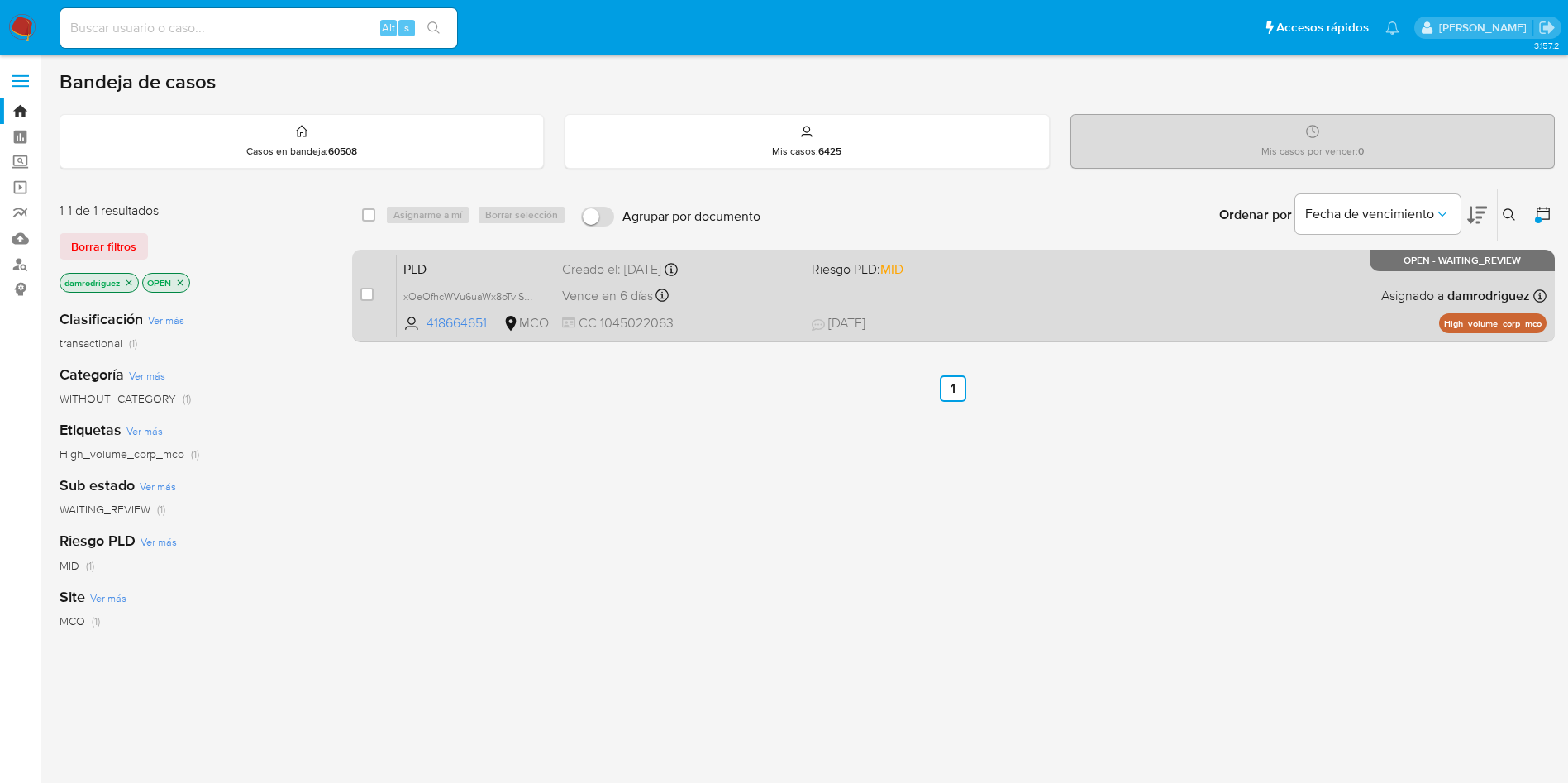
click at [438, 265] on span "PLD" at bounding box center [476, 268] width 146 height 22
click at [367, 298] on input "checkbox" at bounding box center [367, 294] width 14 height 14
checkbox input "true"
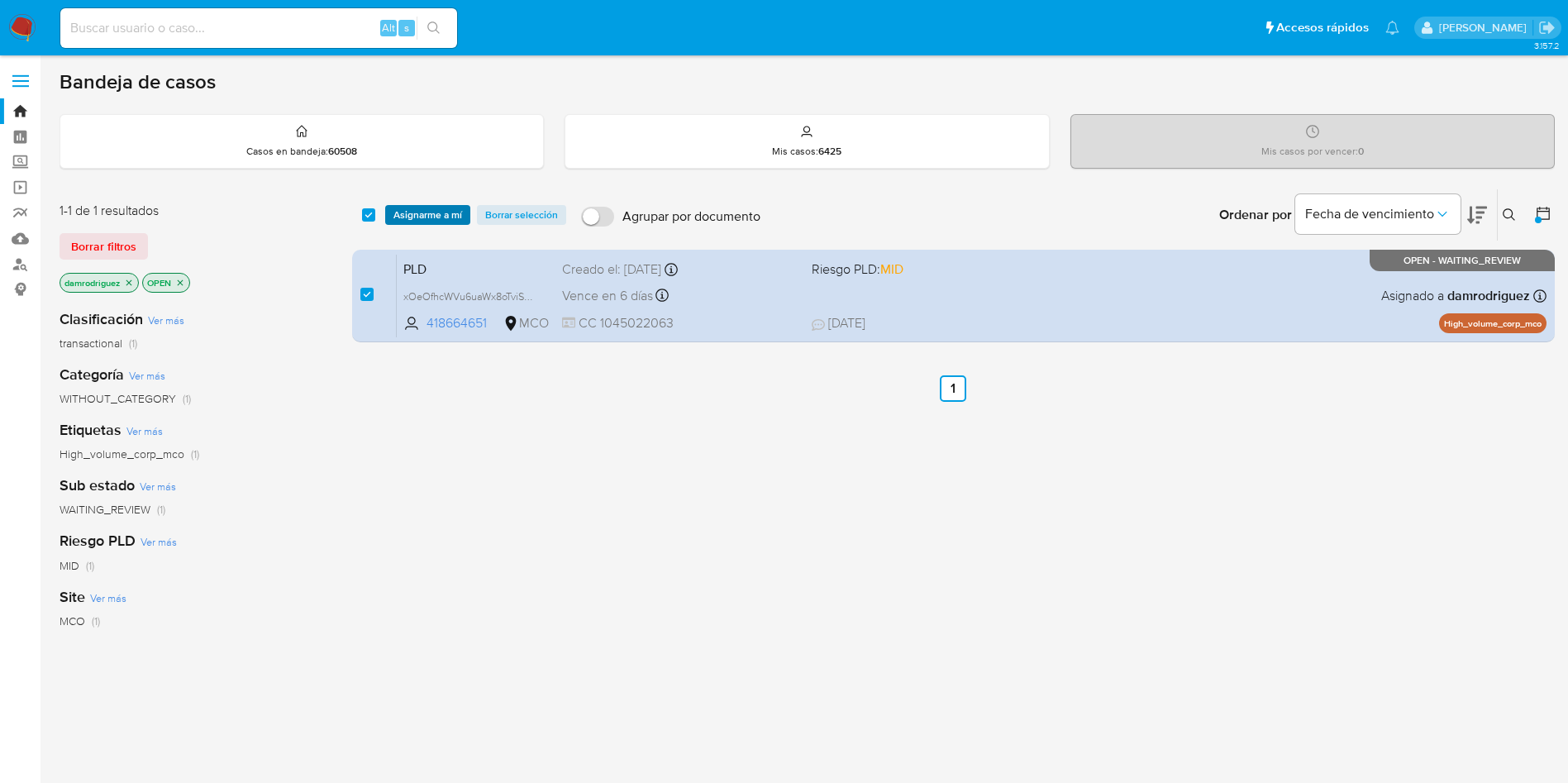
click at [415, 215] on span "Asignarme a mí" at bounding box center [428, 215] width 69 height 16
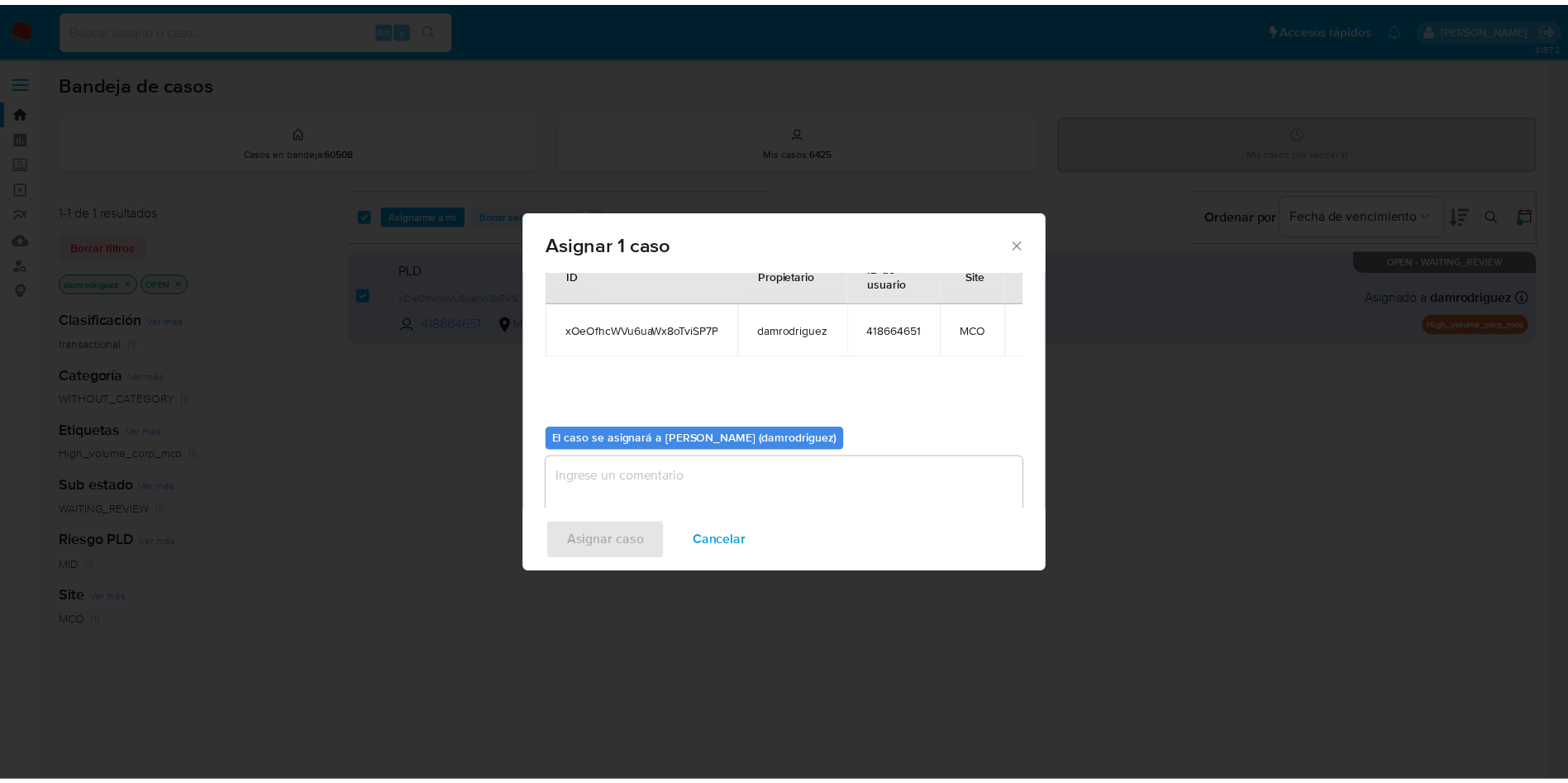
scroll to position [86, 0]
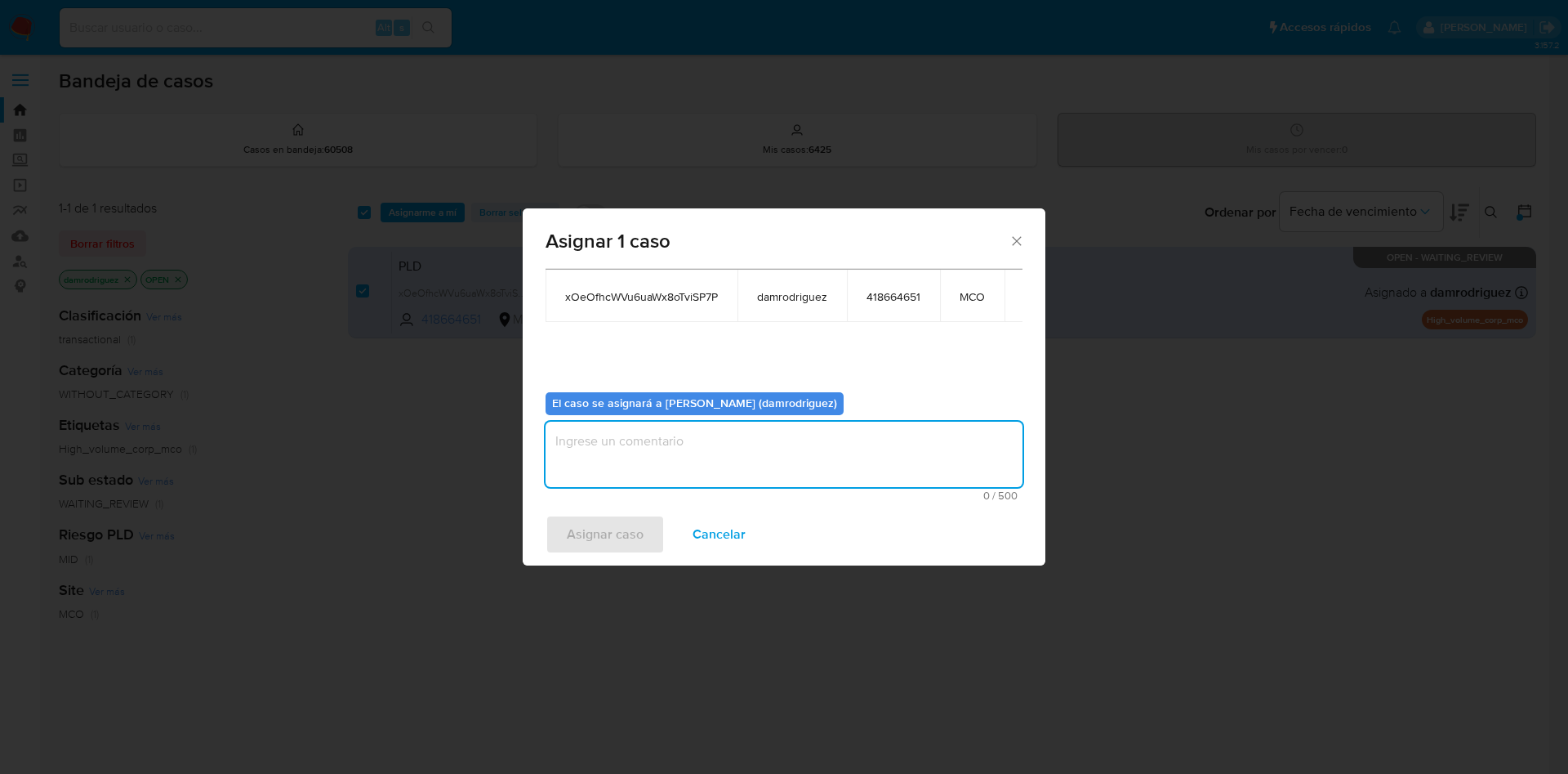
click at [634, 448] on textarea "assign-modal" at bounding box center [784, 454] width 477 height 65
type textarea "asignacion"
click at [580, 538] on span "Asignar caso" at bounding box center [606, 534] width 77 height 36
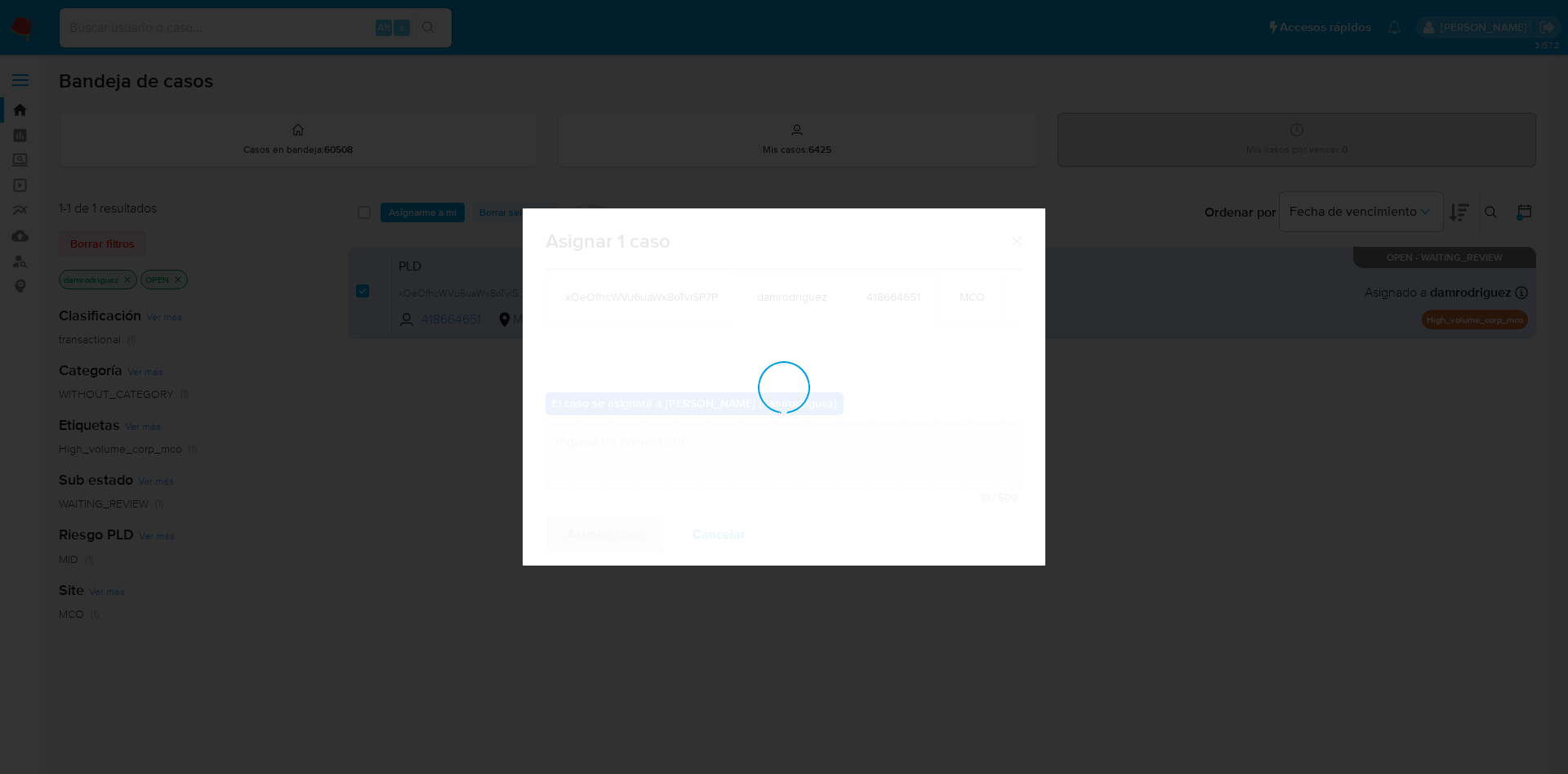
checkbox input "false"
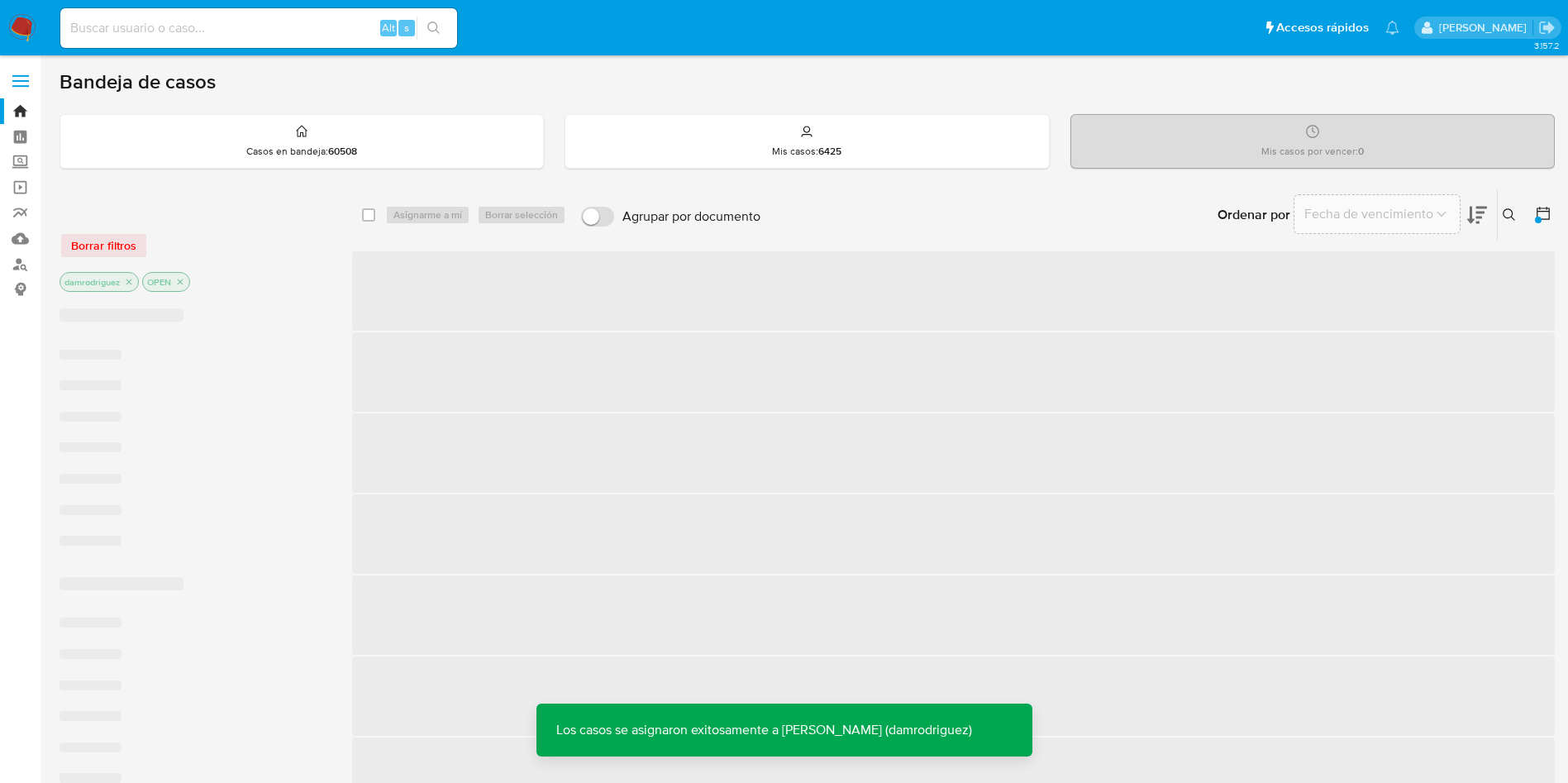
click at [20, 30] on img at bounding box center [22, 28] width 28 height 28
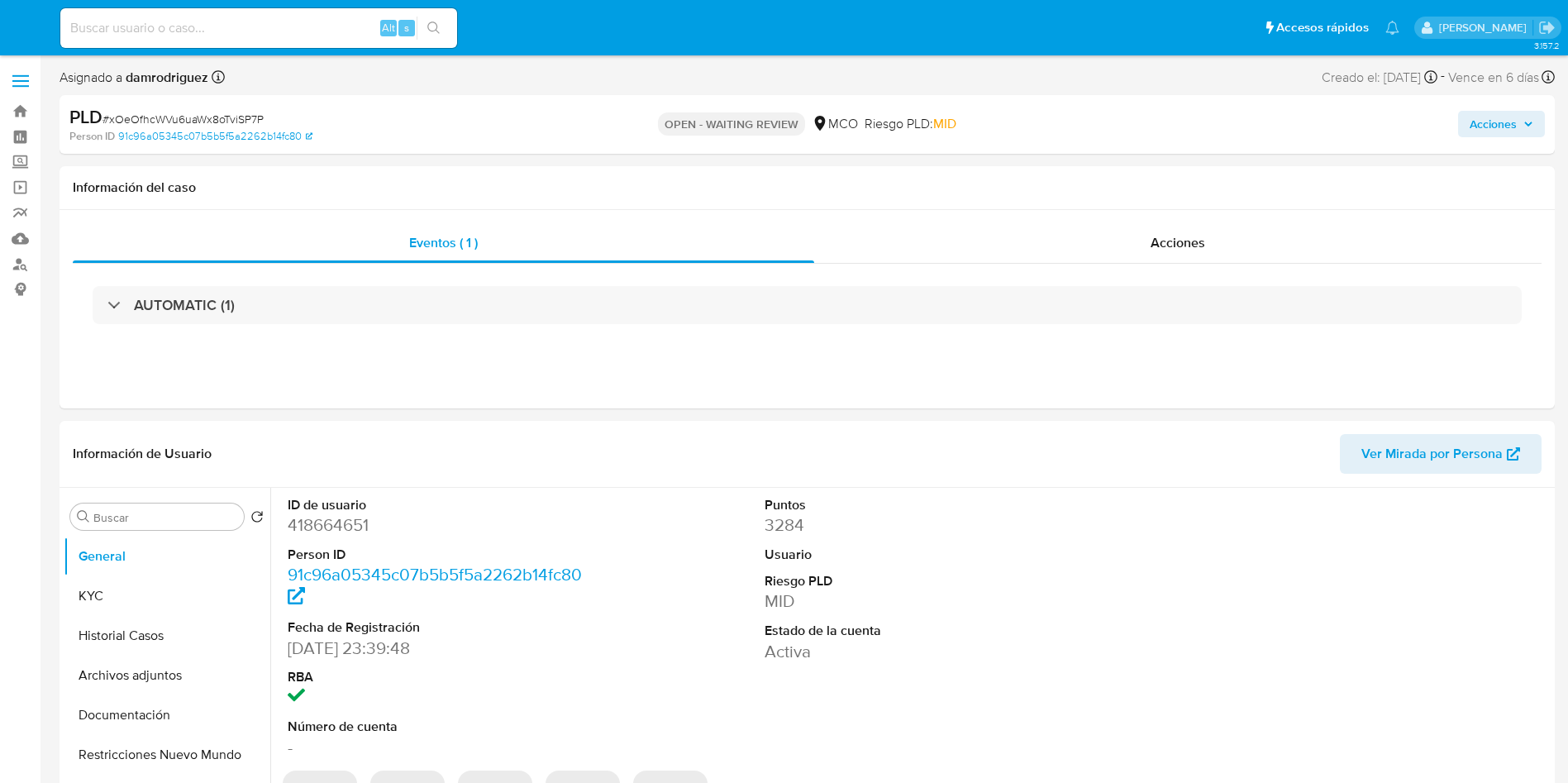
select select "10"
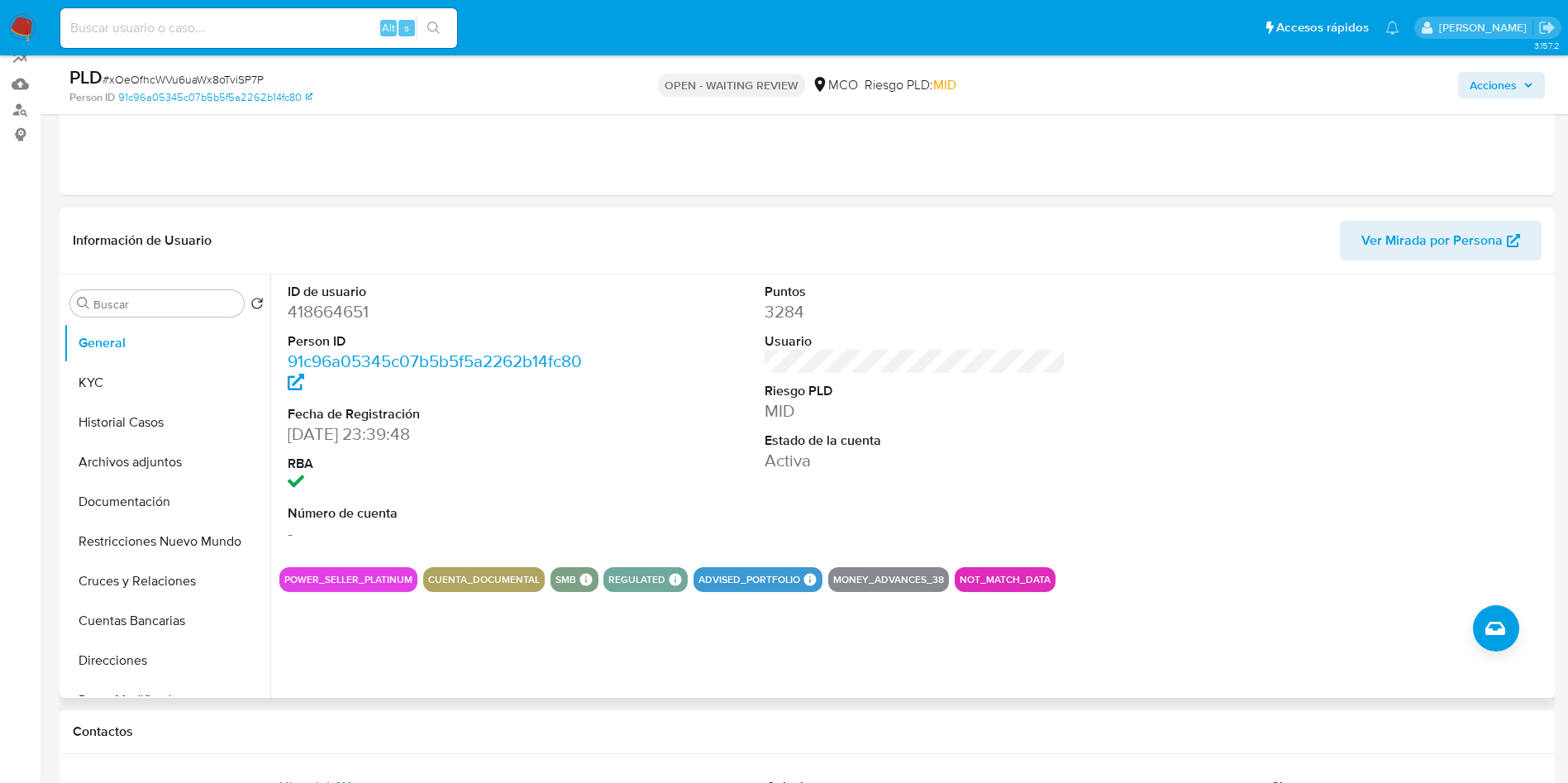
scroll to position [372, 0]
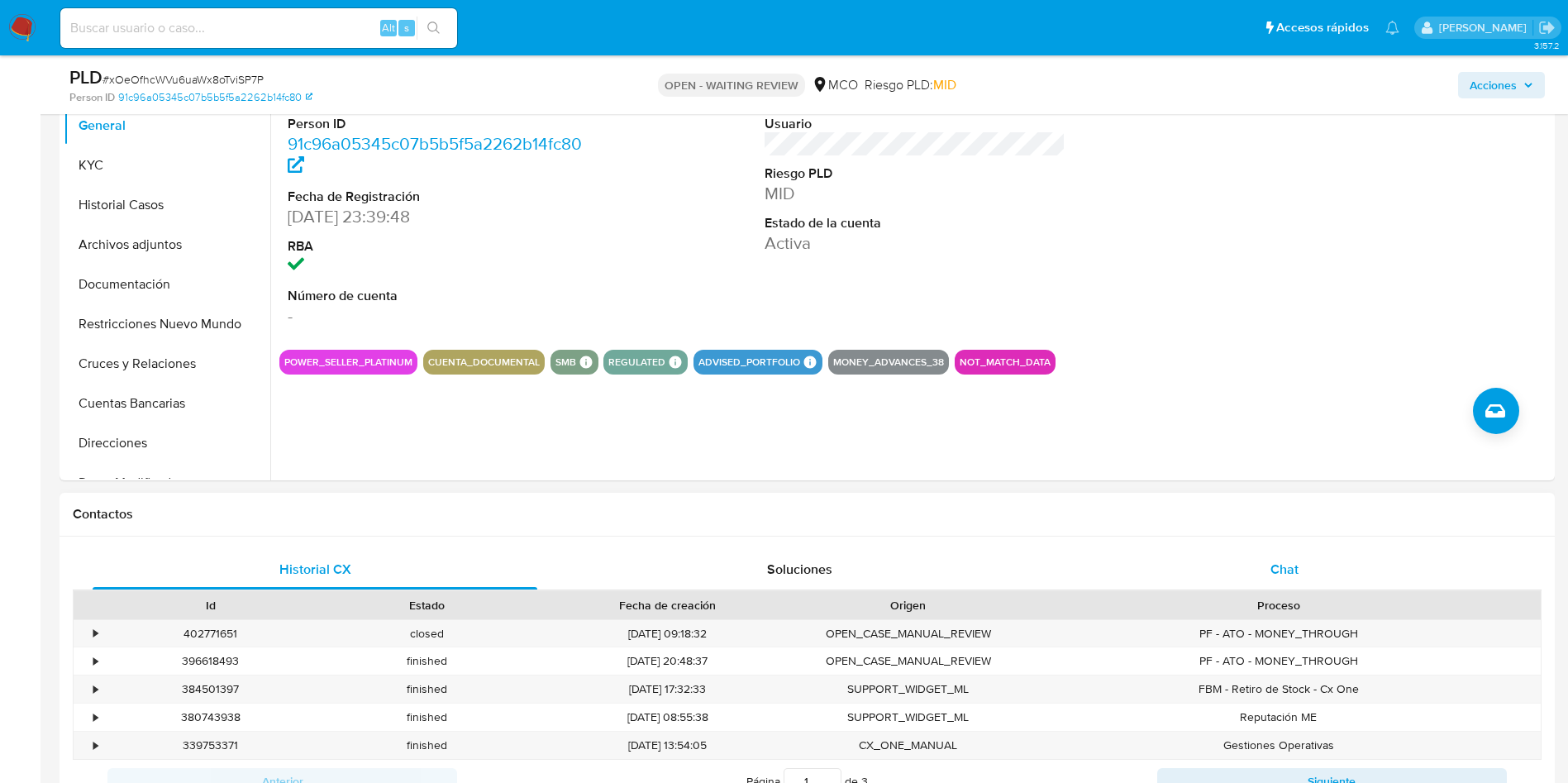
click at [1302, 578] on div "Chat" at bounding box center [1284, 569] width 445 height 40
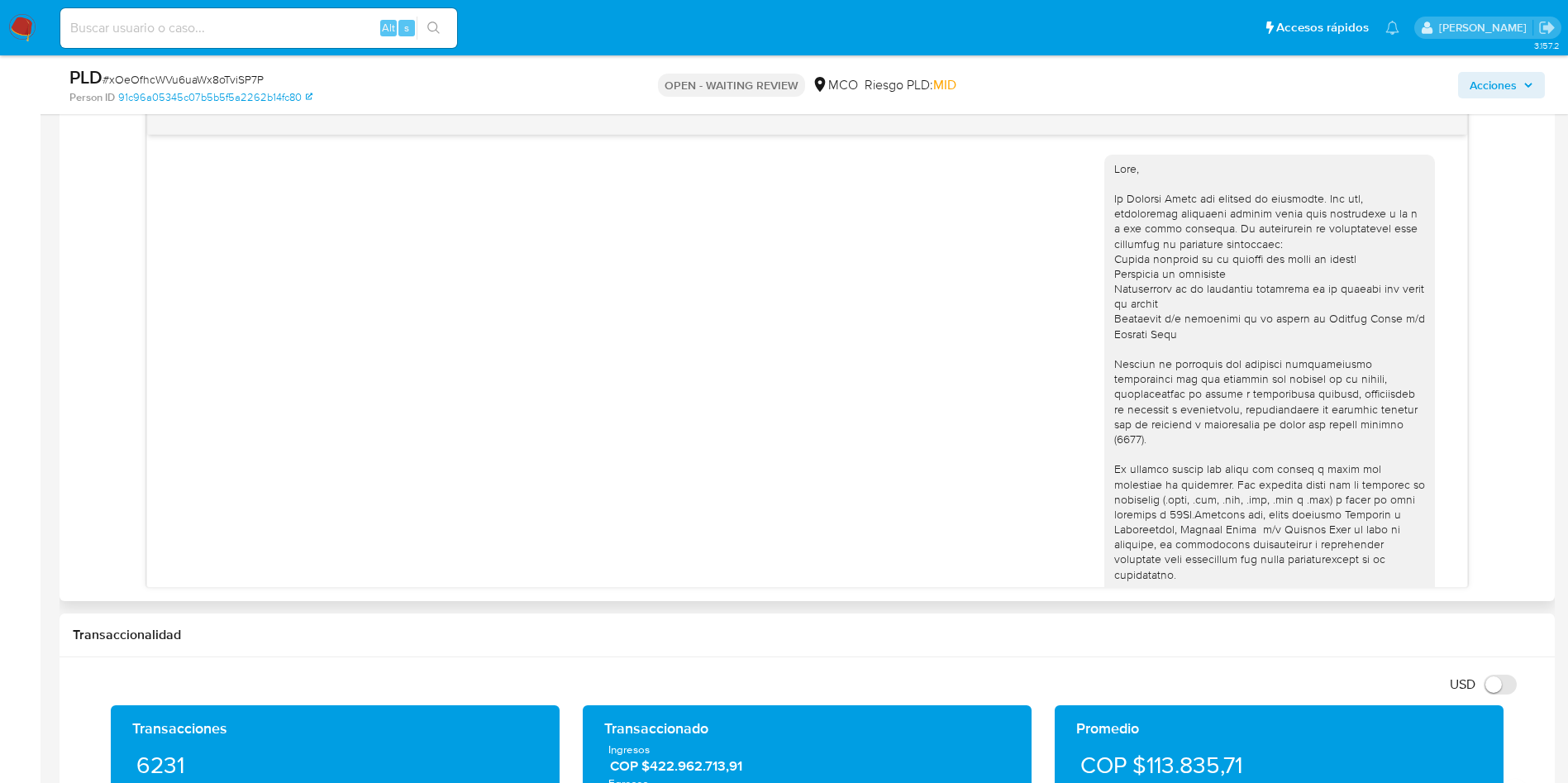
scroll to position [336, 0]
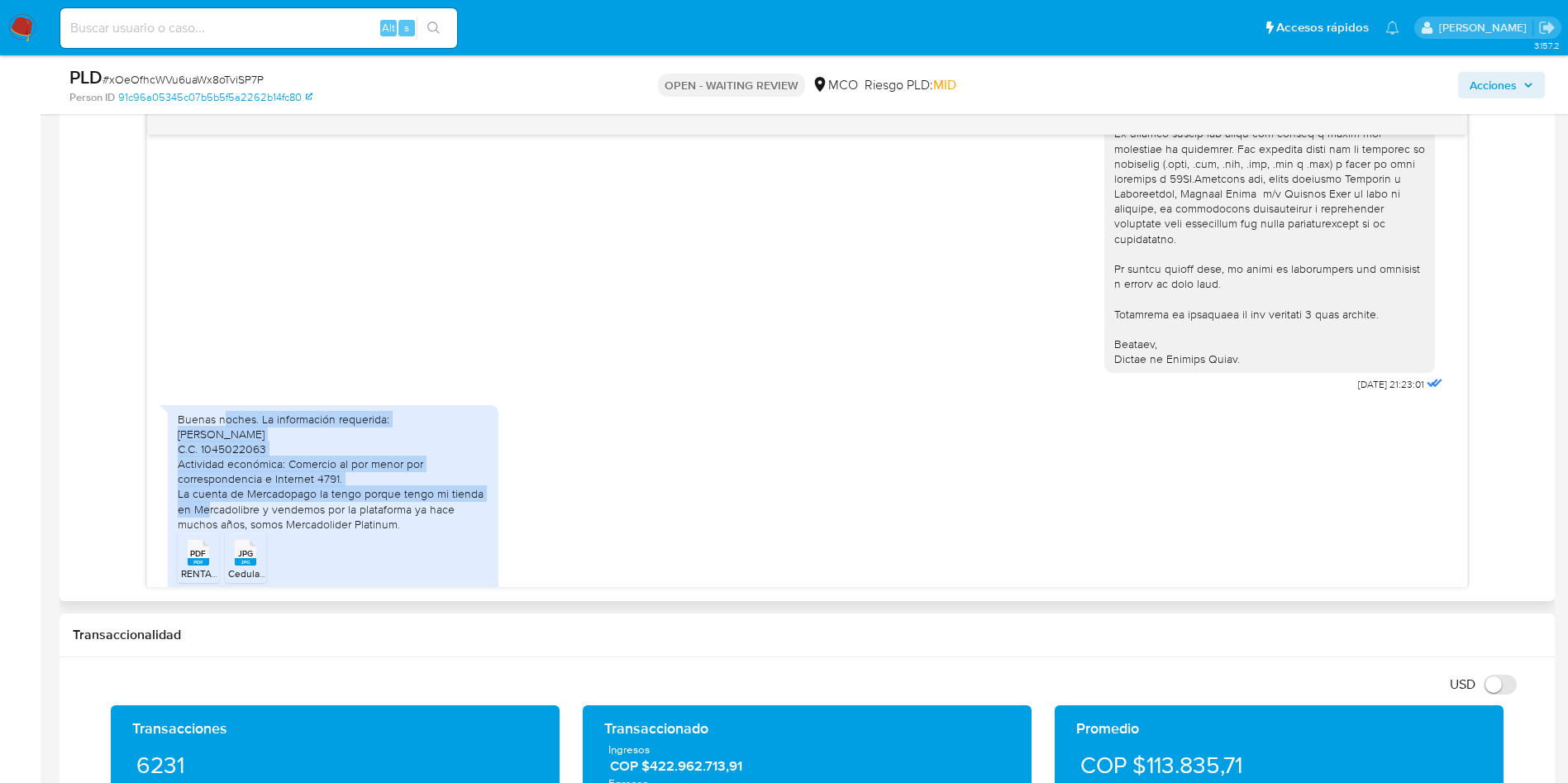
drag, startPoint x: 224, startPoint y: 390, endPoint x: 457, endPoint y: 459, distance: 243.0
click at [456, 460] on div "Buenas noches. La información requerida: [PERSON_NAME] C.C. 1045022063 Activida…" at bounding box center [332, 472] width 311 height 120
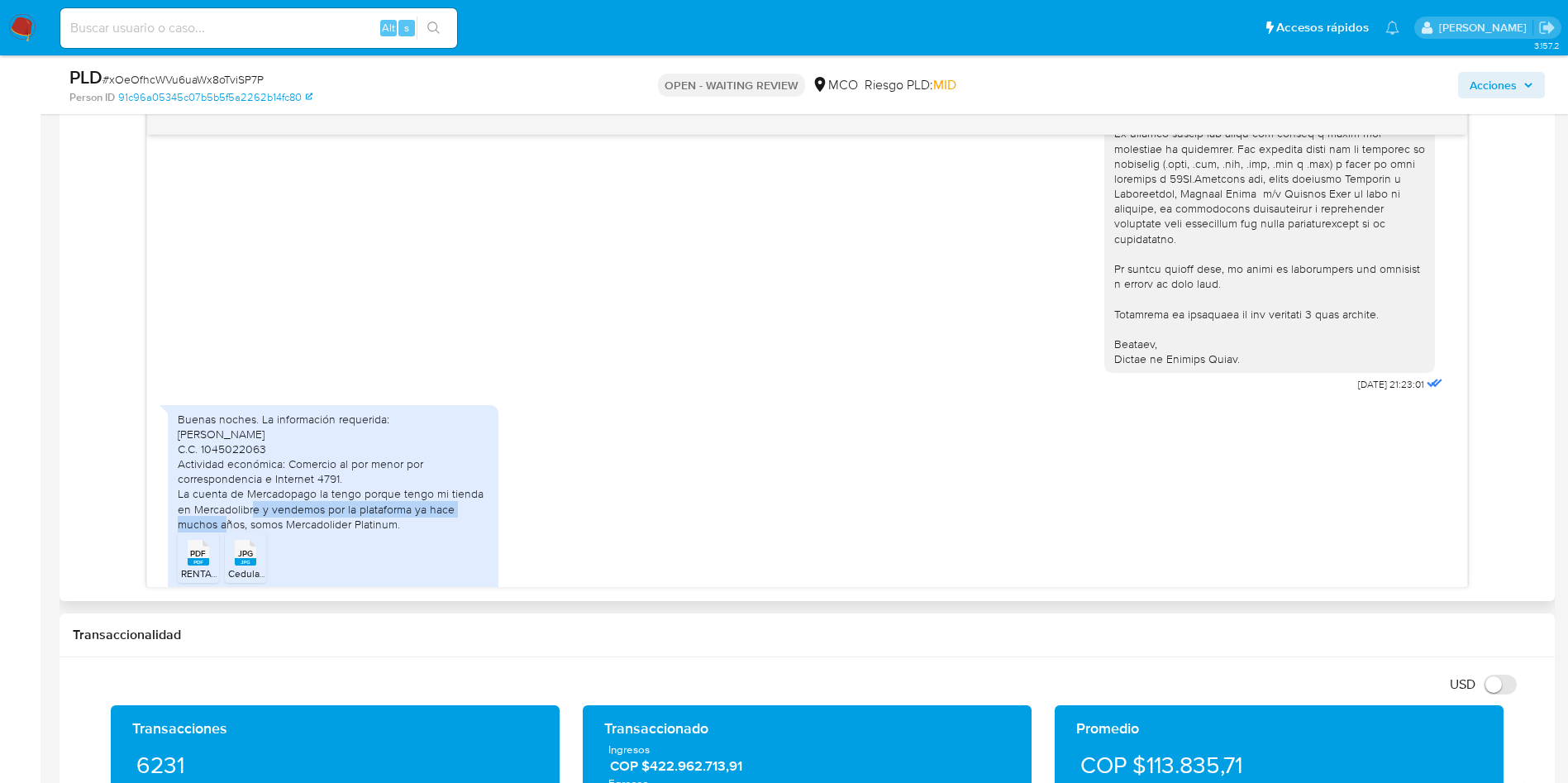
drag, startPoint x: 215, startPoint y: 478, endPoint x: 455, endPoint y: 473, distance: 240.1
click at [451, 477] on div "Buenas noches. La información requerida: [PERSON_NAME] C.C. 1045022063 Activida…" at bounding box center [332, 472] width 311 height 120
drag, startPoint x: 215, startPoint y: 492, endPoint x: 393, endPoint y: 492, distance: 178.0
click at [376, 492] on div "Buenas noches. La información requerida: [PERSON_NAME] C.C. 1045022063 Activida…" at bounding box center [332, 472] width 311 height 120
click at [414, 492] on div "Buenas noches. La información requerida: [PERSON_NAME] C.C. 1045022063 Activida…" at bounding box center [332, 472] width 311 height 120
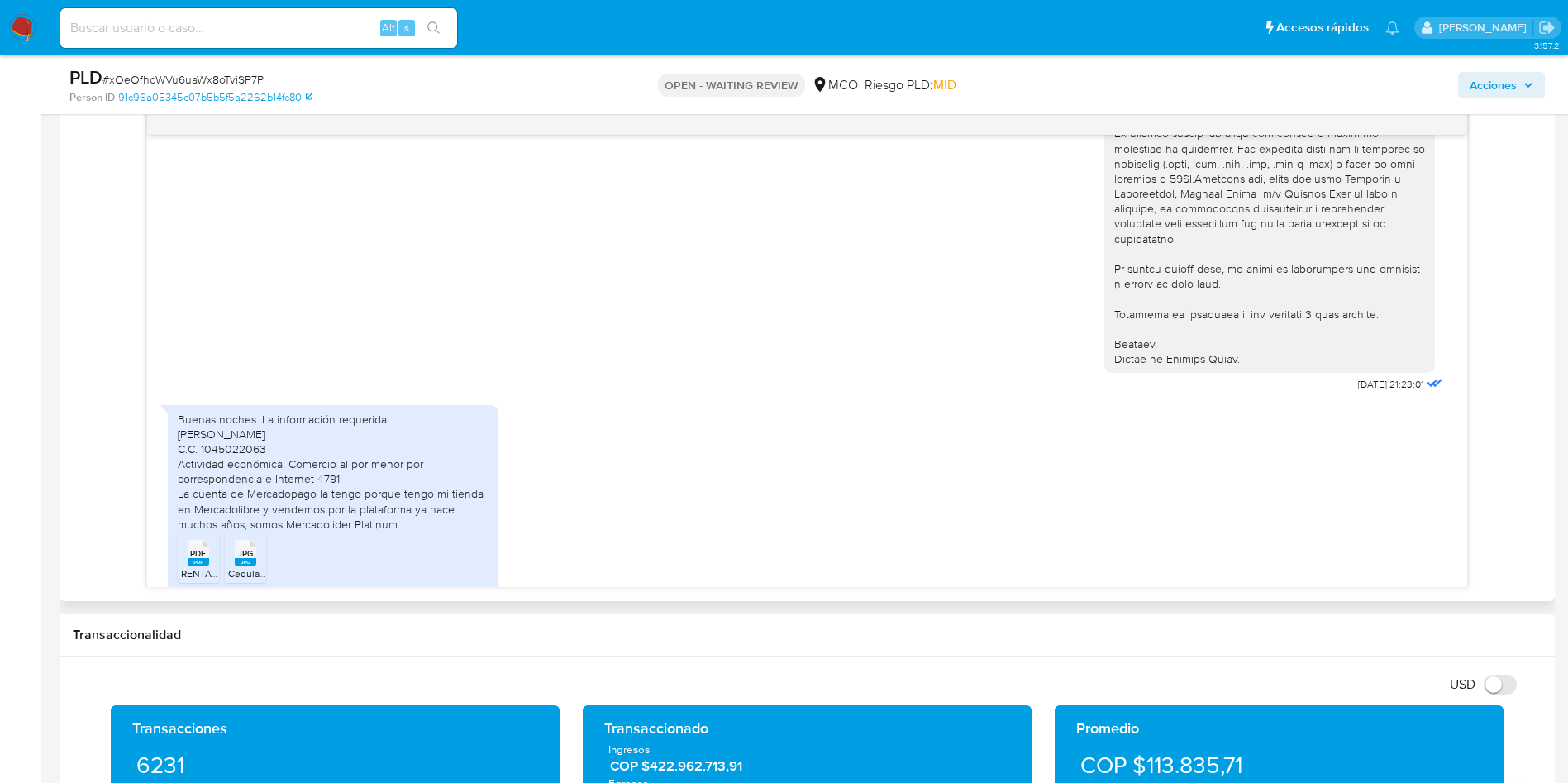
click at [196, 548] on span "PDF" at bounding box center [197, 553] width 15 height 11
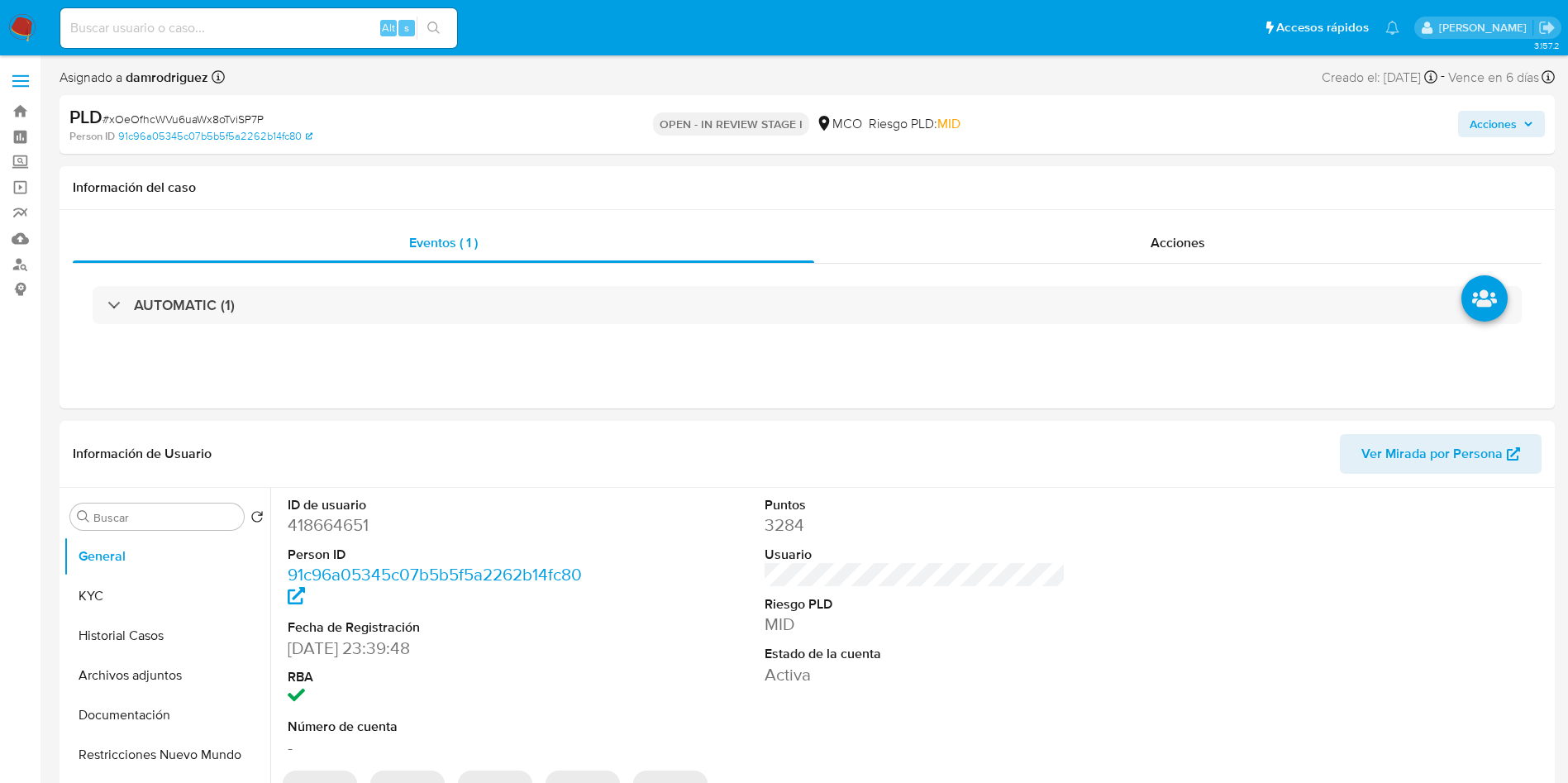
select select "10"
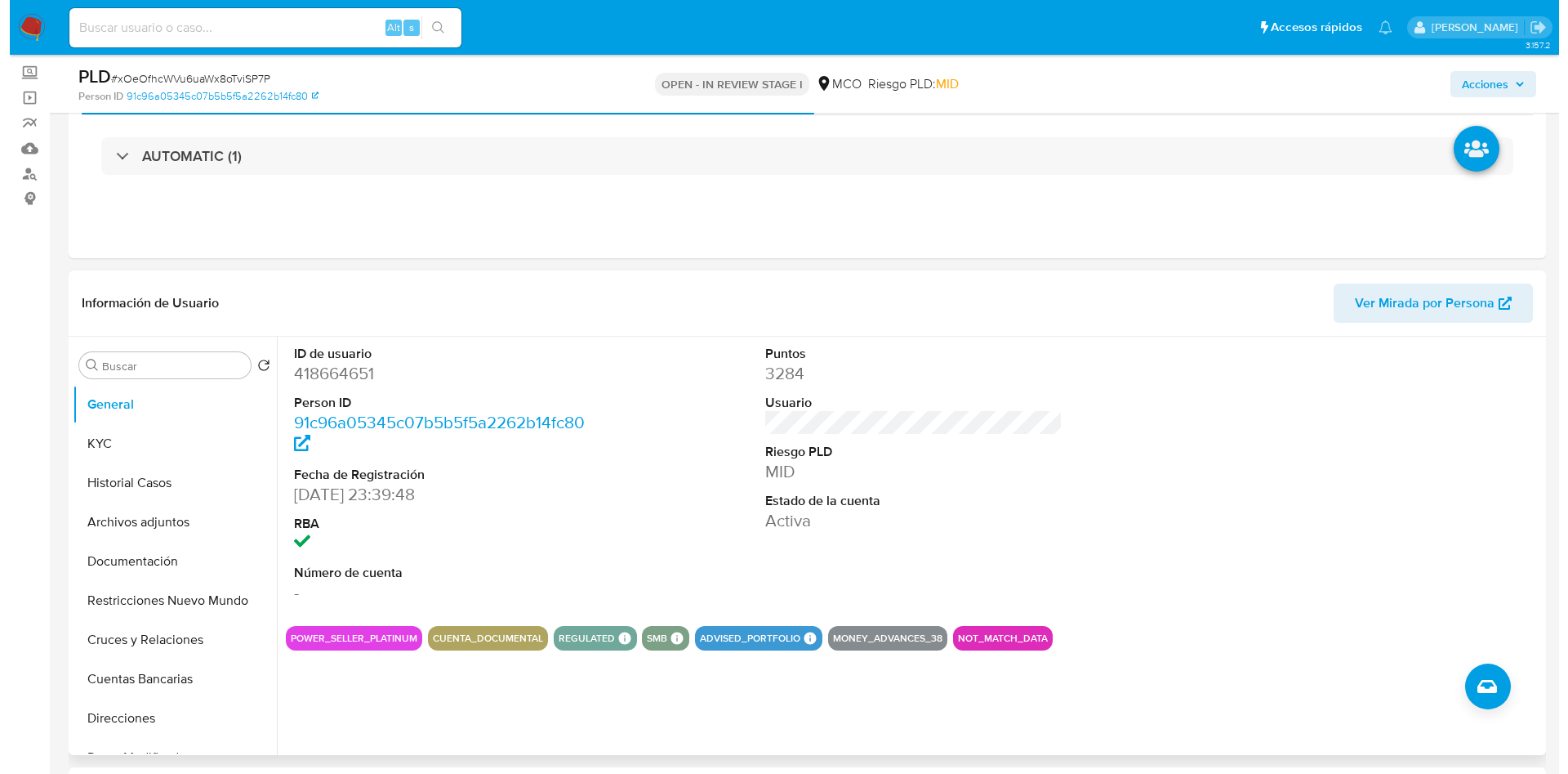
scroll to position [245, 0]
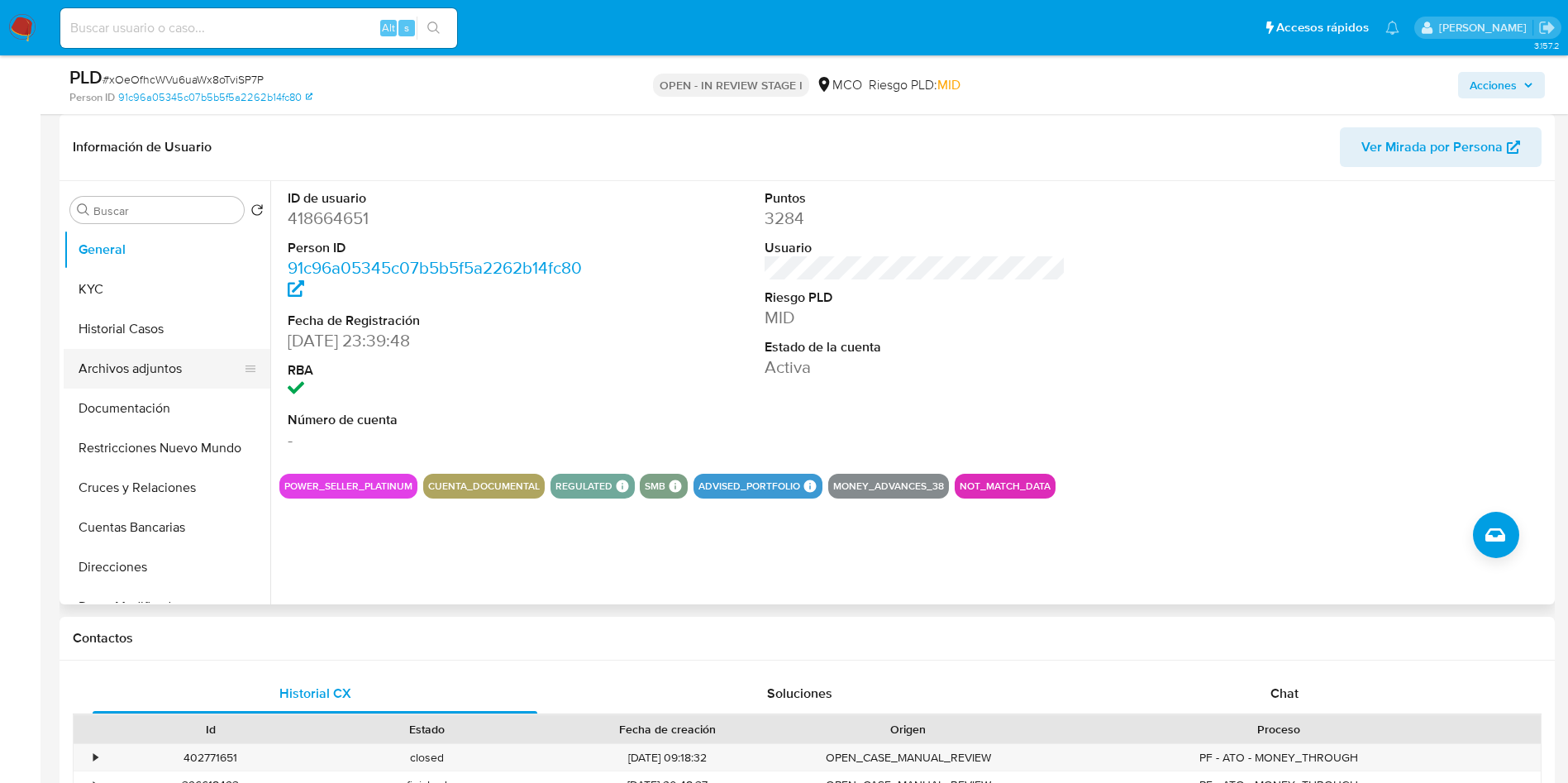
click at [147, 368] on button "Archivos adjuntos" at bounding box center [160, 368] width 194 height 40
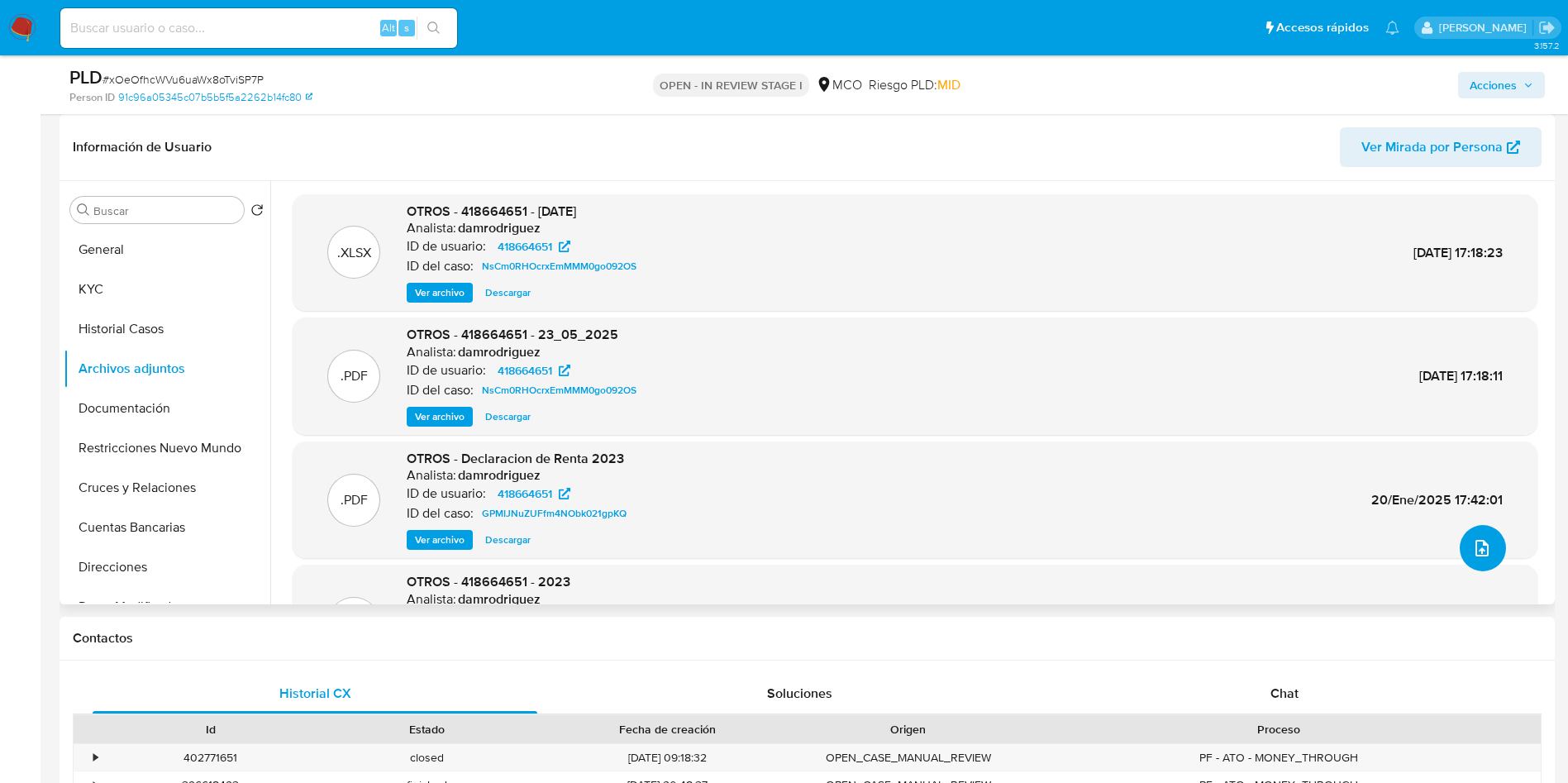
click at [1469, 537] on button "upload-file" at bounding box center [1483, 548] width 46 height 46
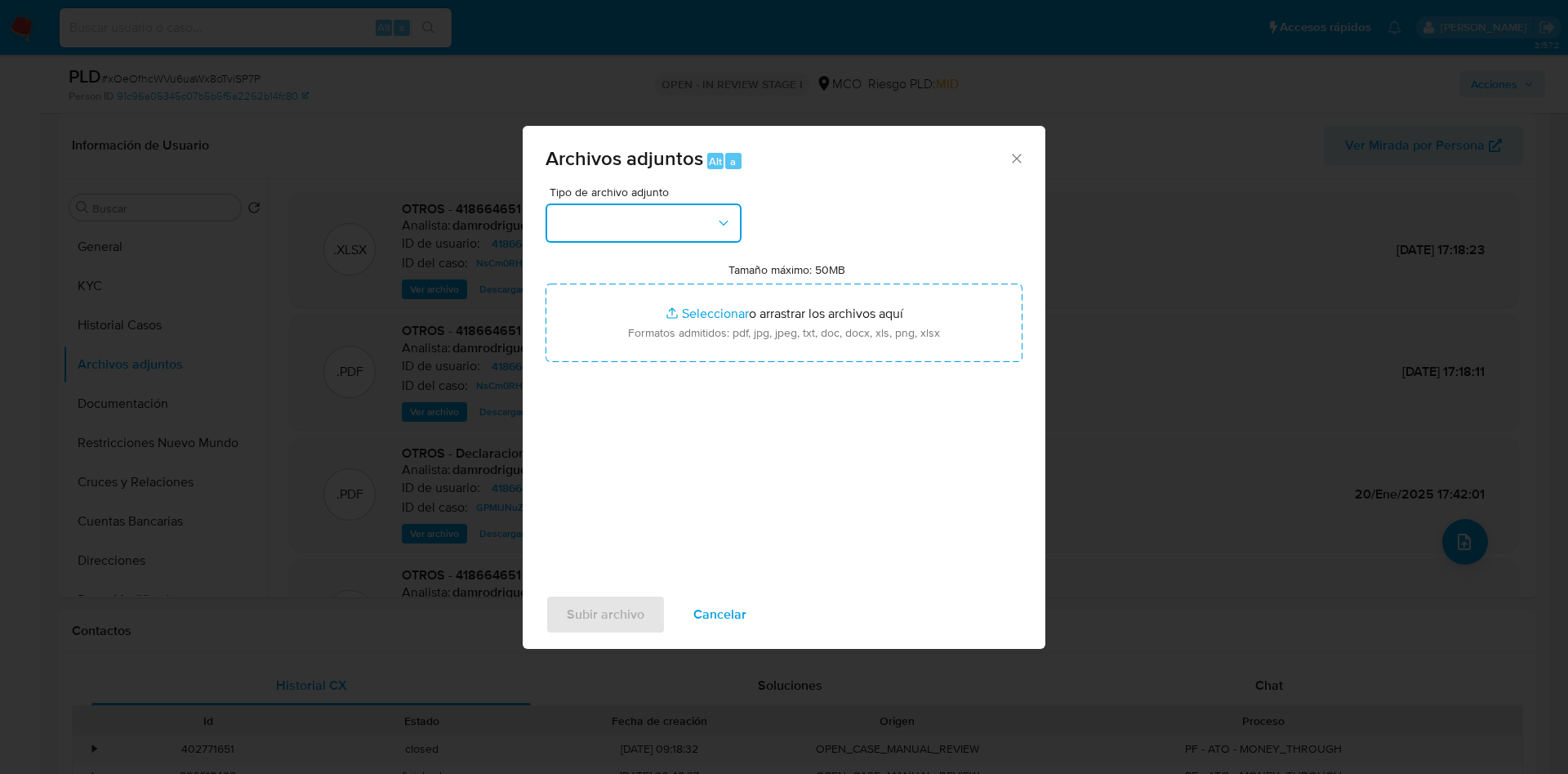
click at [610, 208] on button "button" at bounding box center [643, 223] width 196 height 39
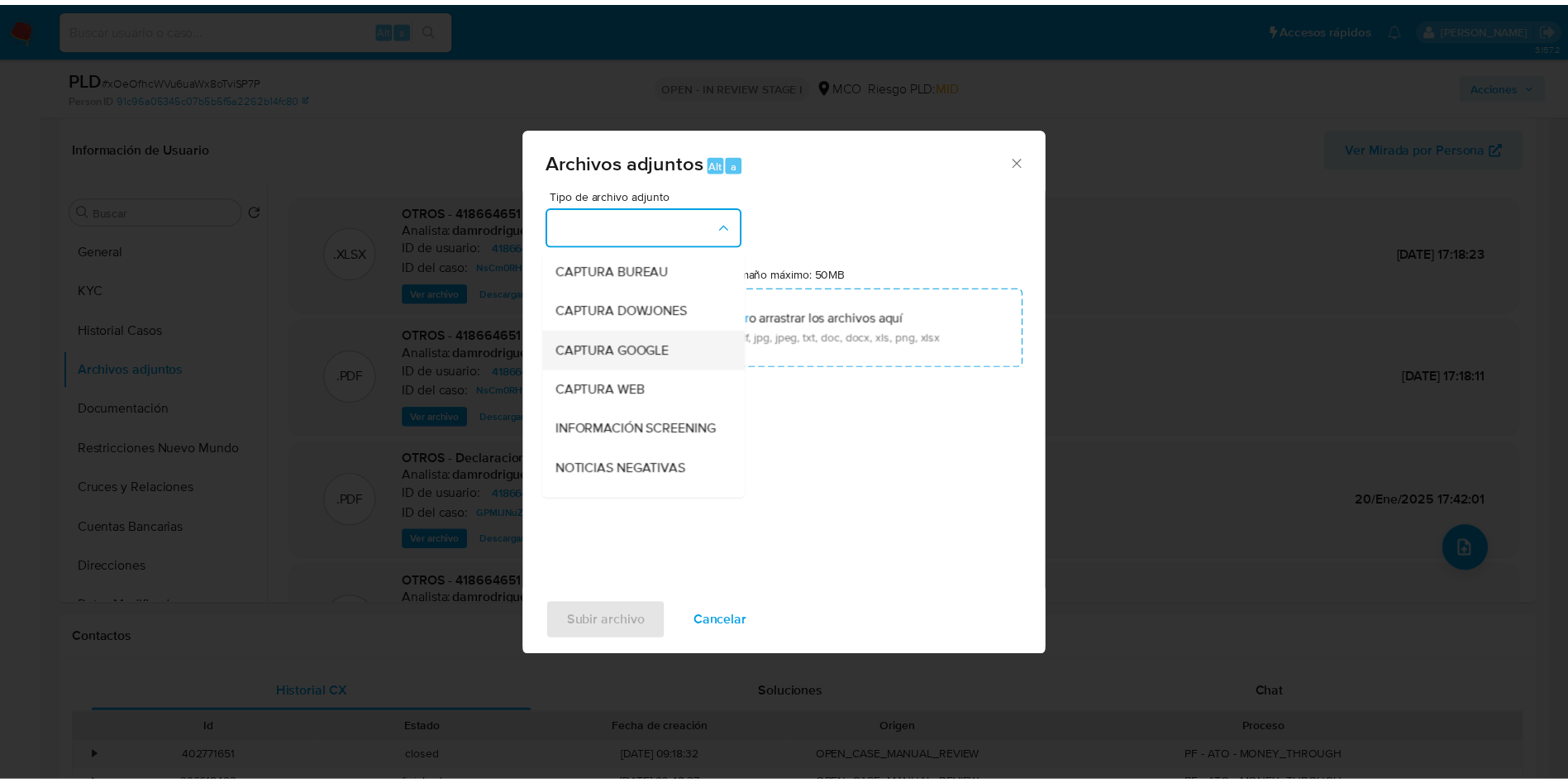
scroll to position [124, 0]
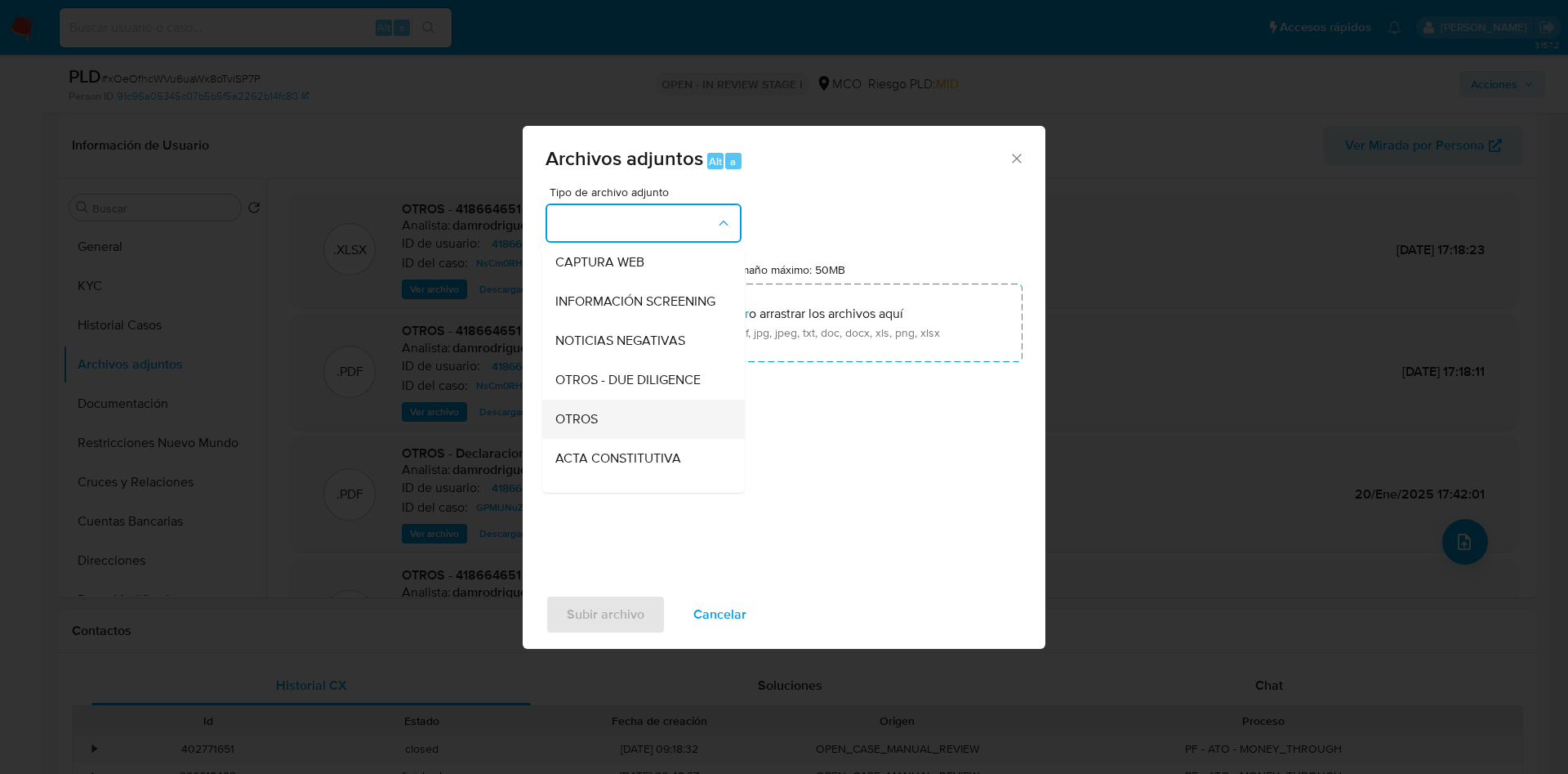
click at [614, 438] on div "OTROS" at bounding box center [639, 420] width 166 height 39
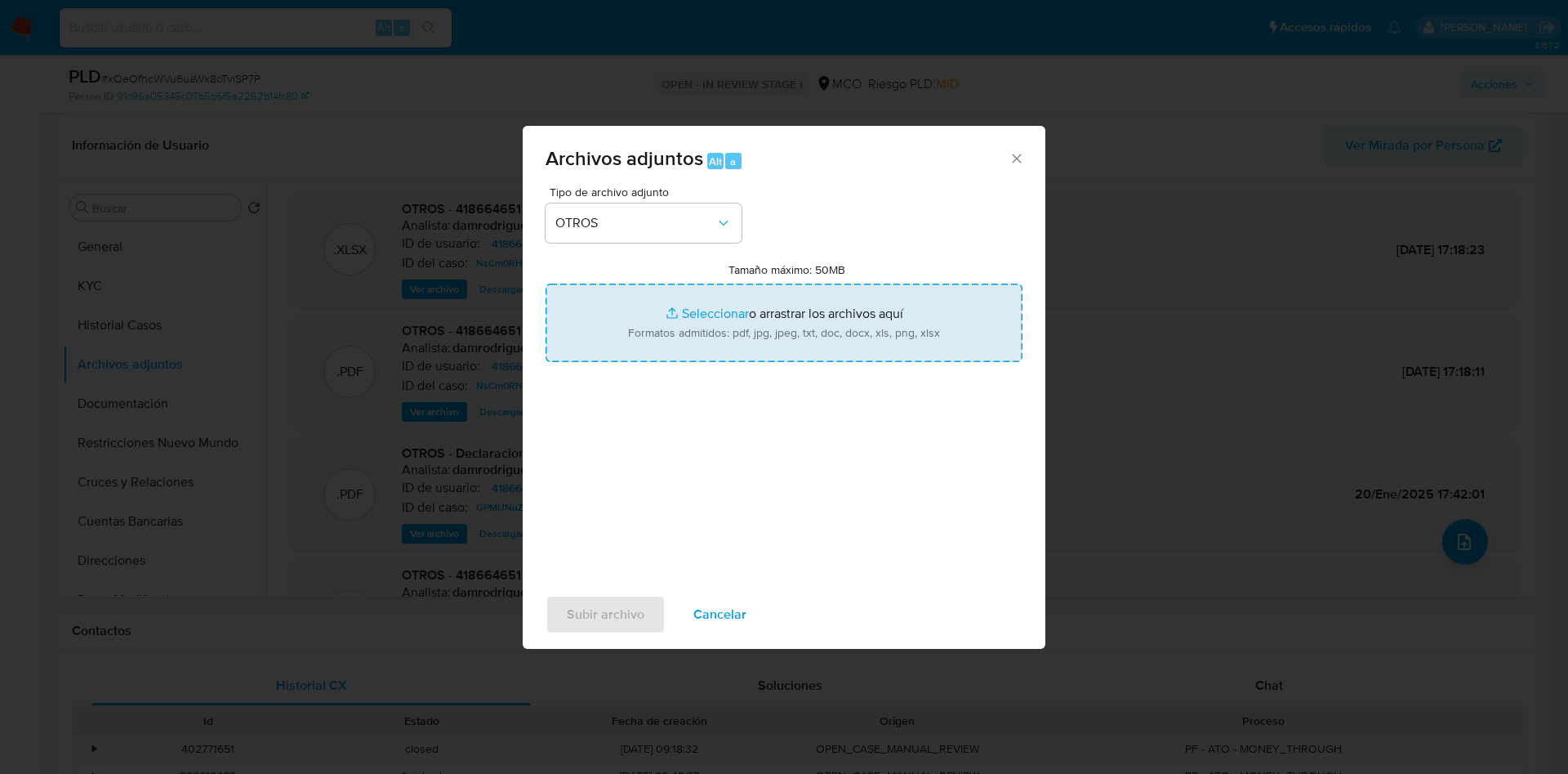
click at [715, 296] on input "Tamaño máximo: 50MB Seleccionar archivos" at bounding box center [784, 323] width 477 height 79
type input "C:\fakepath\418664651 - 01_09_2025.pdf"
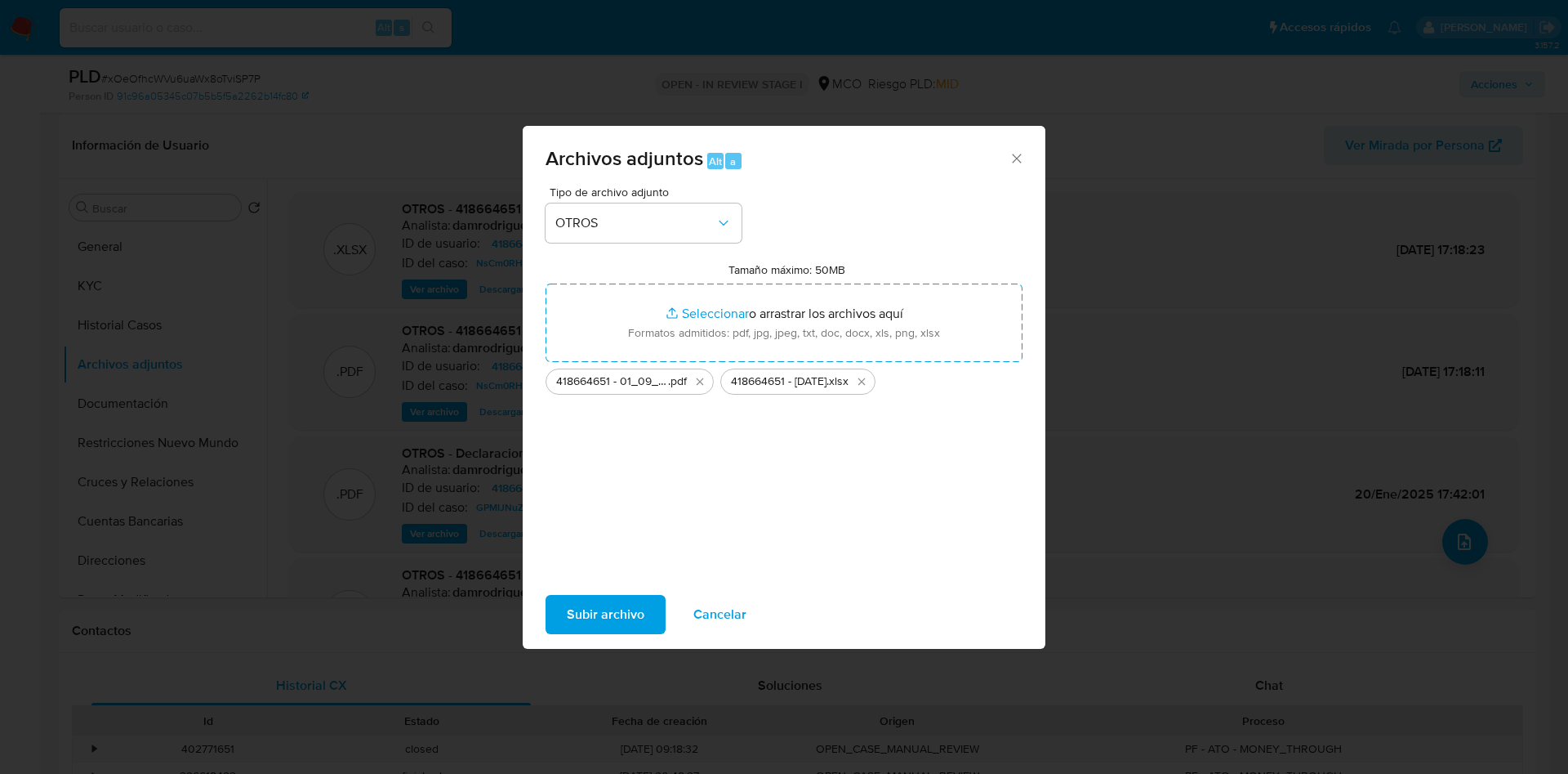
click at [627, 619] on span "Subir archivo" at bounding box center [606, 615] width 78 height 36
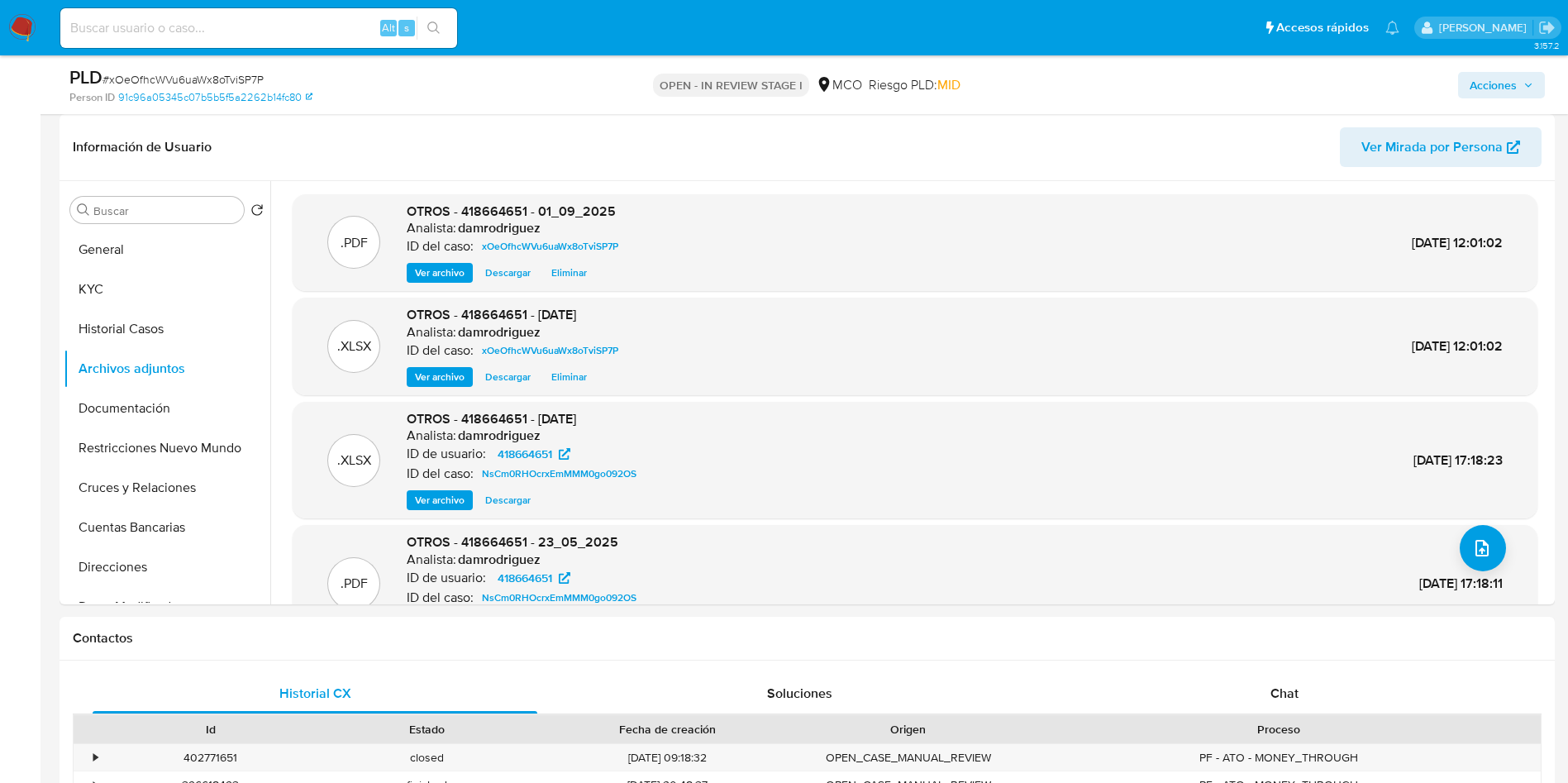
click at [1477, 93] on span "Acciones" at bounding box center [1494, 84] width 47 height 26
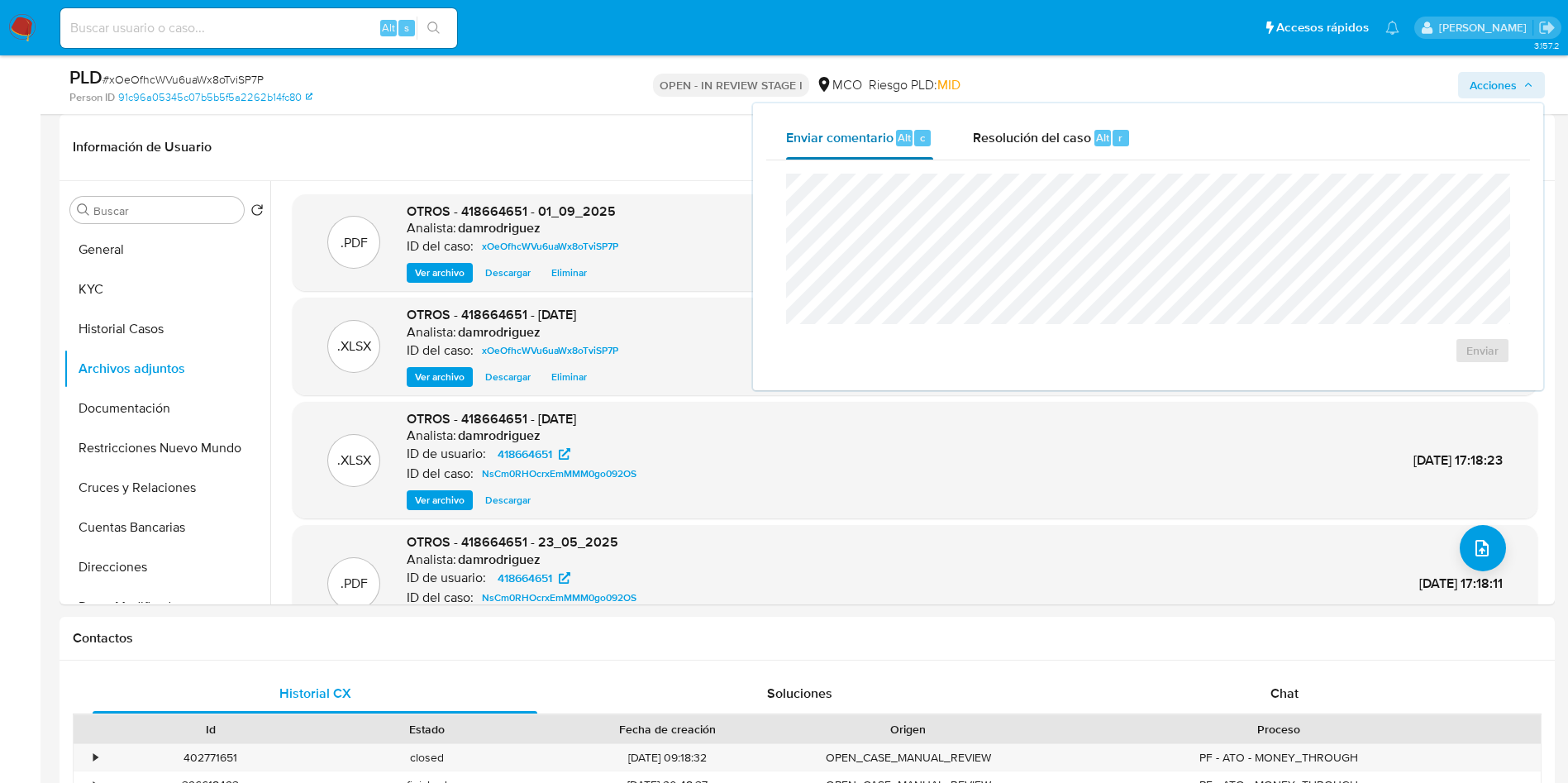
click at [923, 140] on span "c" at bounding box center [922, 137] width 5 height 15
click at [1012, 141] on span "Resolución del caso" at bounding box center [1032, 137] width 119 height 19
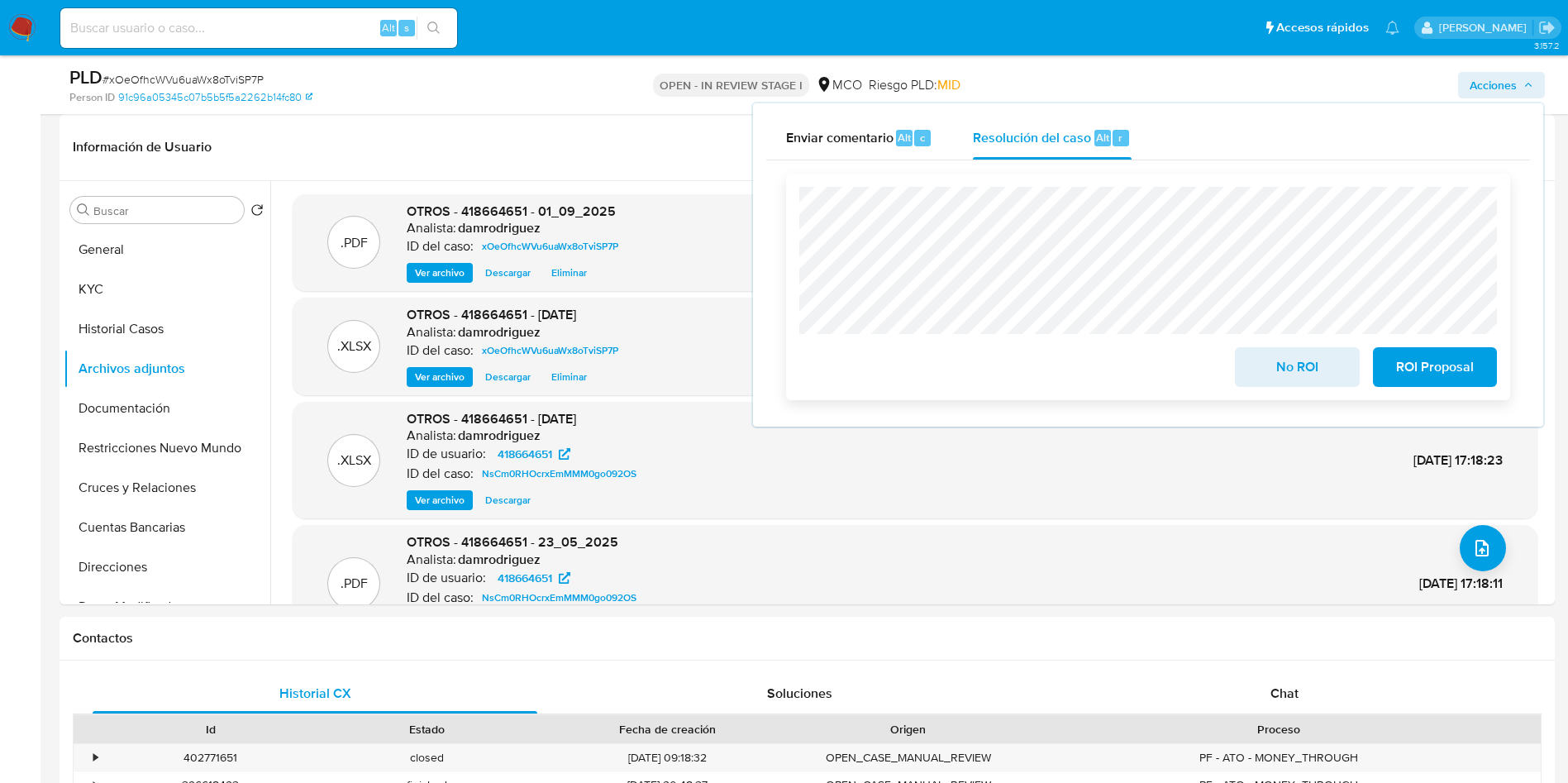
click at [1274, 376] on span "No ROI" at bounding box center [1296, 367] width 81 height 36
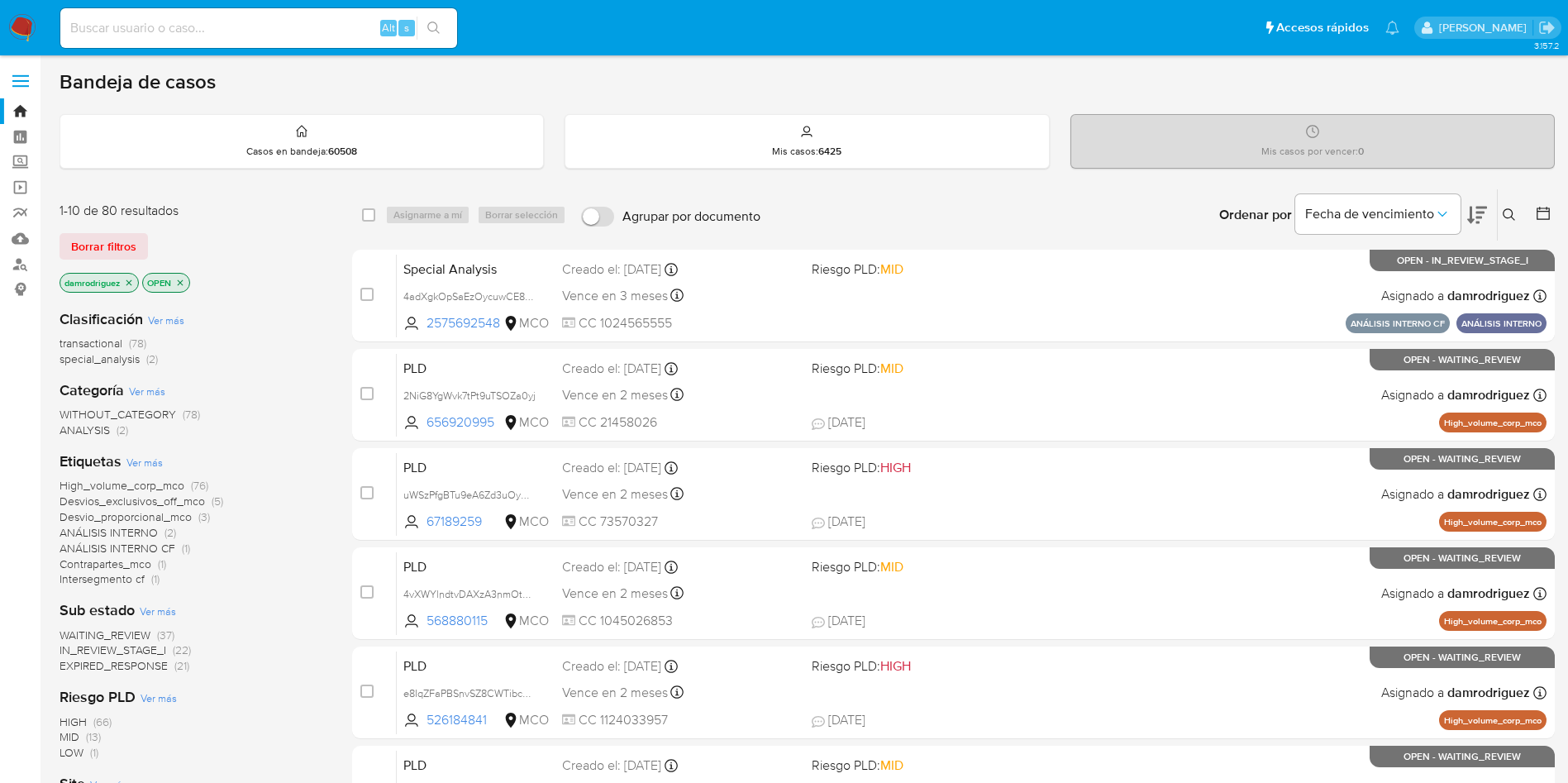
click at [25, 39] on img at bounding box center [22, 28] width 28 height 28
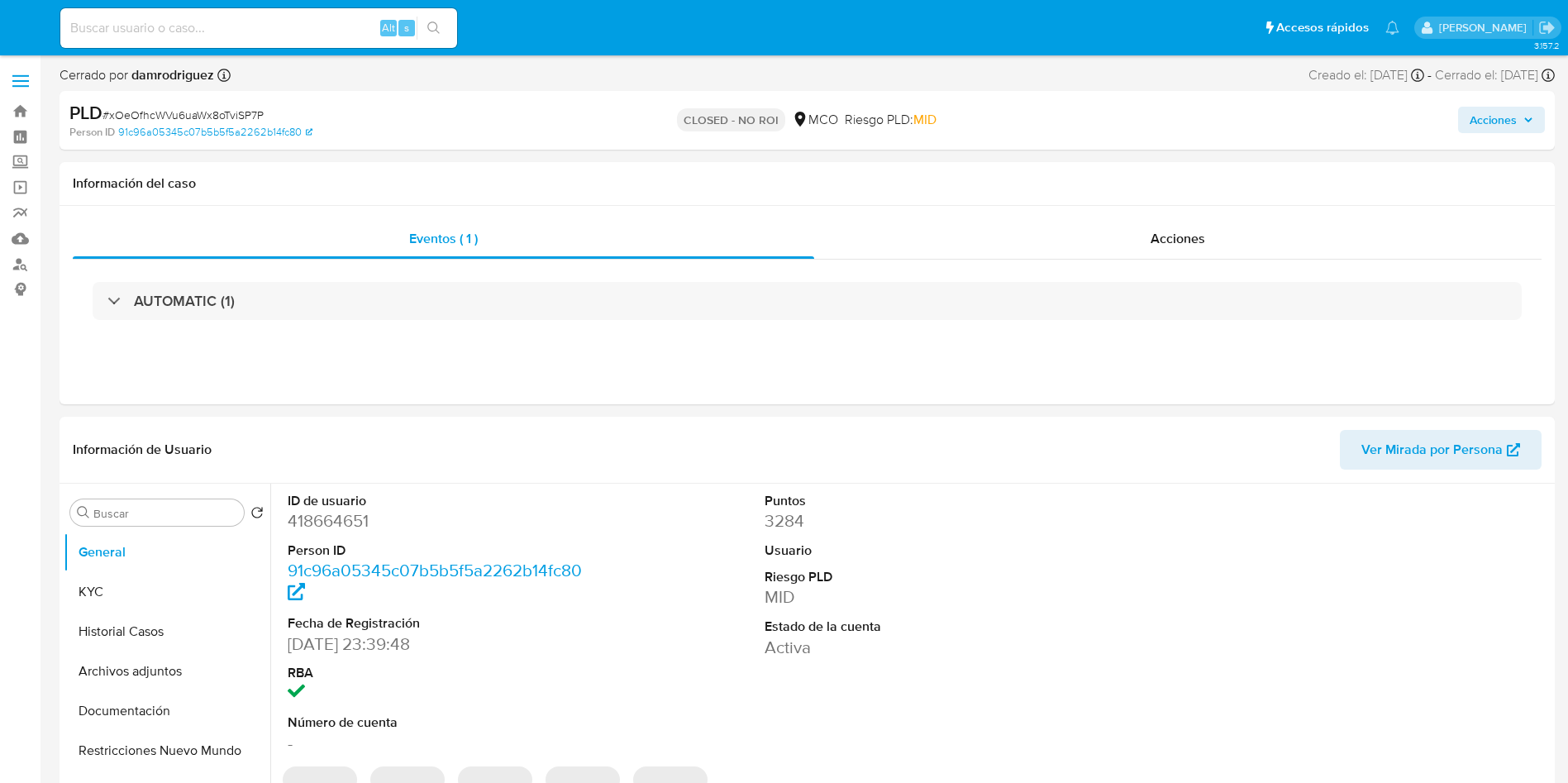
select select "10"
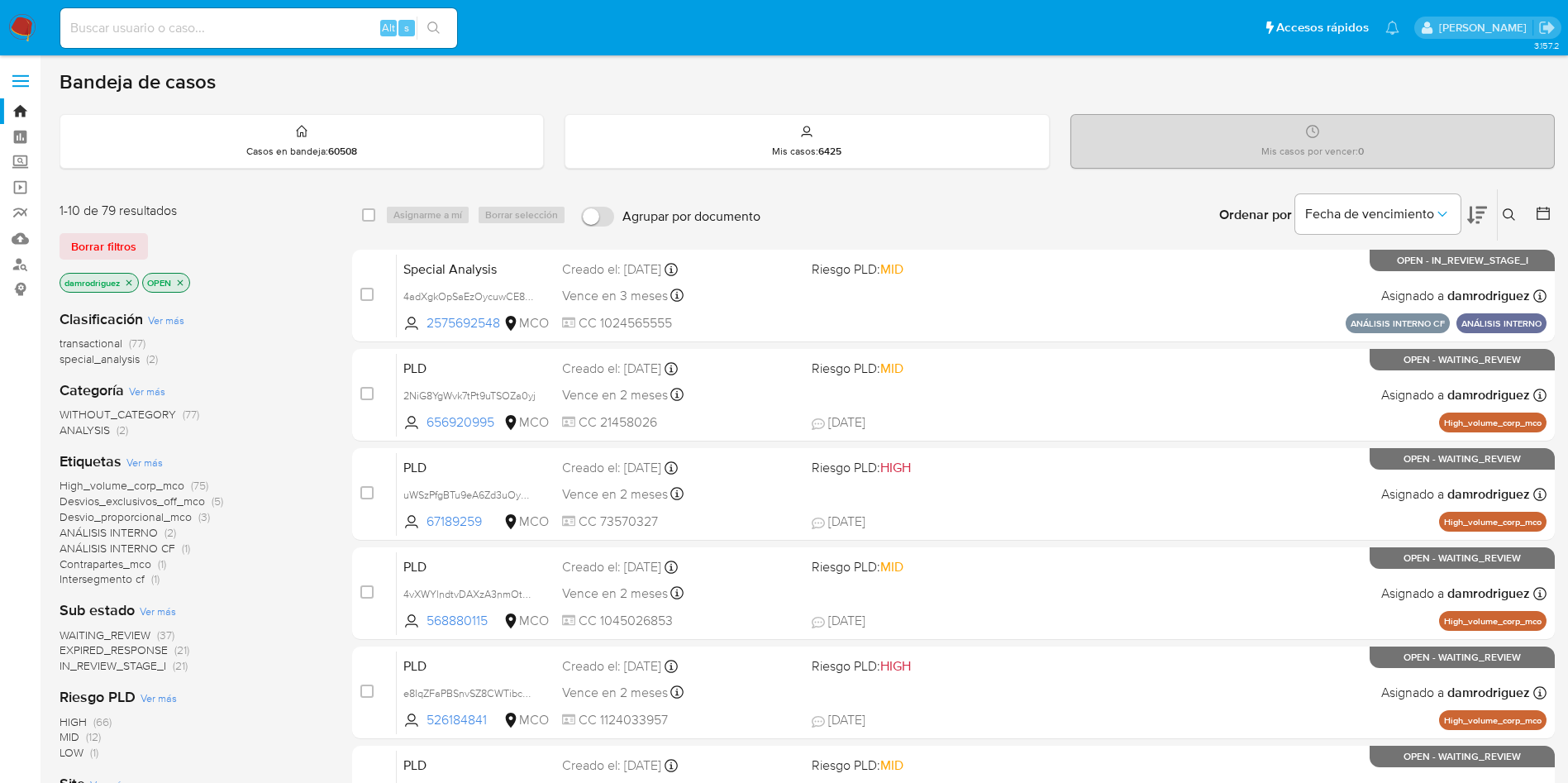
click at [1481, 210] on icon at bounding box center [1477, 215] width 20 height 20
click at [1507, 213] on icon at bounding box center [1509, 215] width 14 height 14
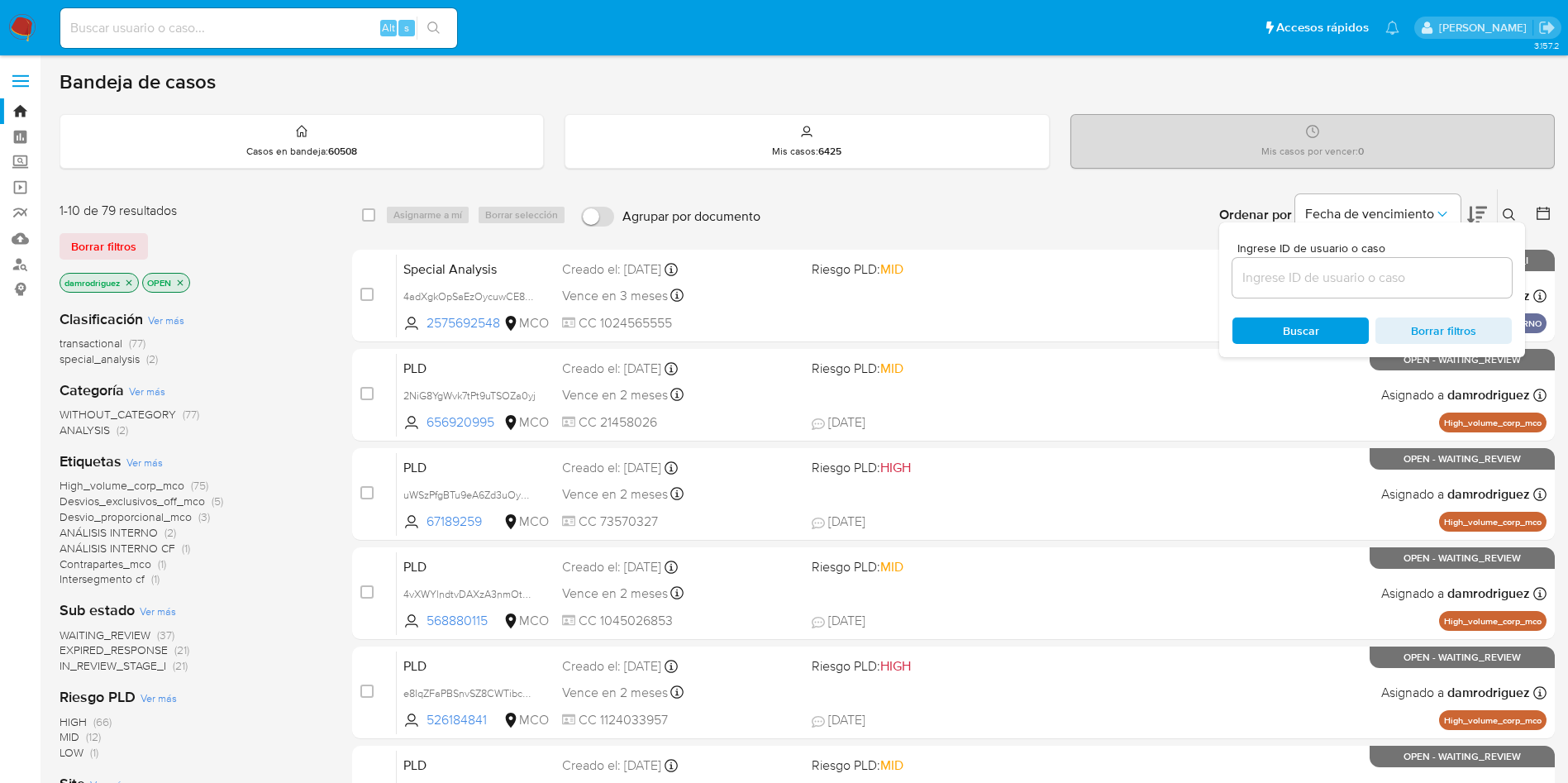
click at [128, 280] on icon "close-filter" at bounding box center [129, 282] width 10 height 10
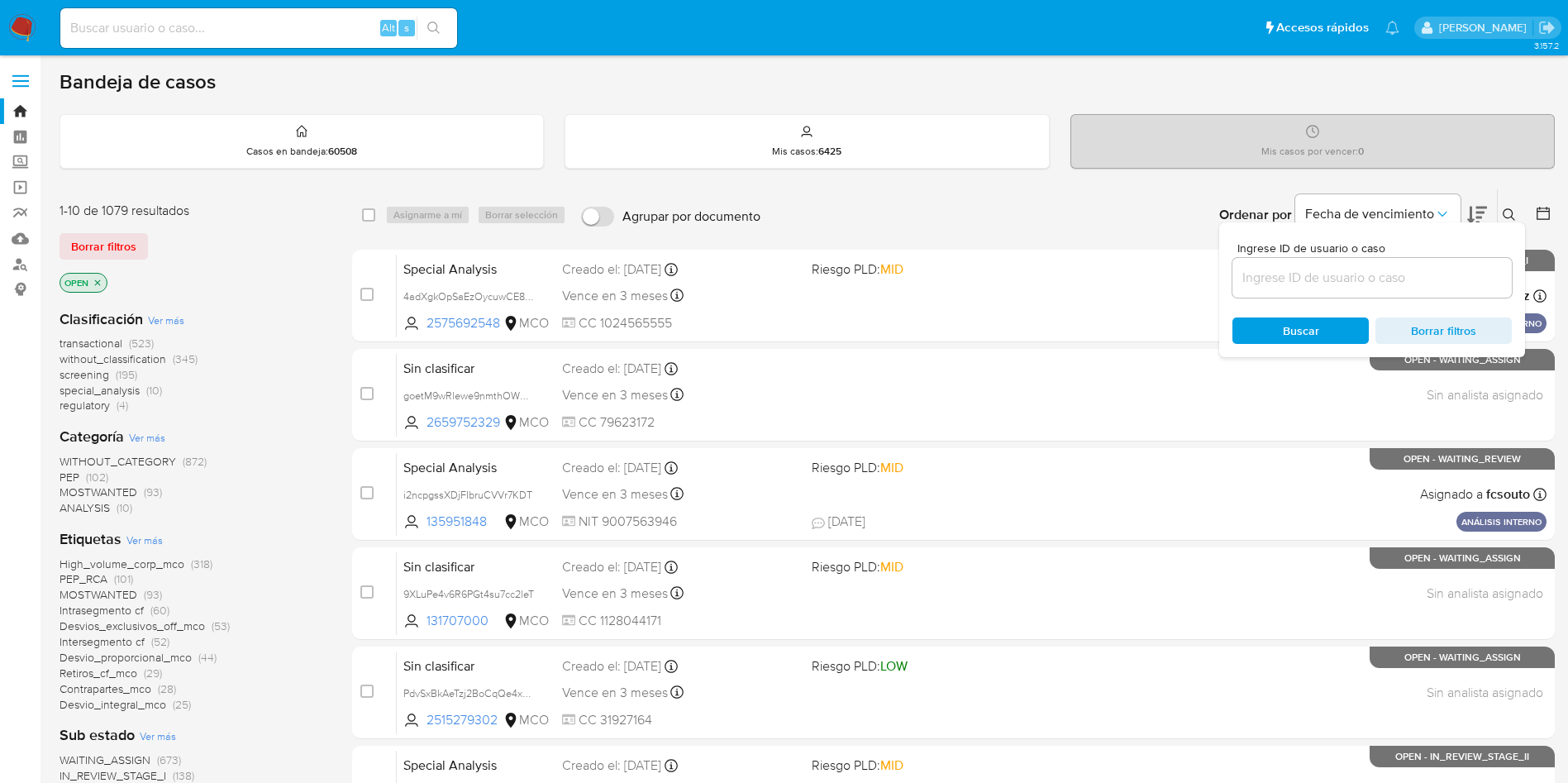
click at [1560, 215] on main "3.157.2" at bounding box center [784, 653] width 1568 height 1305
click at [1549, 215] on icon at bounding box center [1544, 213] width 14 height 14
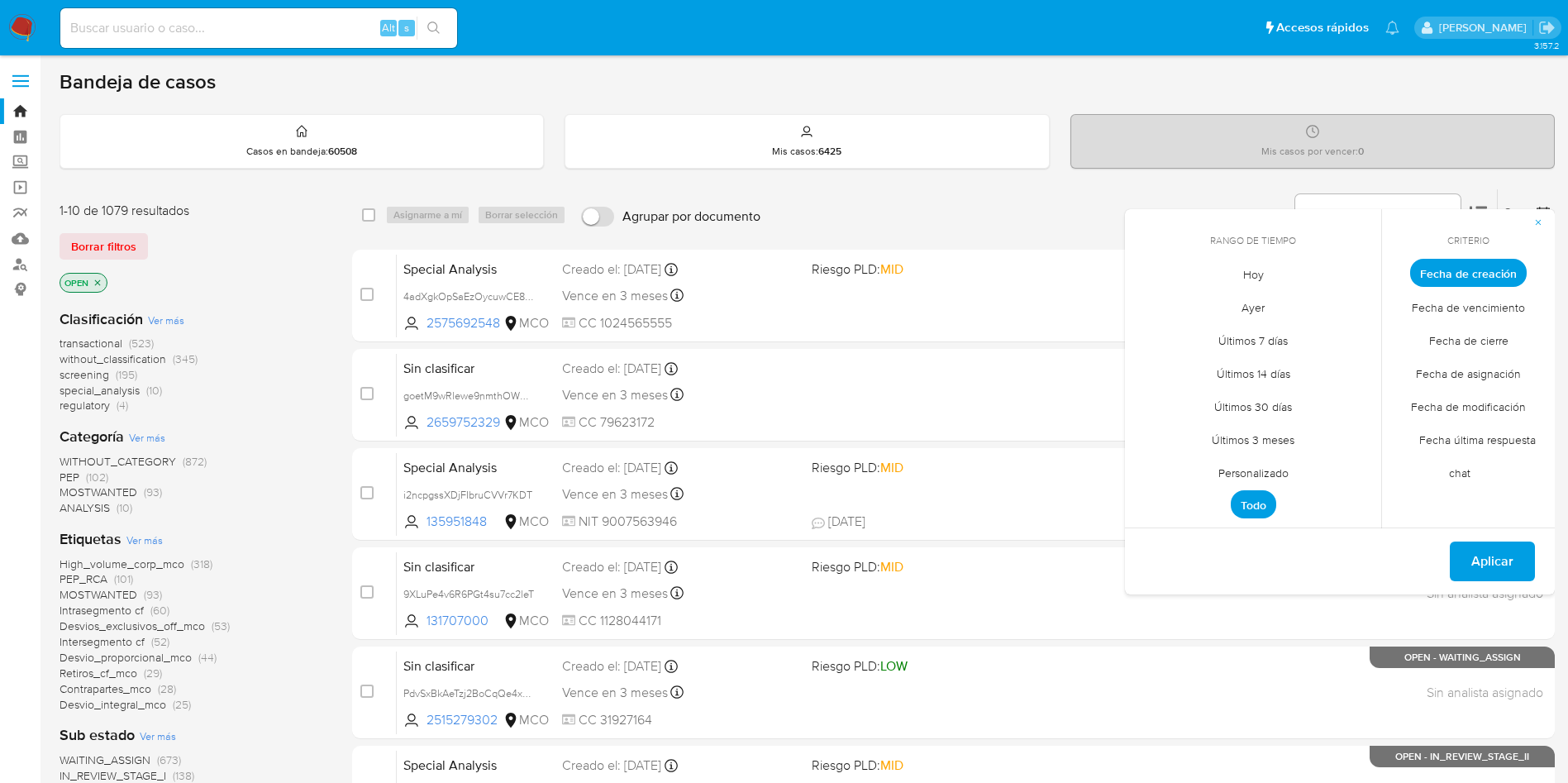
click at [1255, 462] on span "Personalizado" at bounding box center [1254, 472] width 105 height 33
click at [1152, 300] on icon "Mes anterior" at bounding box center [1150, 303] width 6 height 12
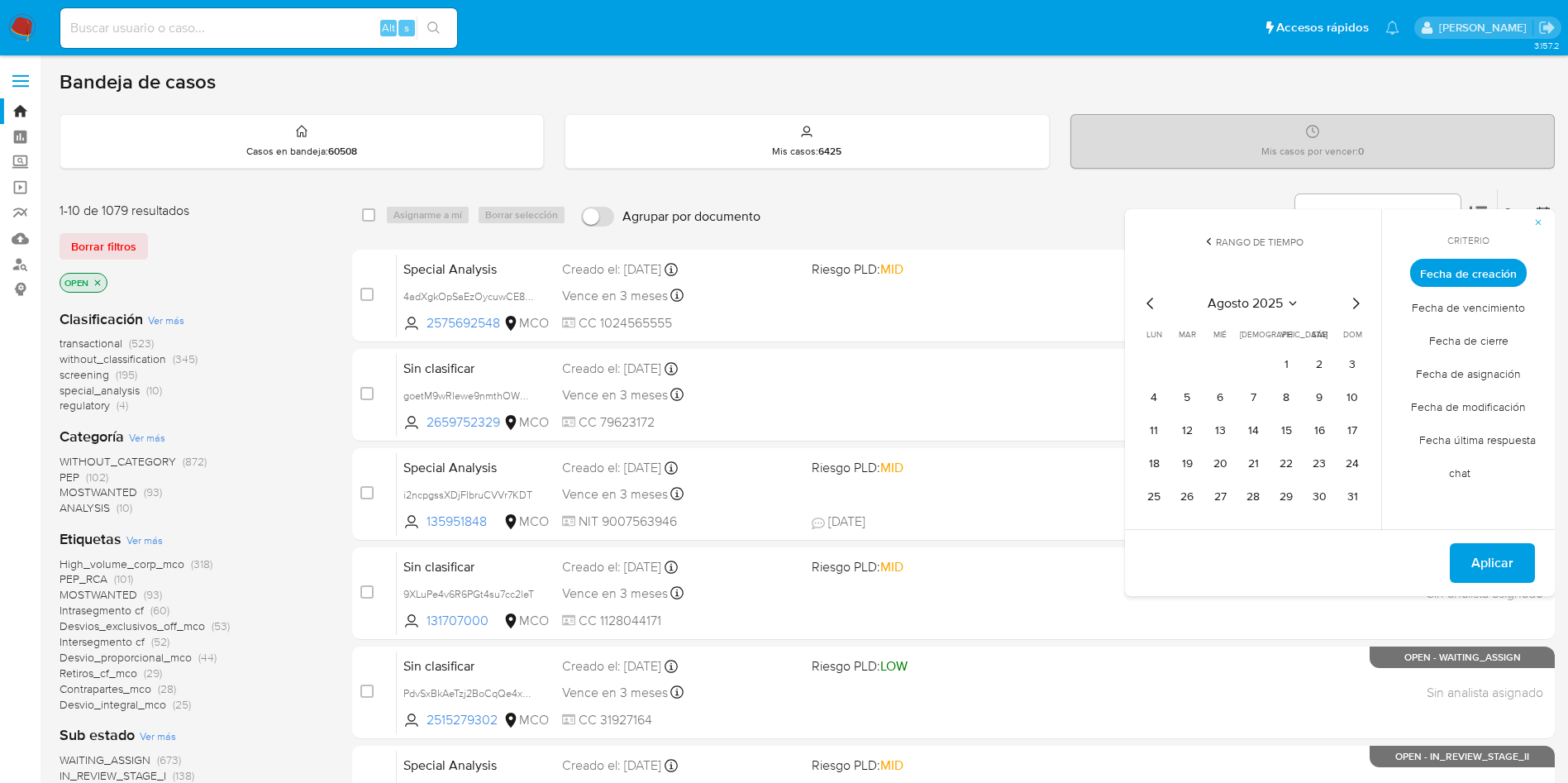
click at [1152, 300] on icon "Mes anterior" at bounding box center [1150, 303] width 6 height 12
click at [1185, 425] on button "10" at bounding box center [1187, 430] width 26 height 26
click at [1292, 424] on button "13" at bounding box center [1286, 430] width 26 height 26
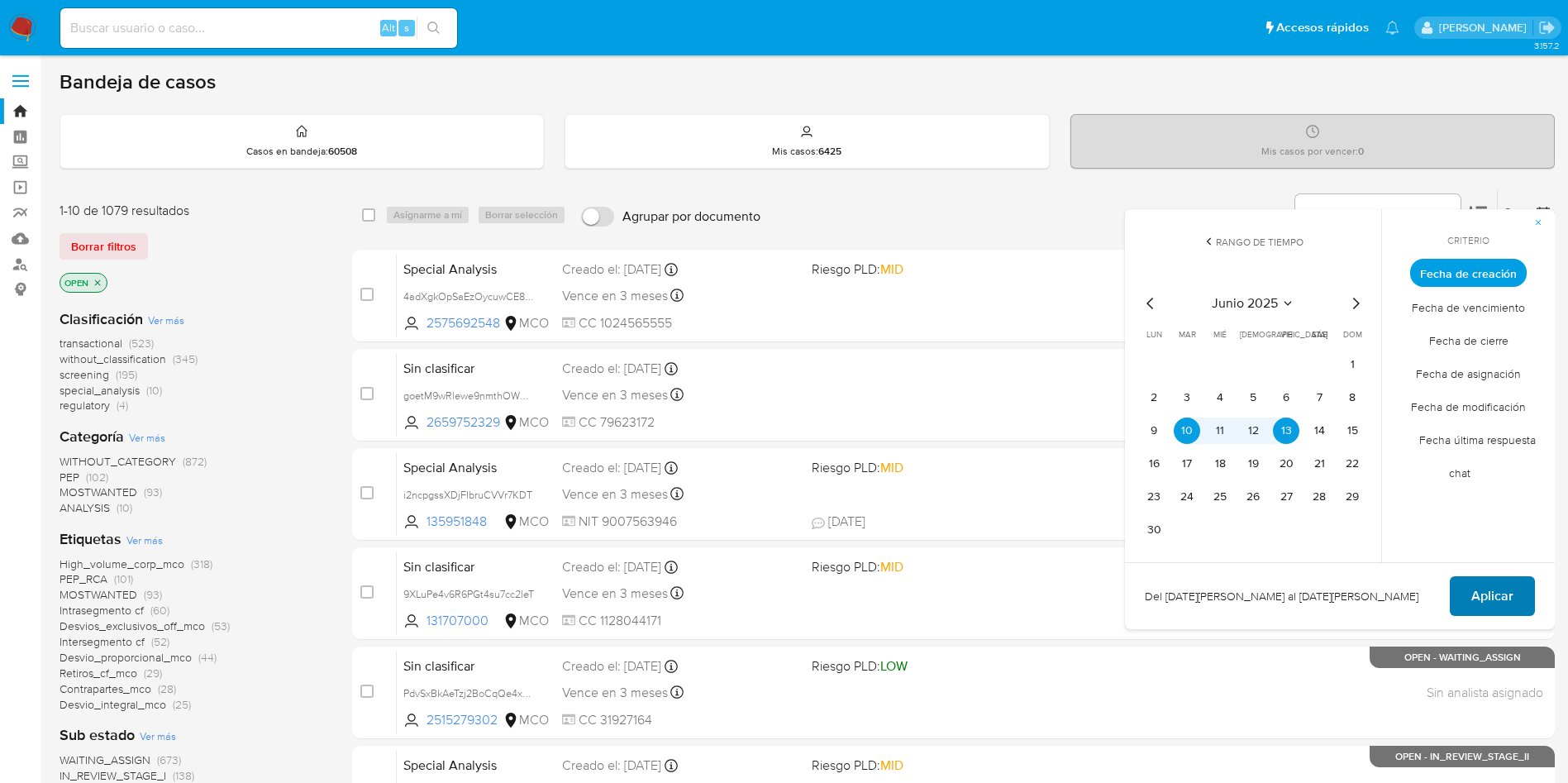
click at [1507, 597] on span "Aplicar" at bounding box center [1492, 596] width 43 height 36
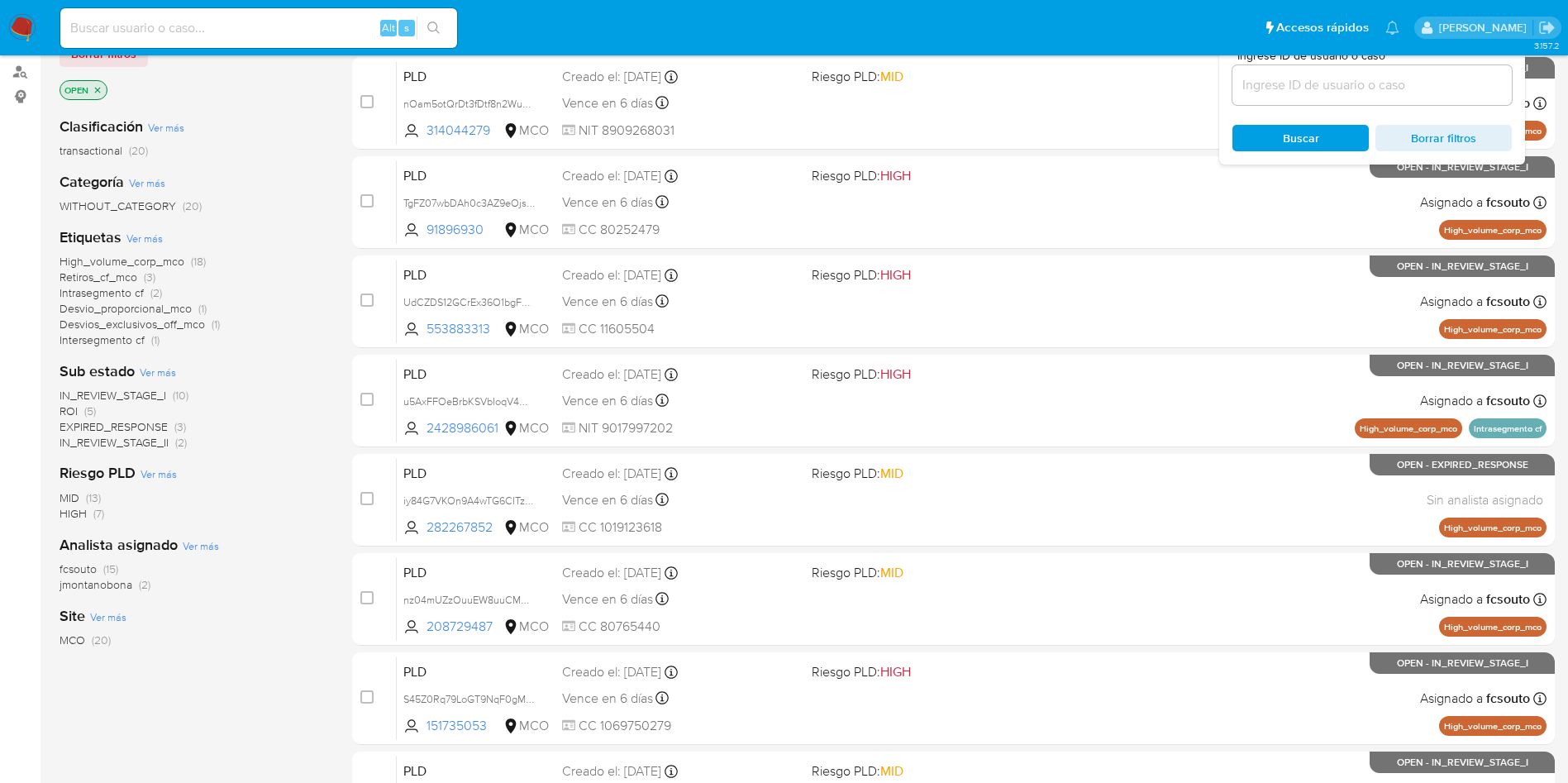
scroll to position [248, 0]
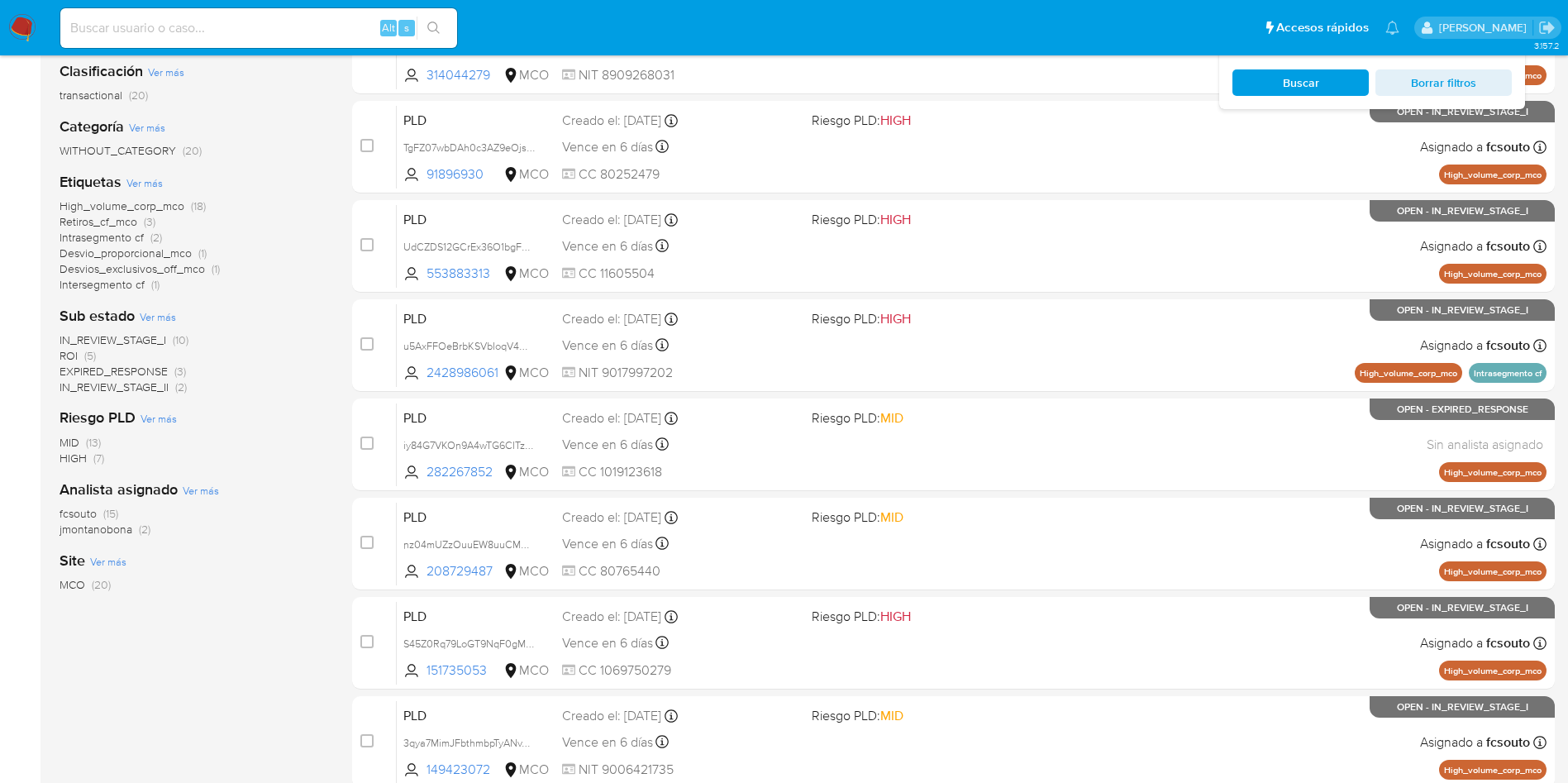
click at [129, 336] on span "IN_REVIEW_STAGE_I" at bounding box center [113, 339] width 107 height 16
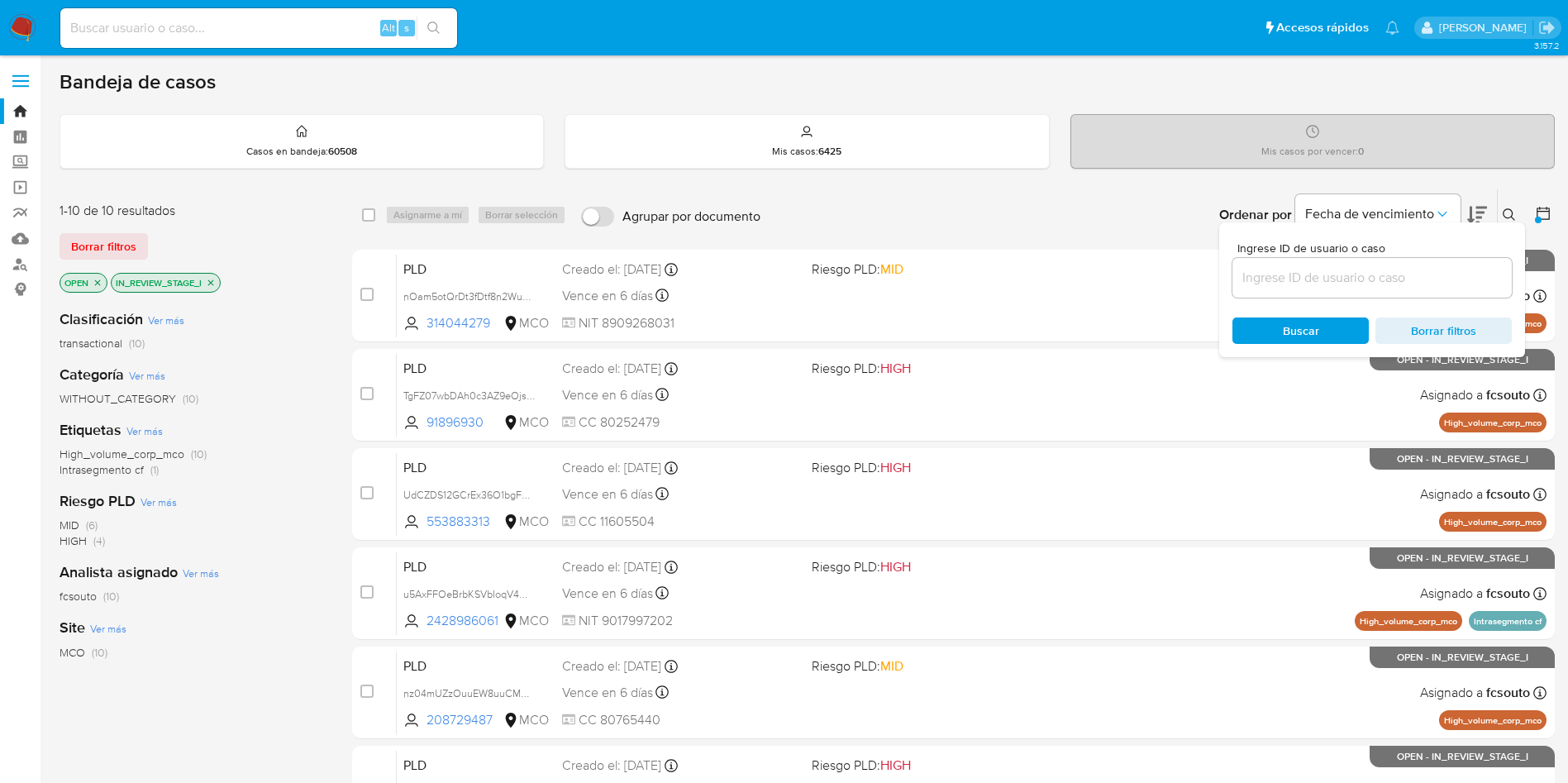
click at [14, 24] on img at bounding box center [22, 28] width 28 height 28
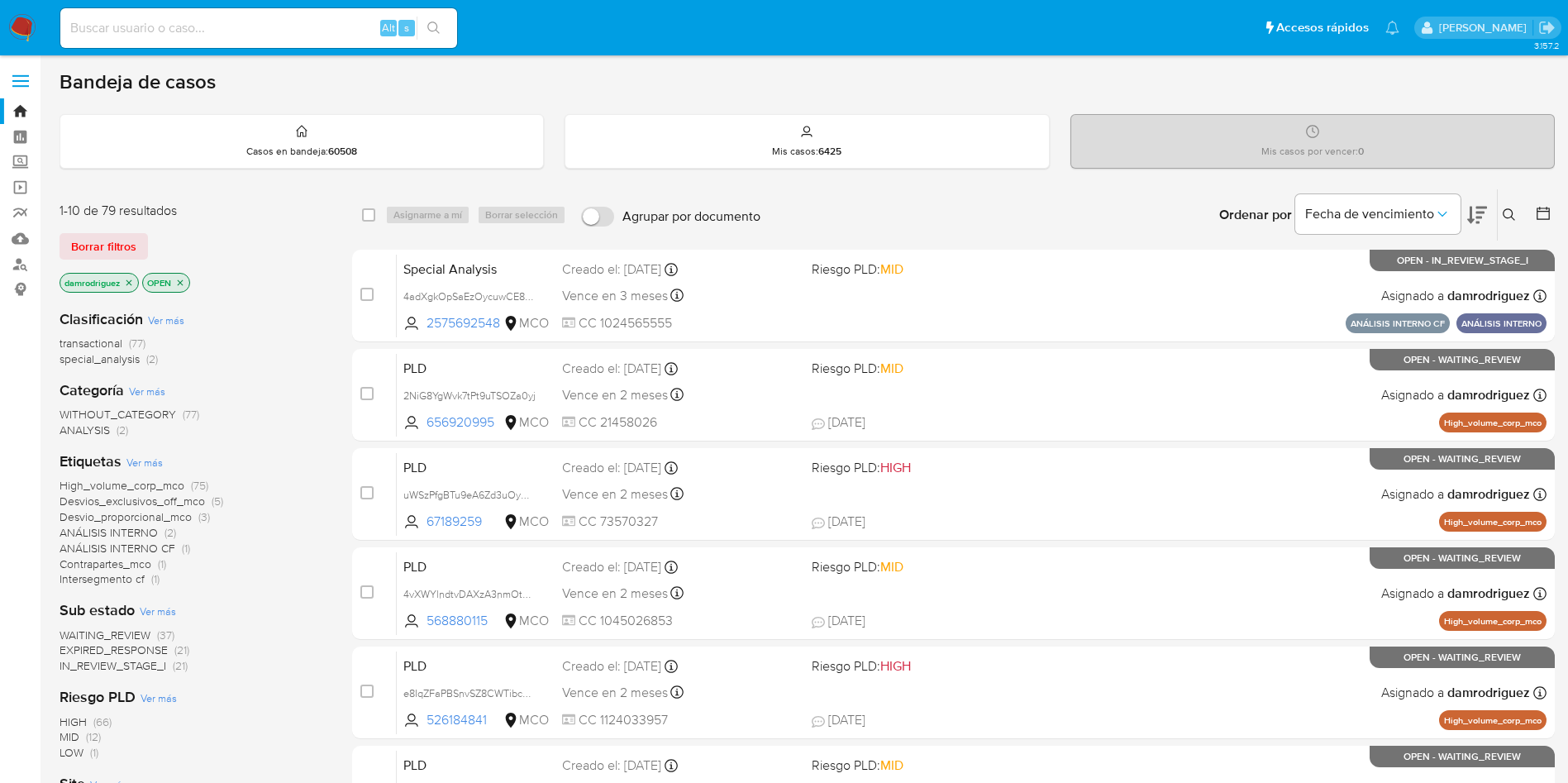
click at [184, 282] on icon "close-filter" at bounding box center [180, 282] width 10 height 10
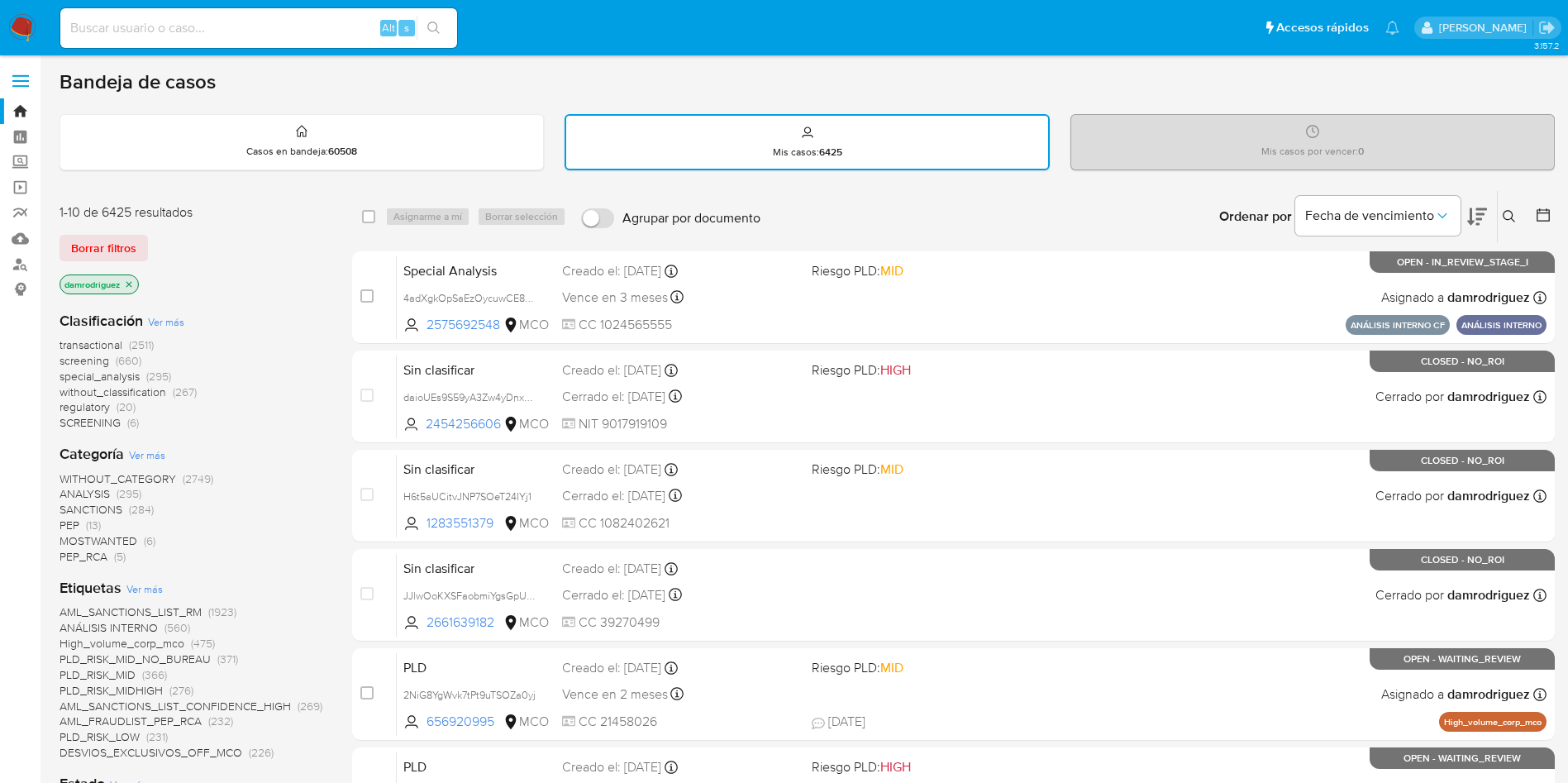
click at [1535, 214] on div at bounding box center [1540, 216] width 30 height 52
click at [1548, 216] on icon at bounding box center [1544, 215] width 16 height 16
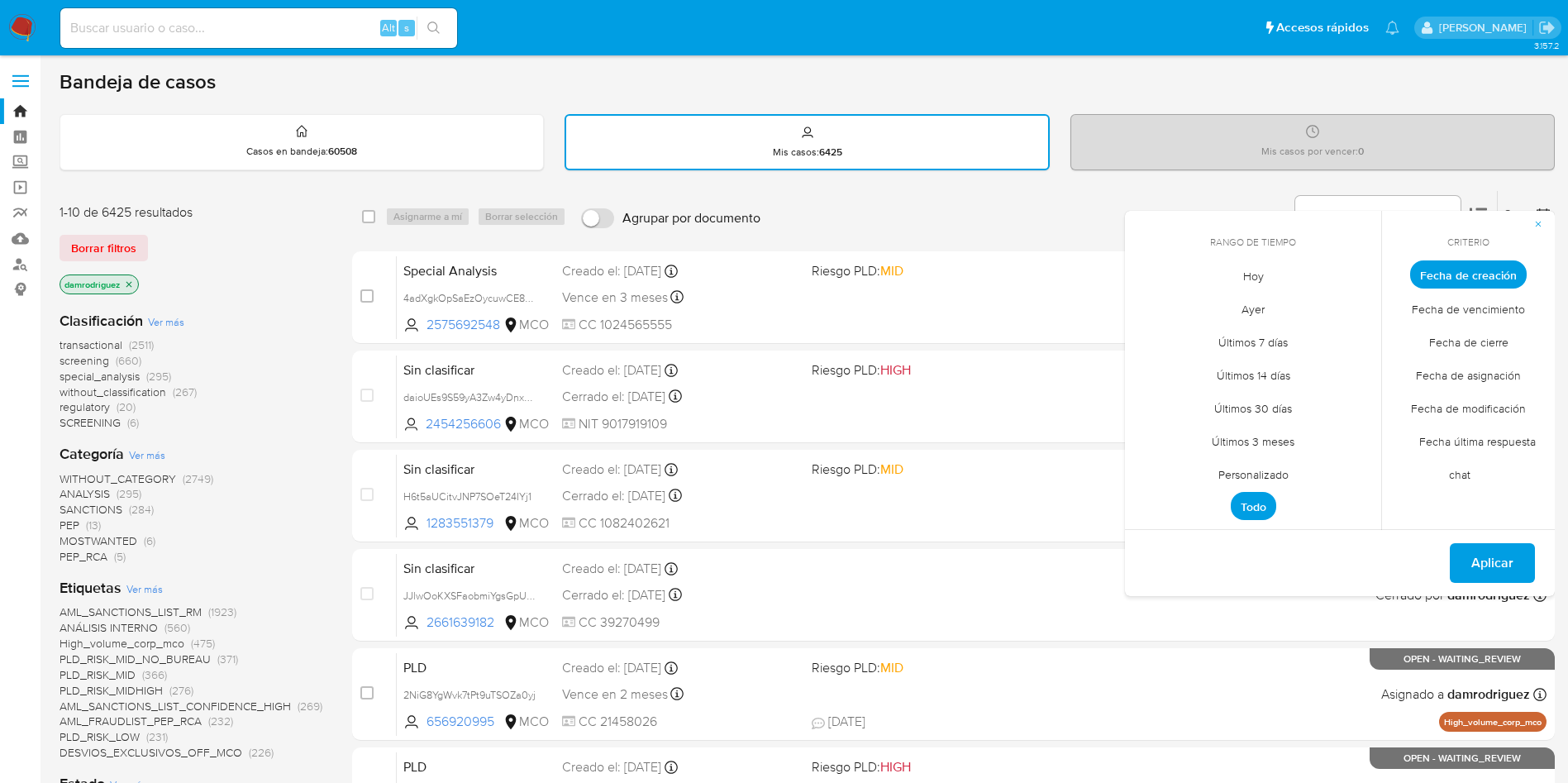
click at [1263, 470] on span "Personalizado" at bounding box center [1254, 473] width 105 height 33
click at [1156, 362] on button "1" at bounding box center [1153, 366] width 26 height 26
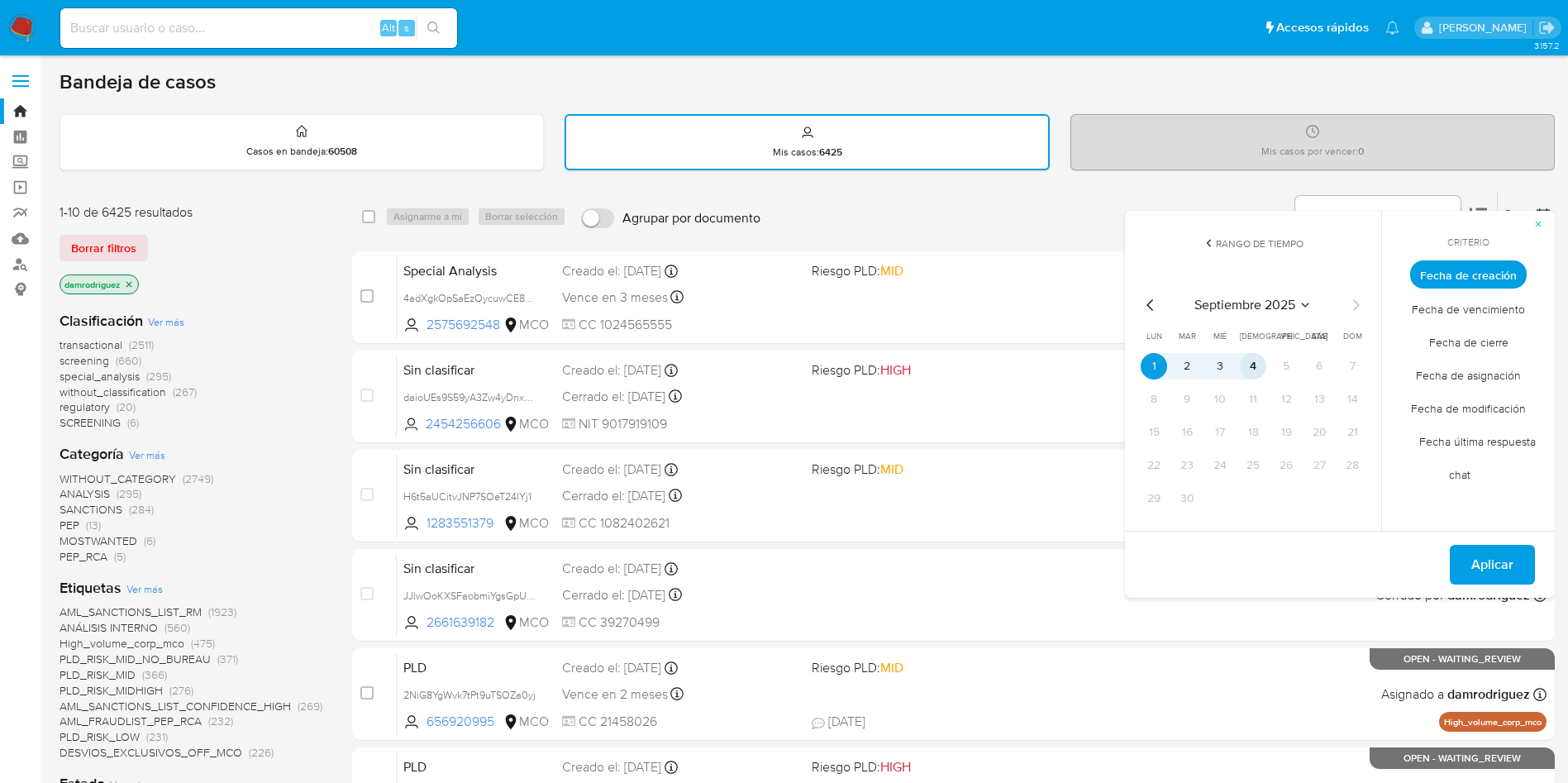
click at [1252, 367] on button "4" at bounding box center [1253, 366] width 26 height 26
click at [1487, 403] on span "Fecha de modificación" at bounding box center [1468, 407] width 149 height 33
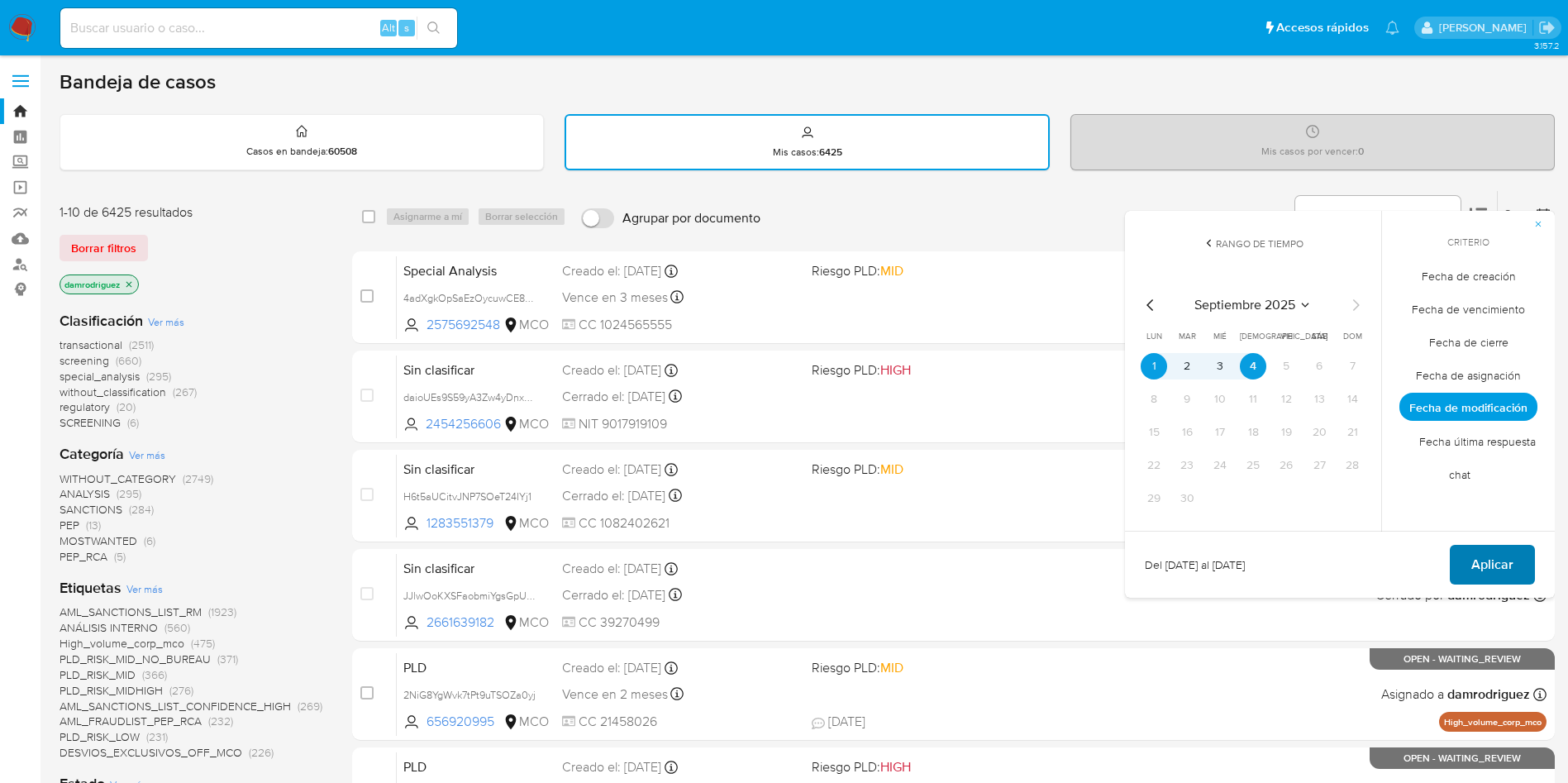
click at [1500, 566] on span "Aplicar" at bounding box center [1492, 565] width 43 height 36
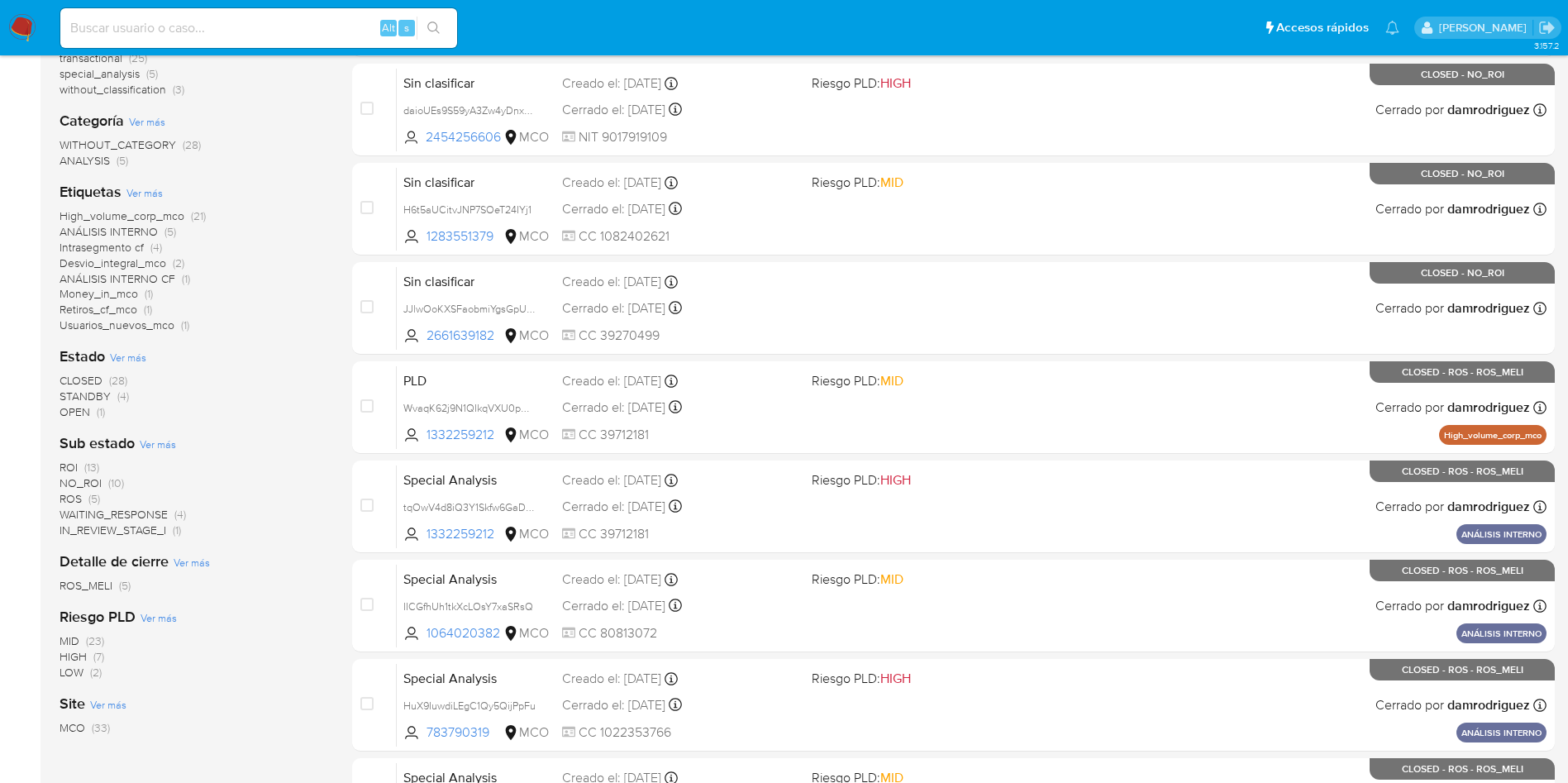
scroll to position [248, 0]
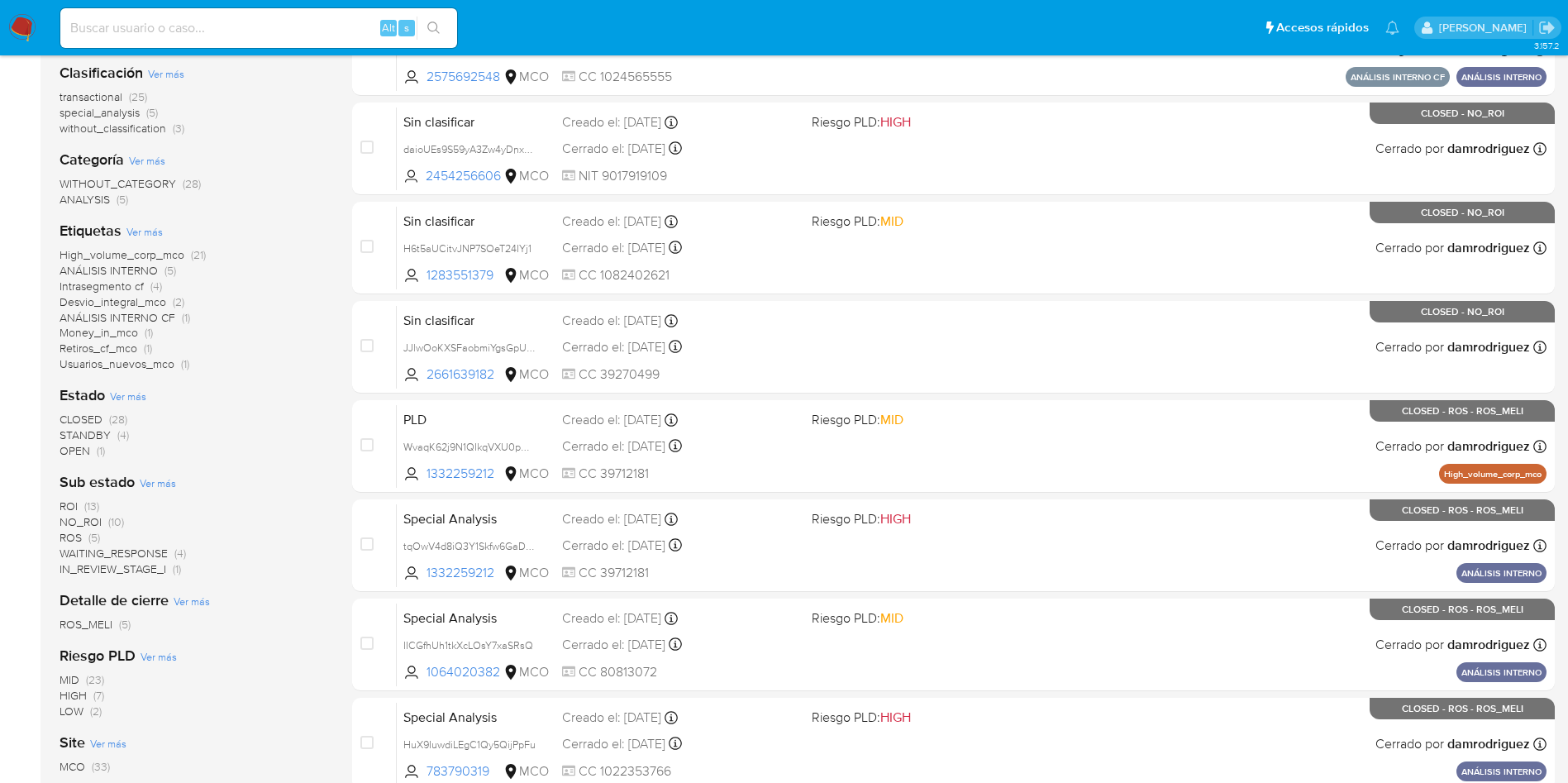
click at [74, 414] on span "CLOSED" at bounding box center [81, 419] width 43 height 16
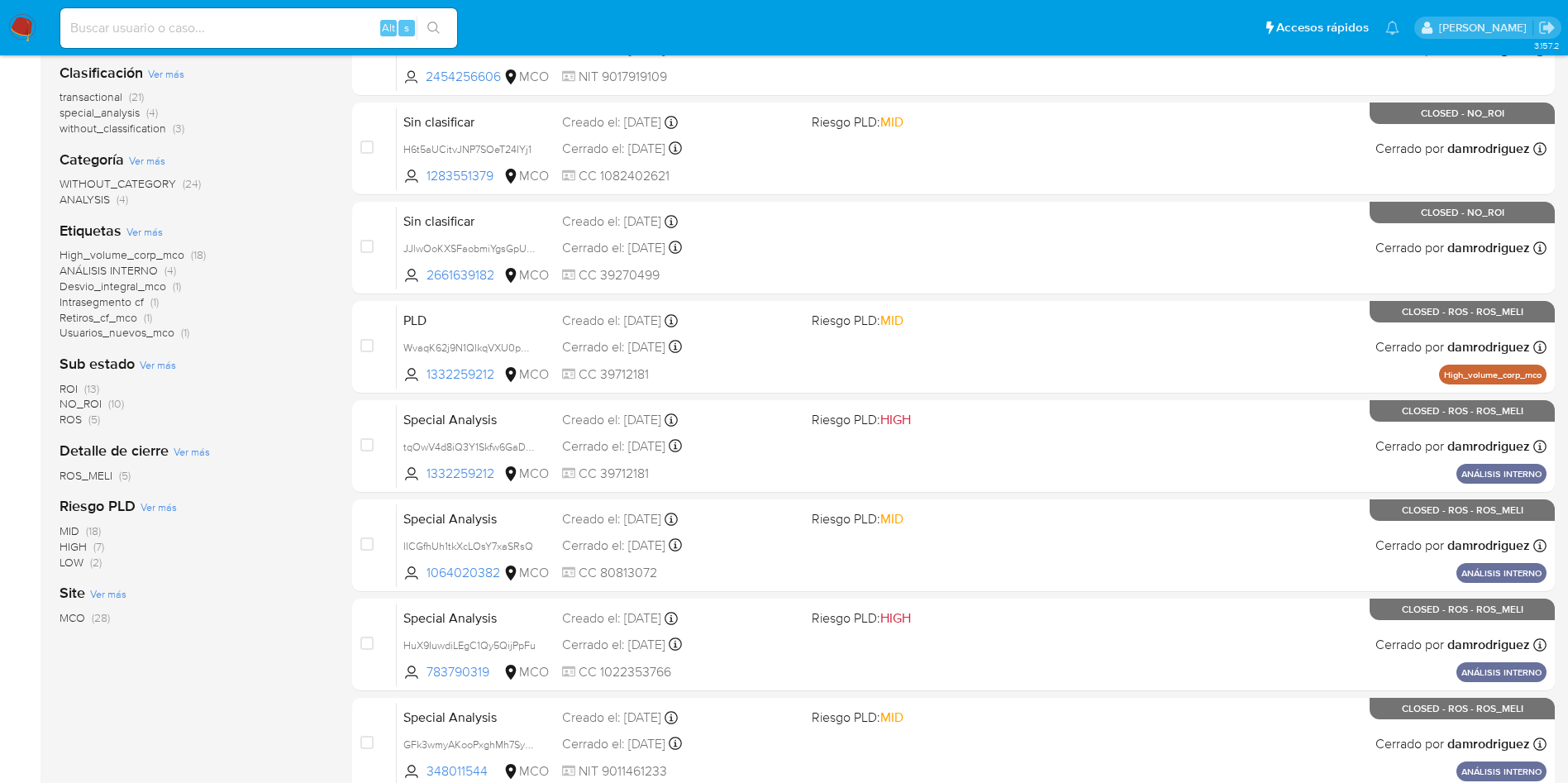
scroll to position [124, 0]
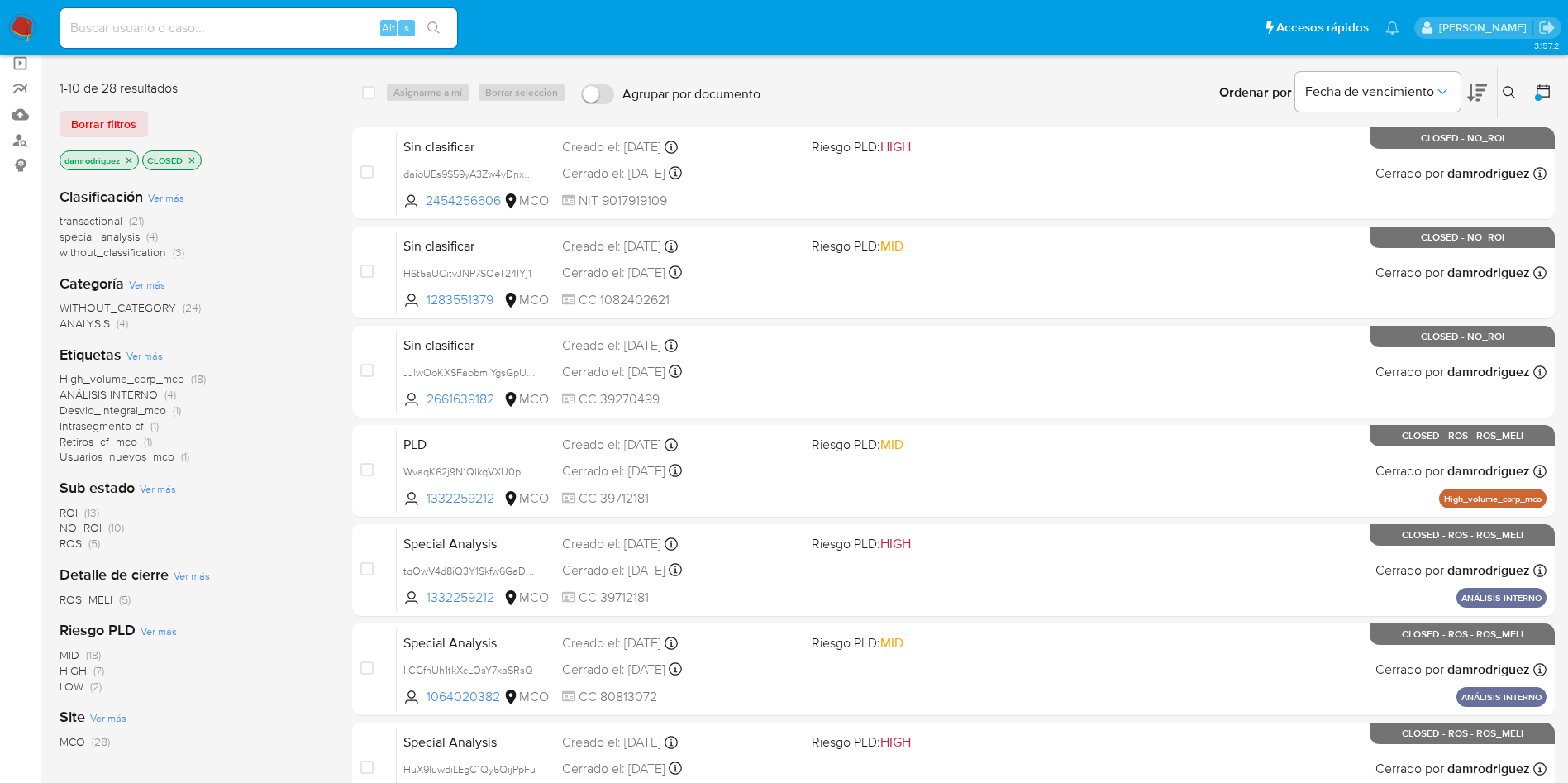
click at [126, 159] on icon "close-filter" at bounding box center [129, 160] width 10 height 10
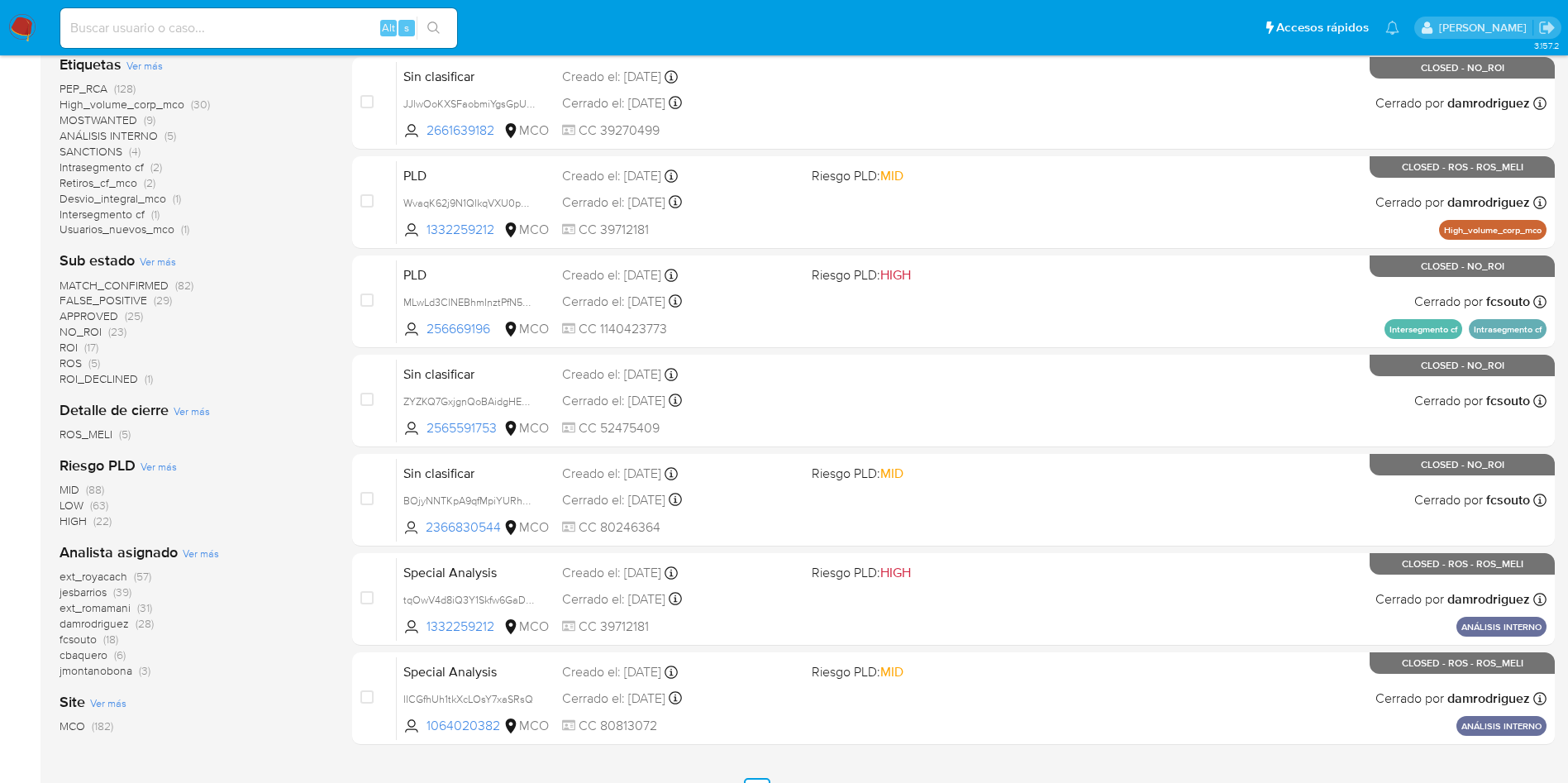
scroll to position [496, 0]
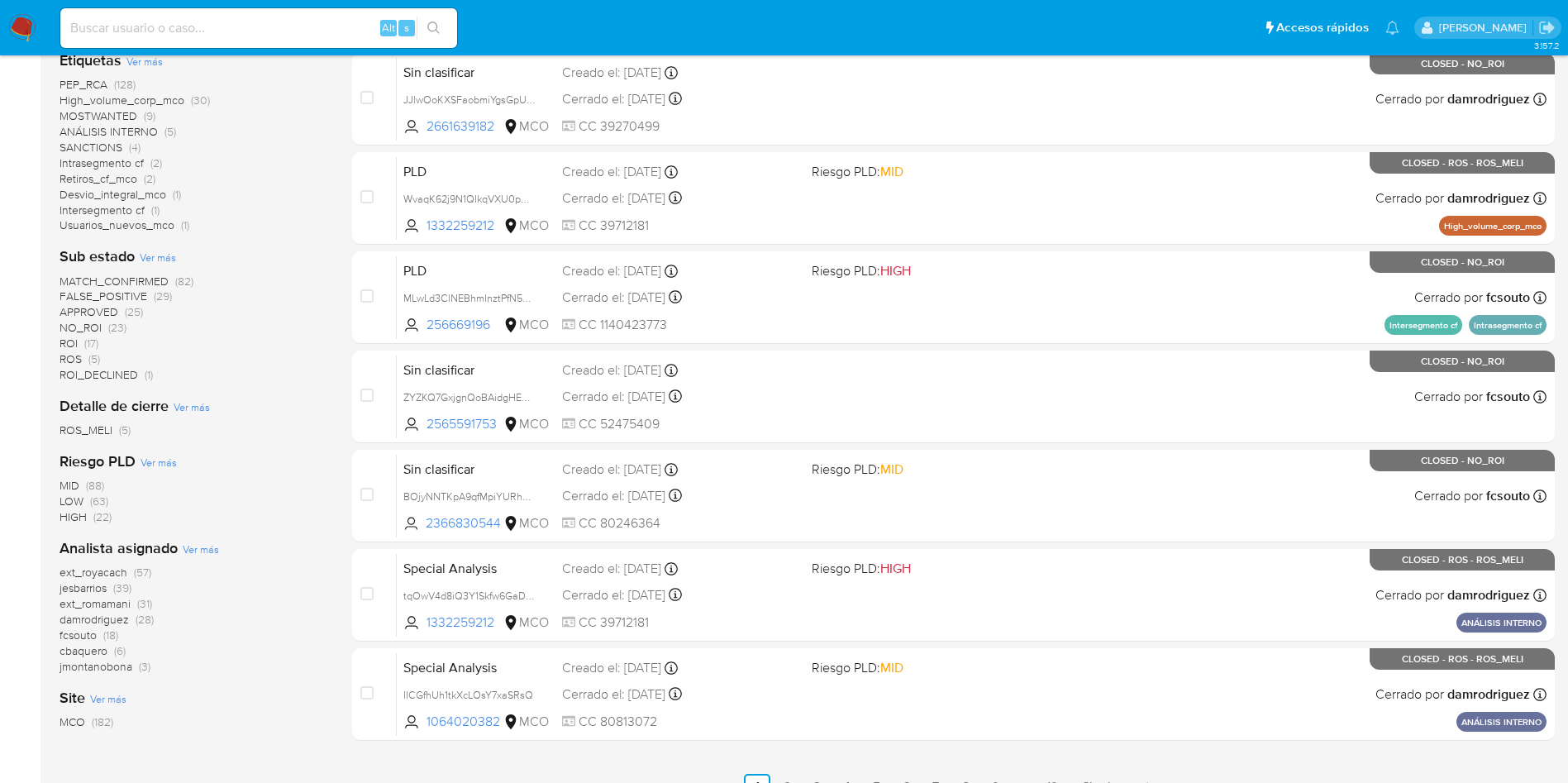
click at [105, 621] on span "damrodriguez" at bounding box center [94, 619] width 70 height 16
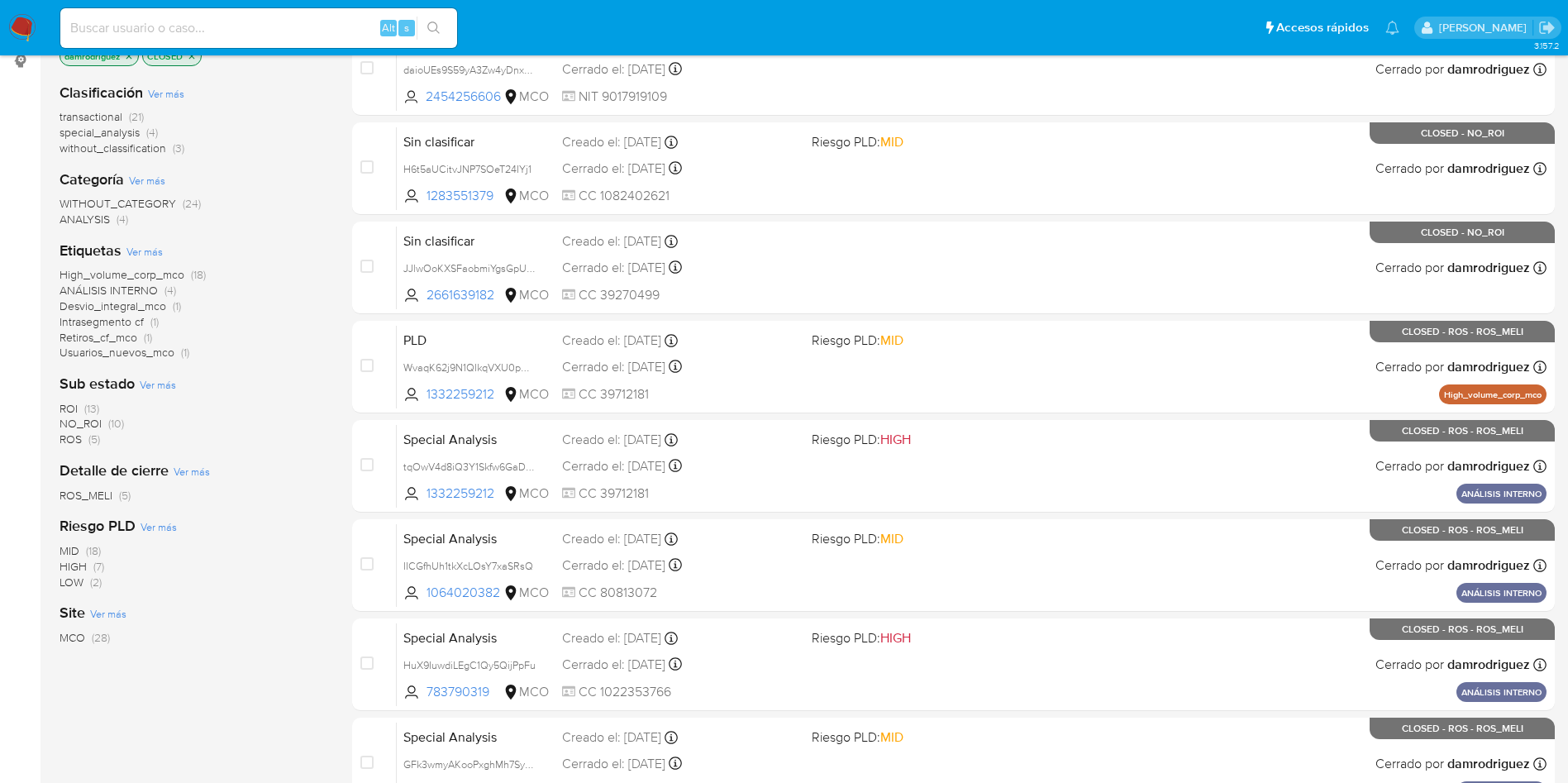
scroll to position [124, 0]
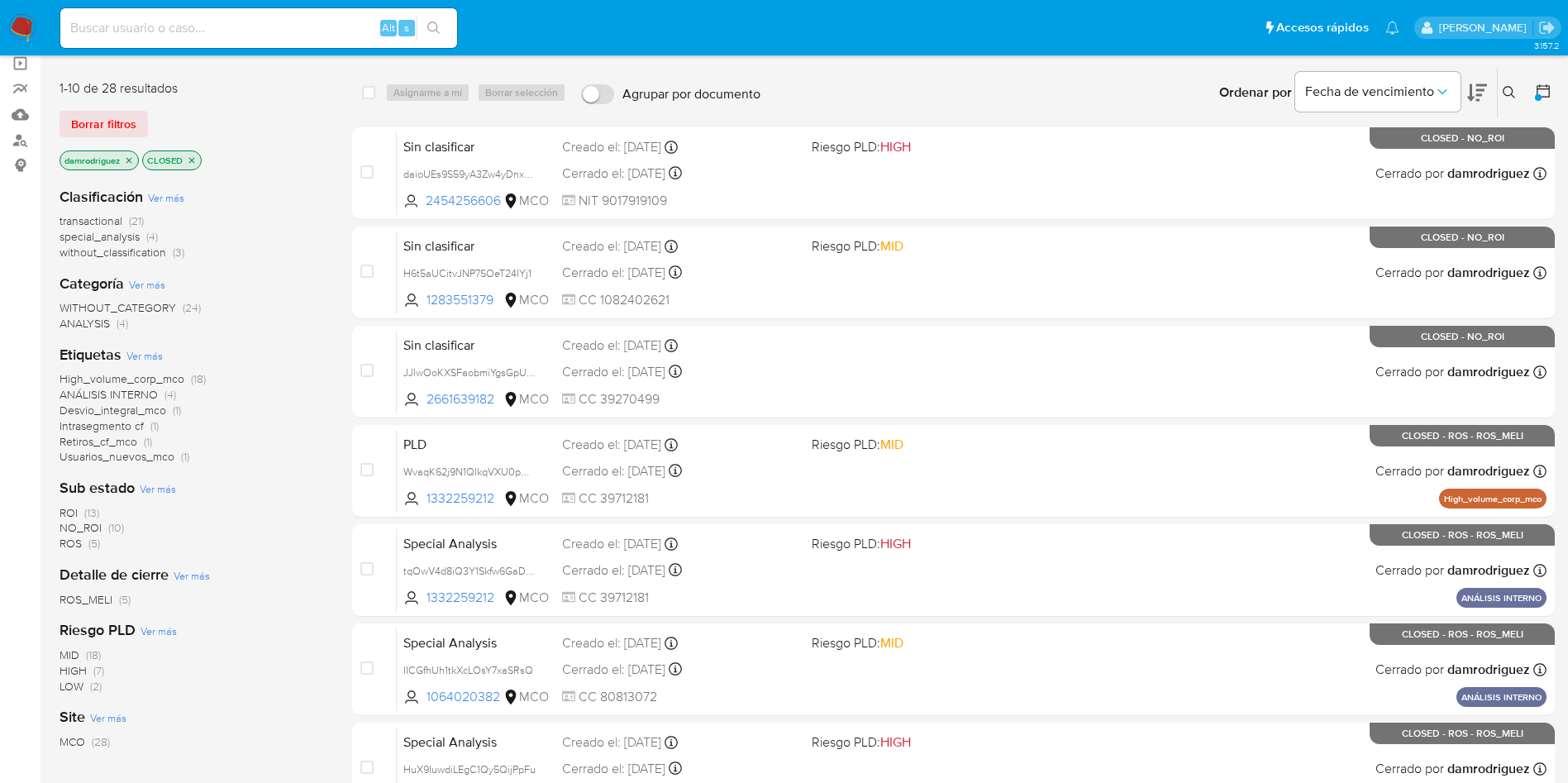
drag, startPoint x: 25, startPoint y: 24, endPoint x: 49, endPoint y: 29, distance: 24.5
click at [24, 24] on img at bounding box center [22, 28] width 28 height 28
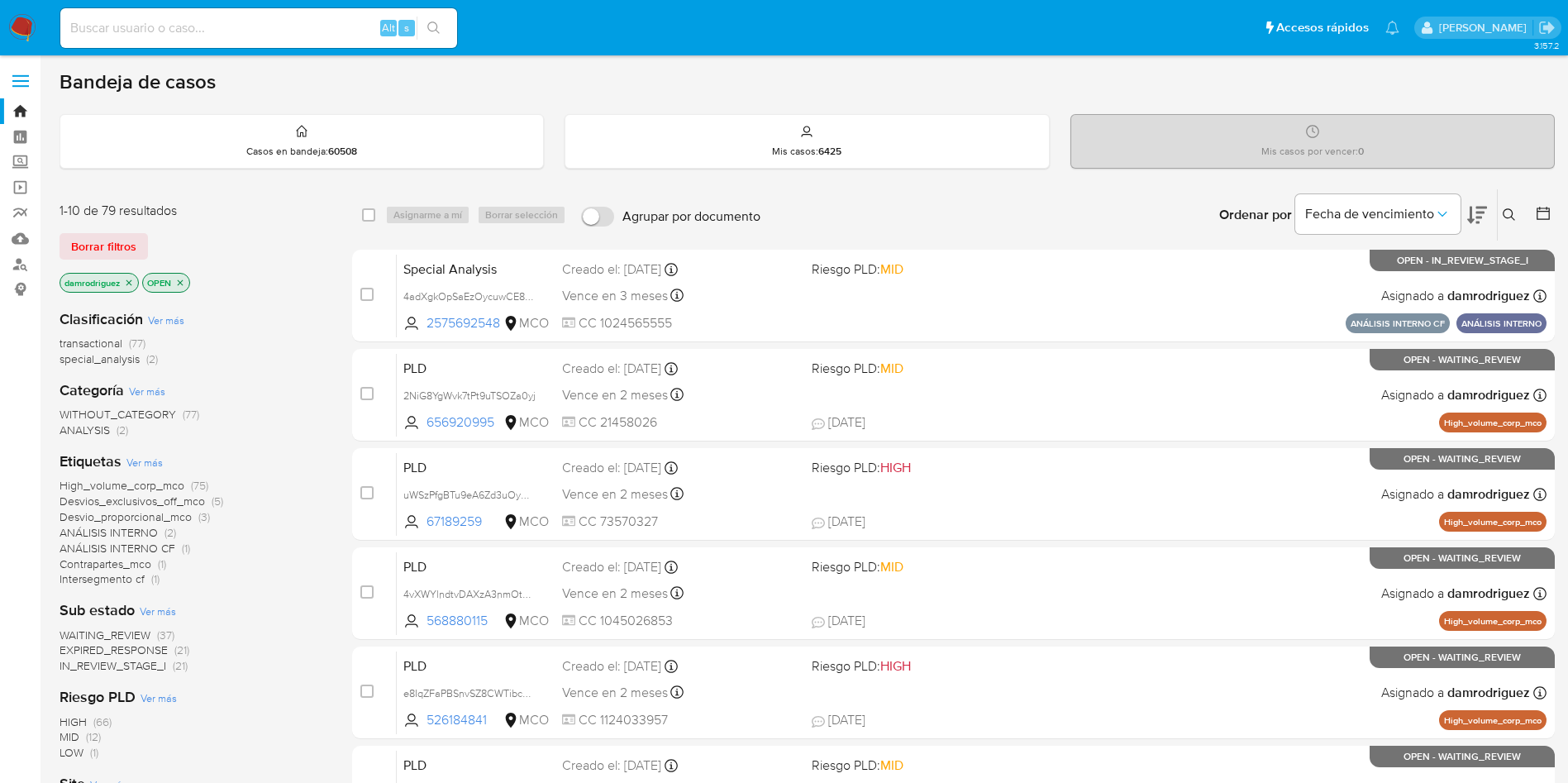
click at [24, 31] on img at bounding box center [22, 28] width 28 height 28
